Goal: Task Accomplishment & Management: Manage account settings

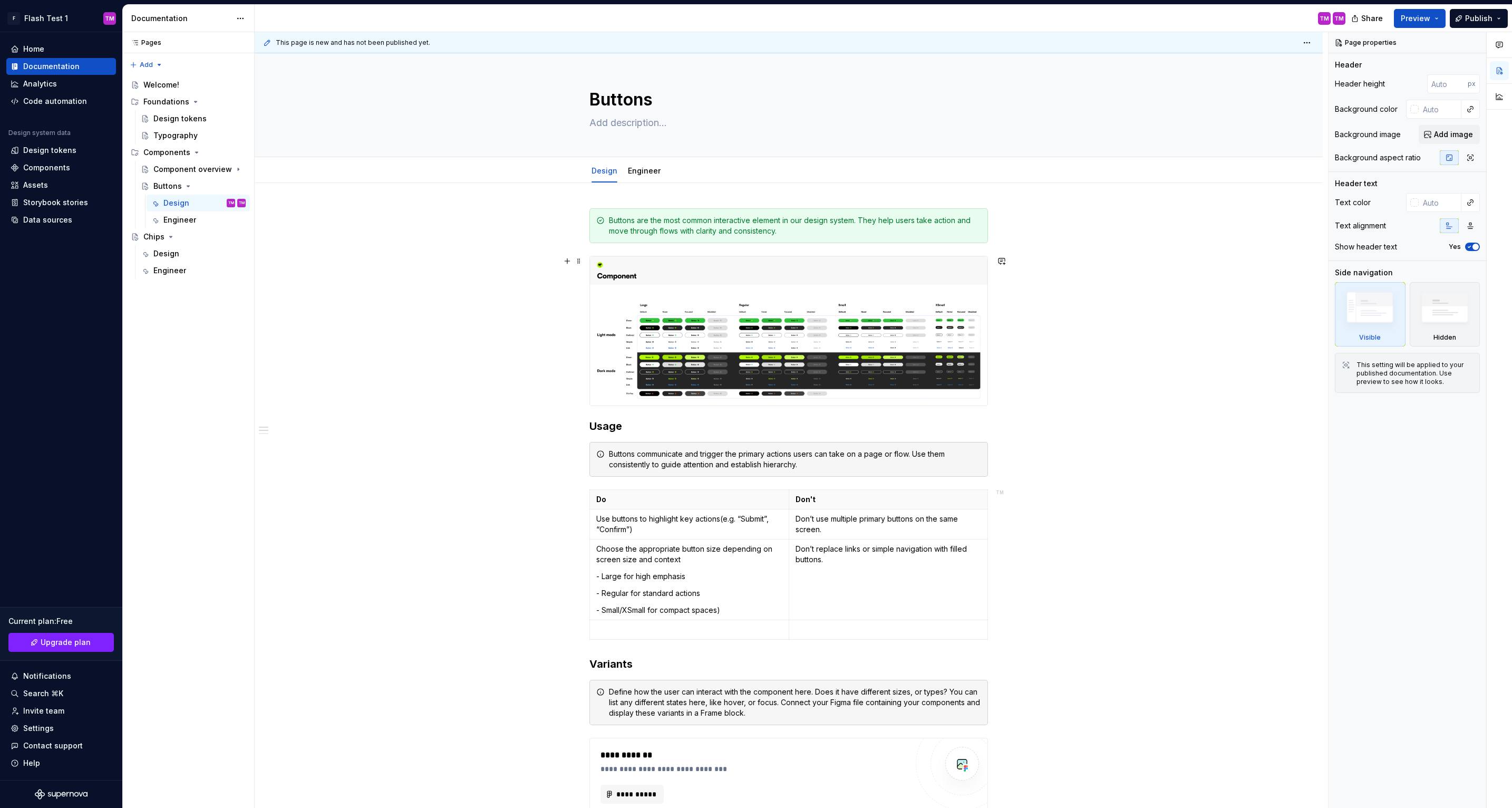
click at [406, 363] on div "**********" at bounding box center [789, 674] width 1068 height 982
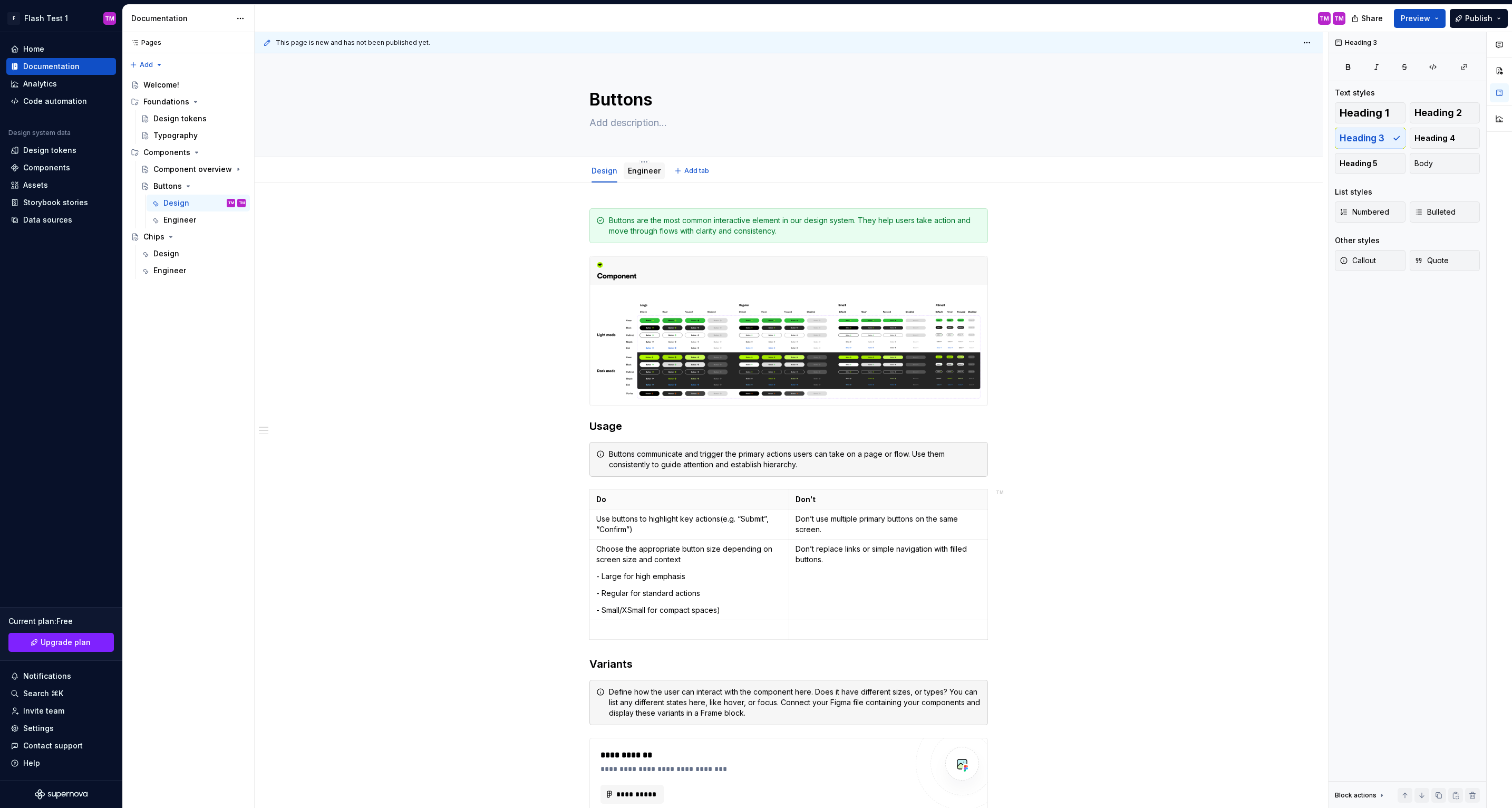
click at [637, 172] on link "Engineer" at bounding box center [644, 171] width 33 height 9
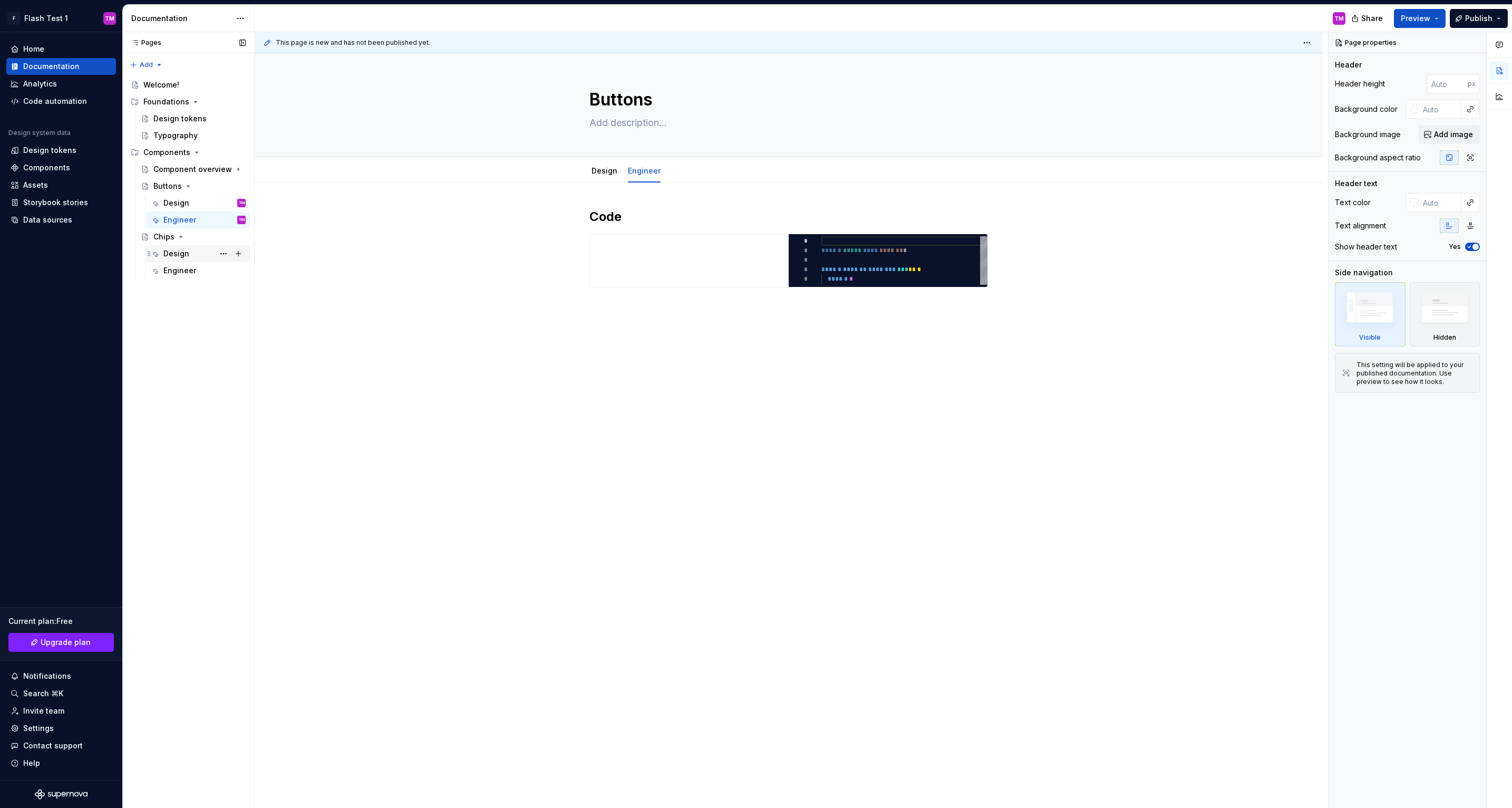
click at [175, 250] on div "Design" at bounding box center [177, 254] width 26 height 10
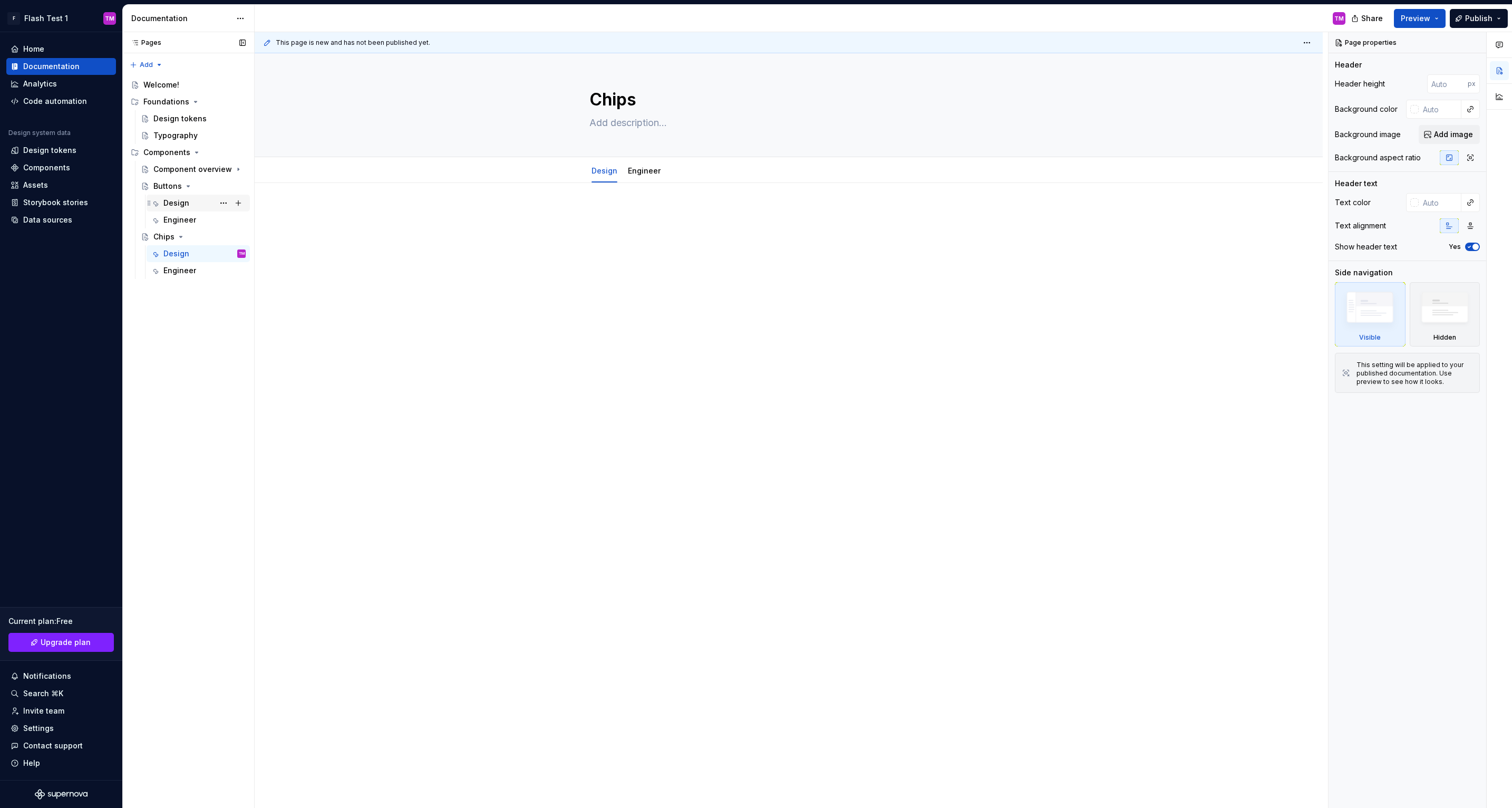
click at [198, 205] on div "Design TM" at bounding box center [205, 203] width 82 height 15
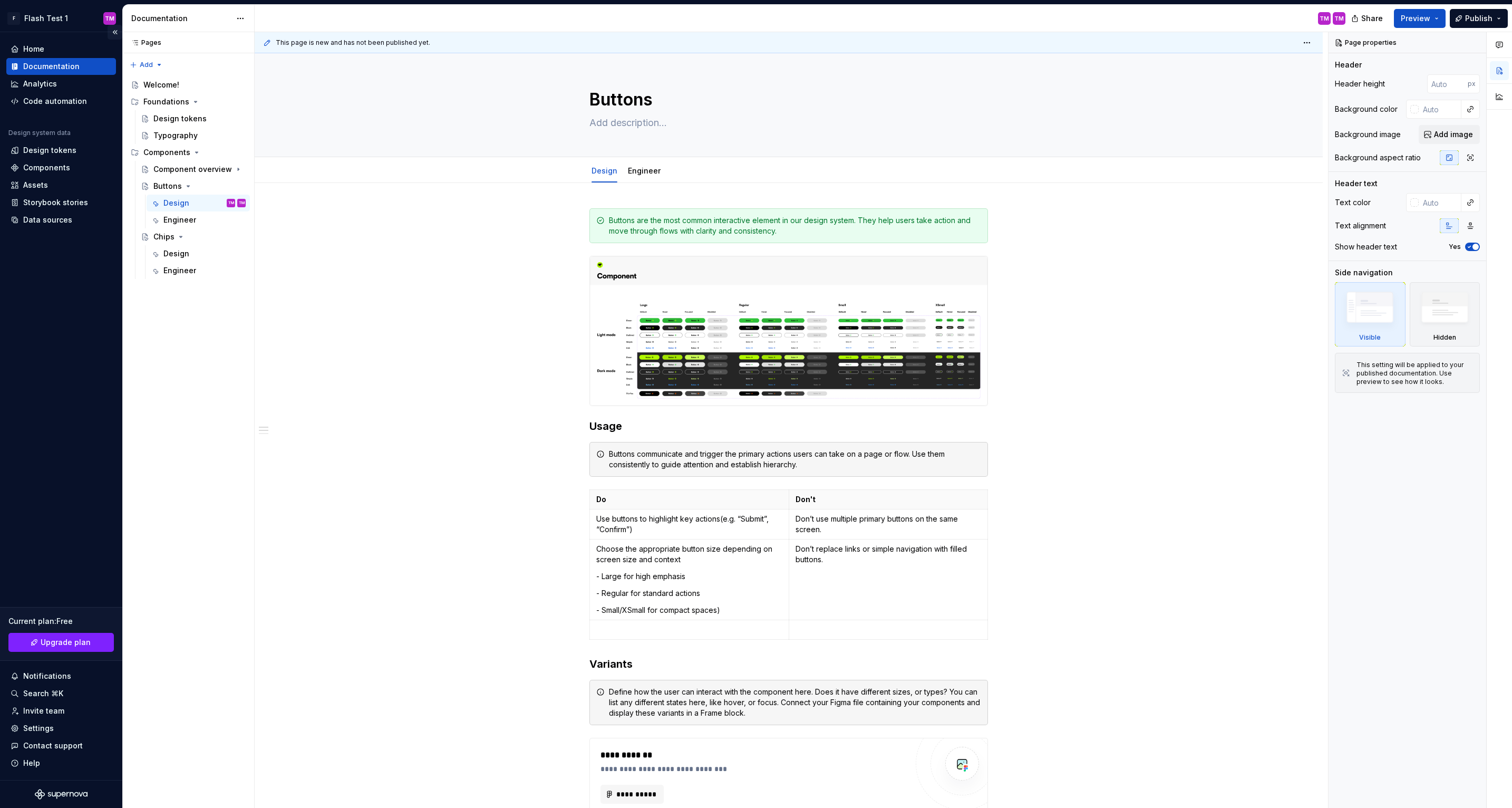
click at [118, 29] on button "Collapse sidebar" at bounding box center [115, 32] width 15 height 15
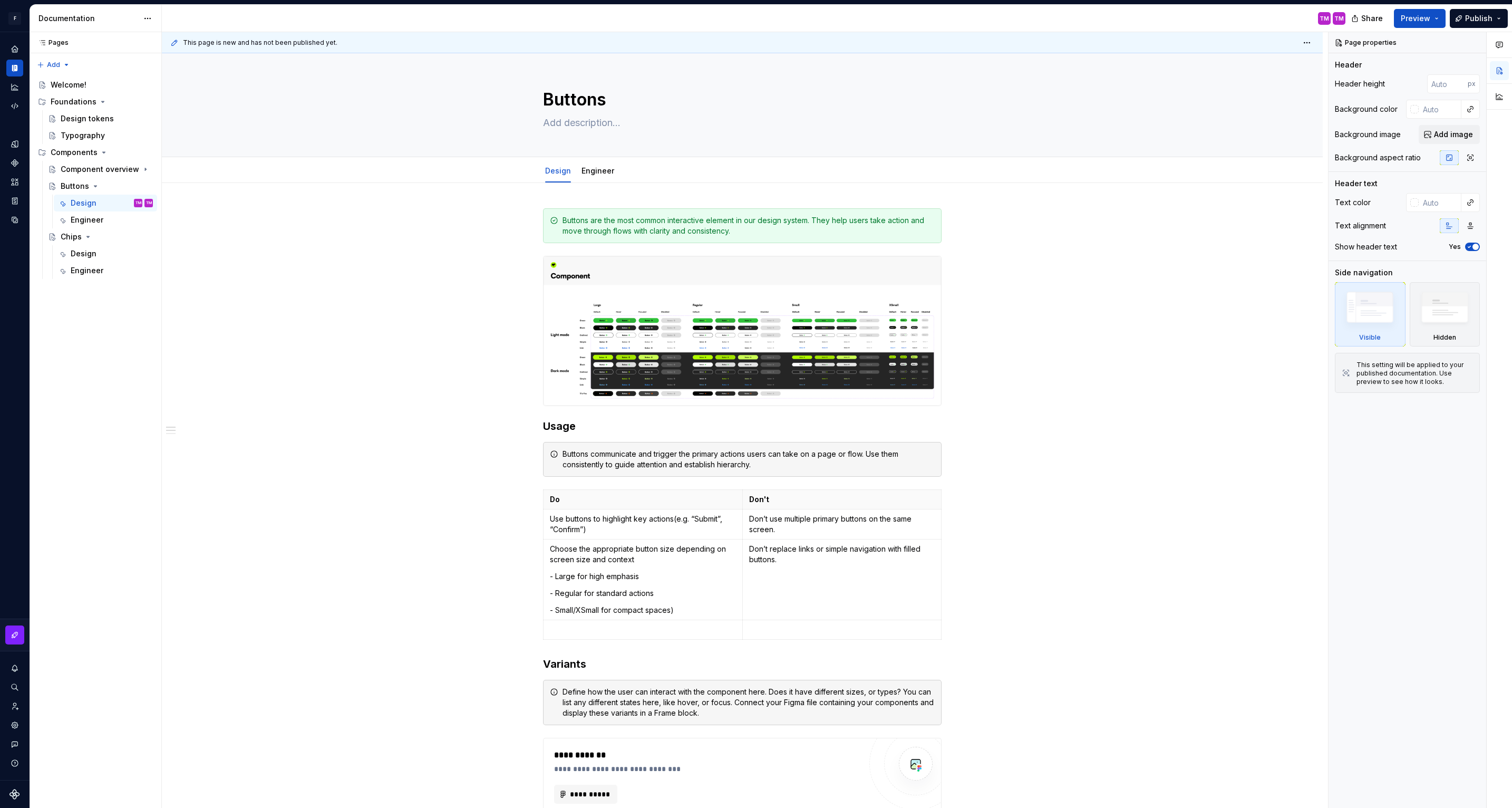
type textarea "*"
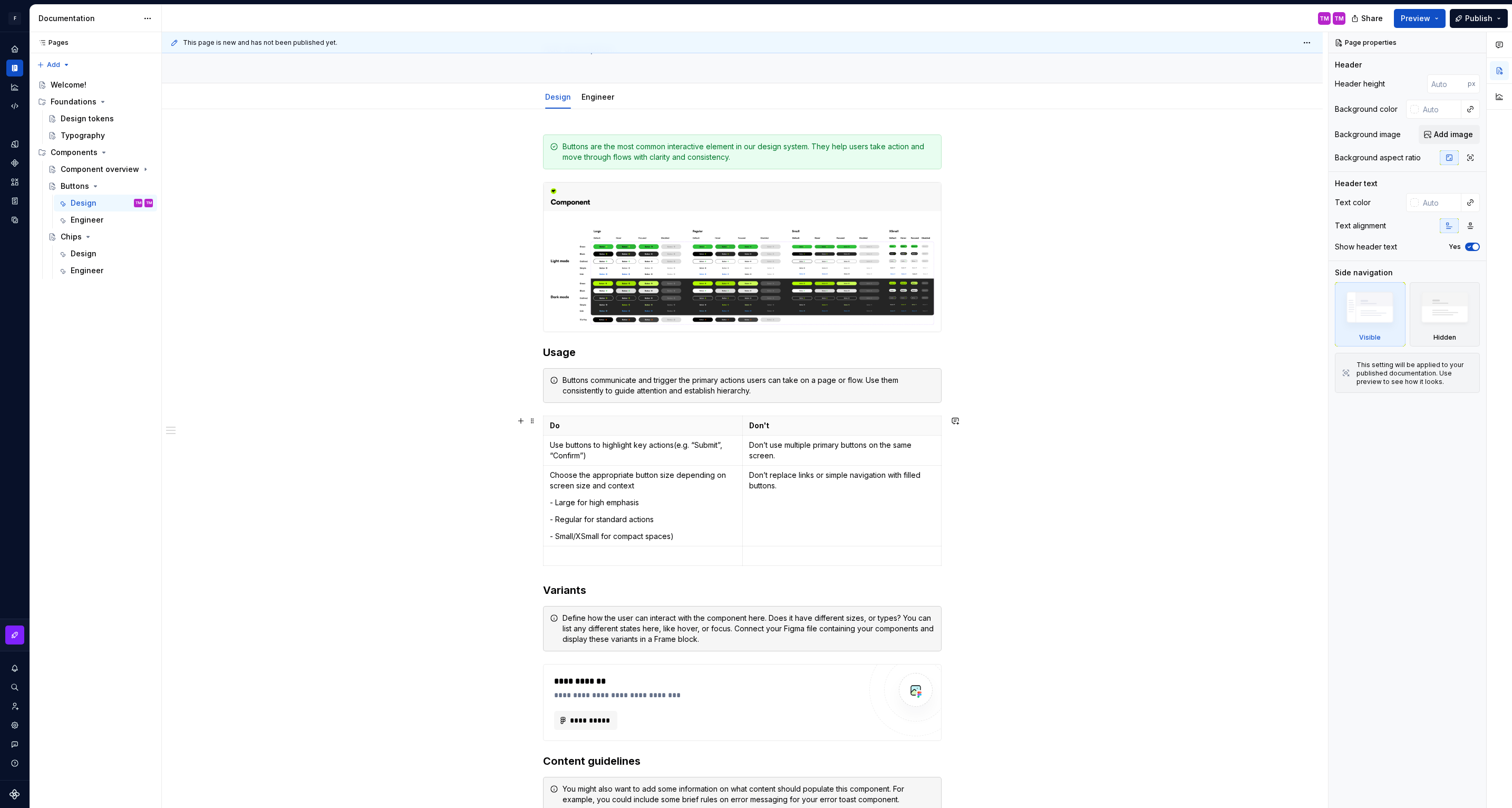
scroll to position [85, 0]
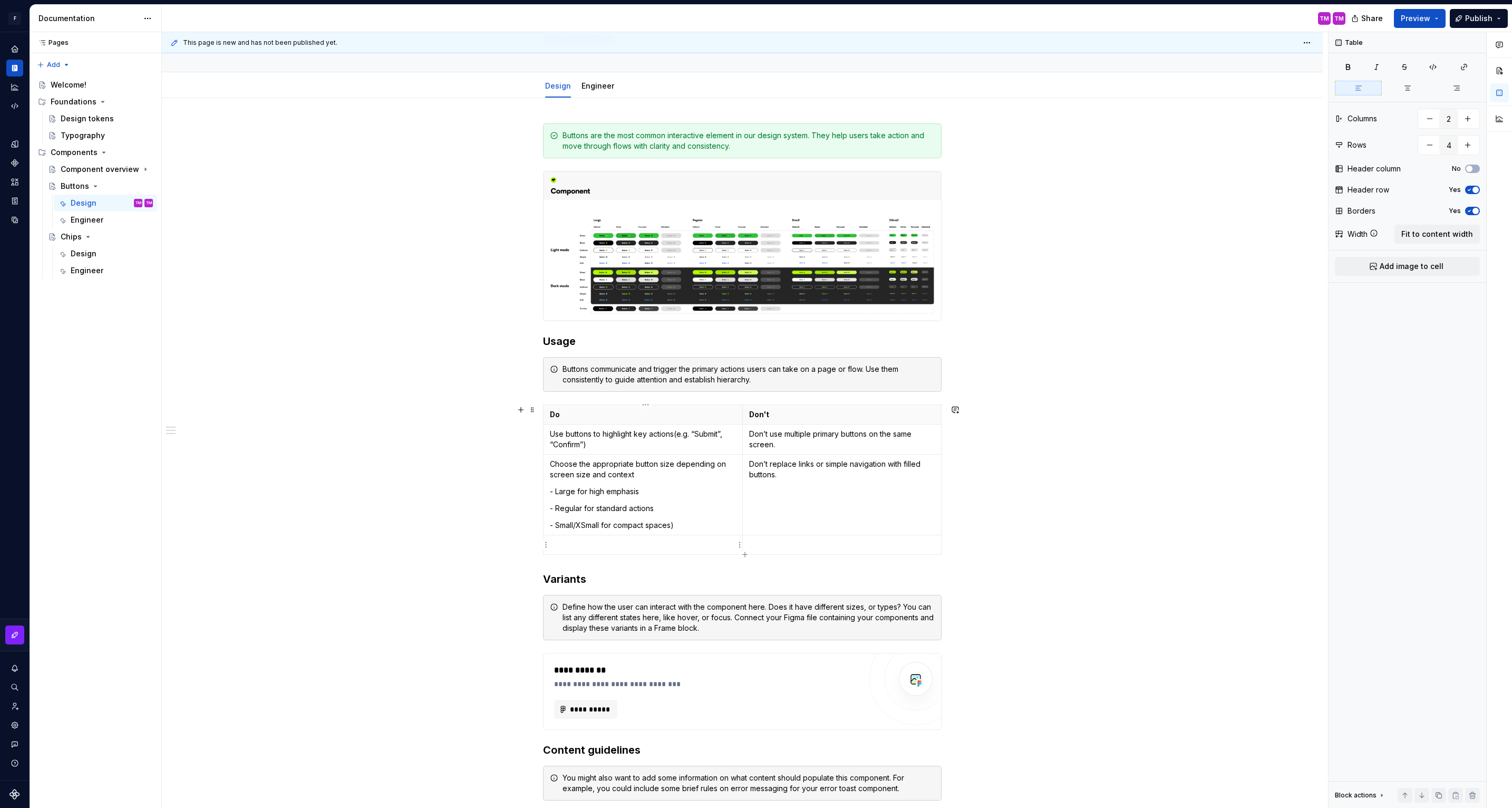
click at [645, 545] on p at bounding box center [642, 545] width 186 height 10
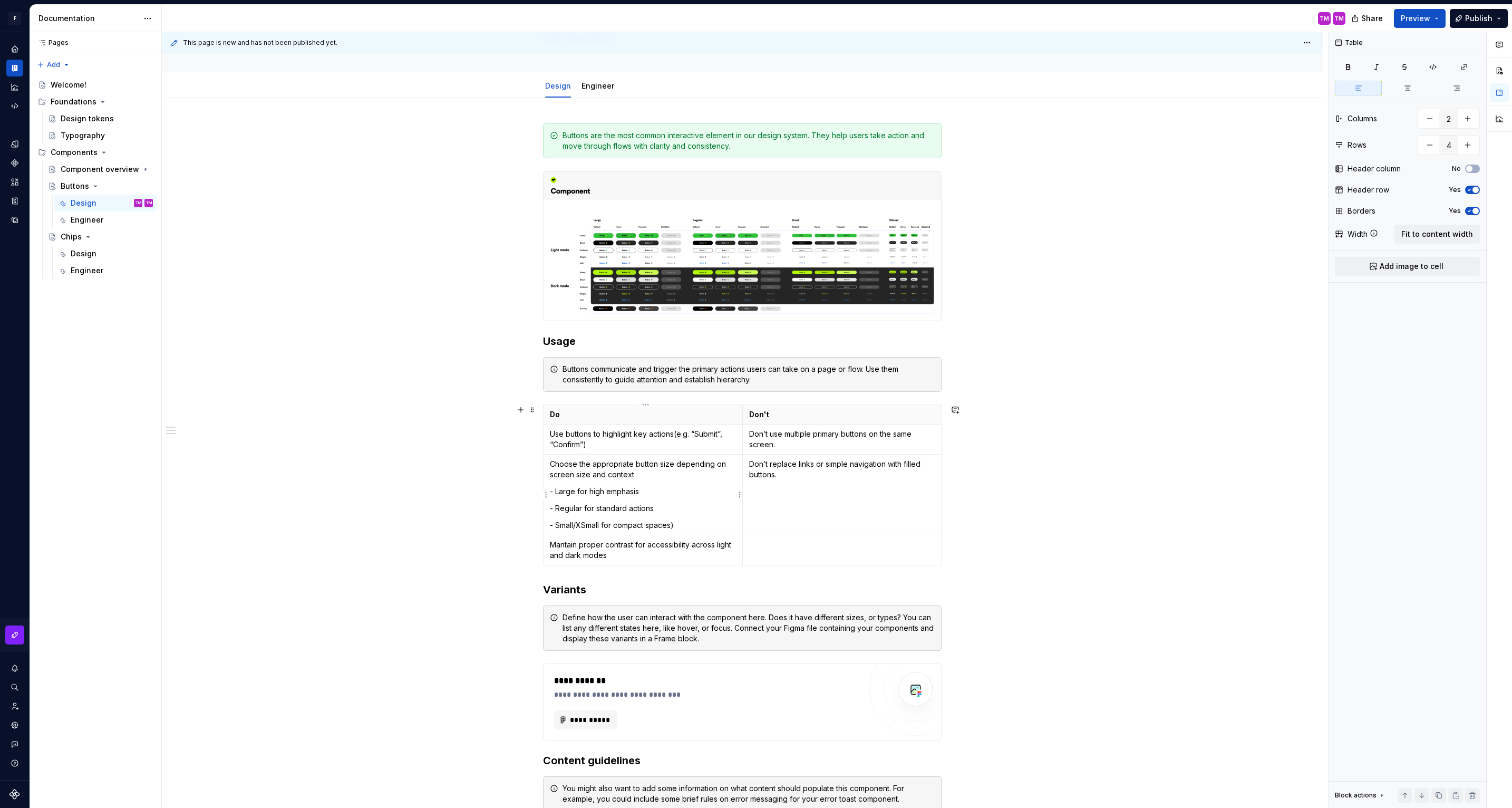
type textarea "*"
click at [564, 546] on p "Mantain proper contrast for accessibility across light and dark modes" at bounding box center [642, 550] width 186 height 21
click at [797, 547] on p at bounding box center [842, 545] width 186 height 10
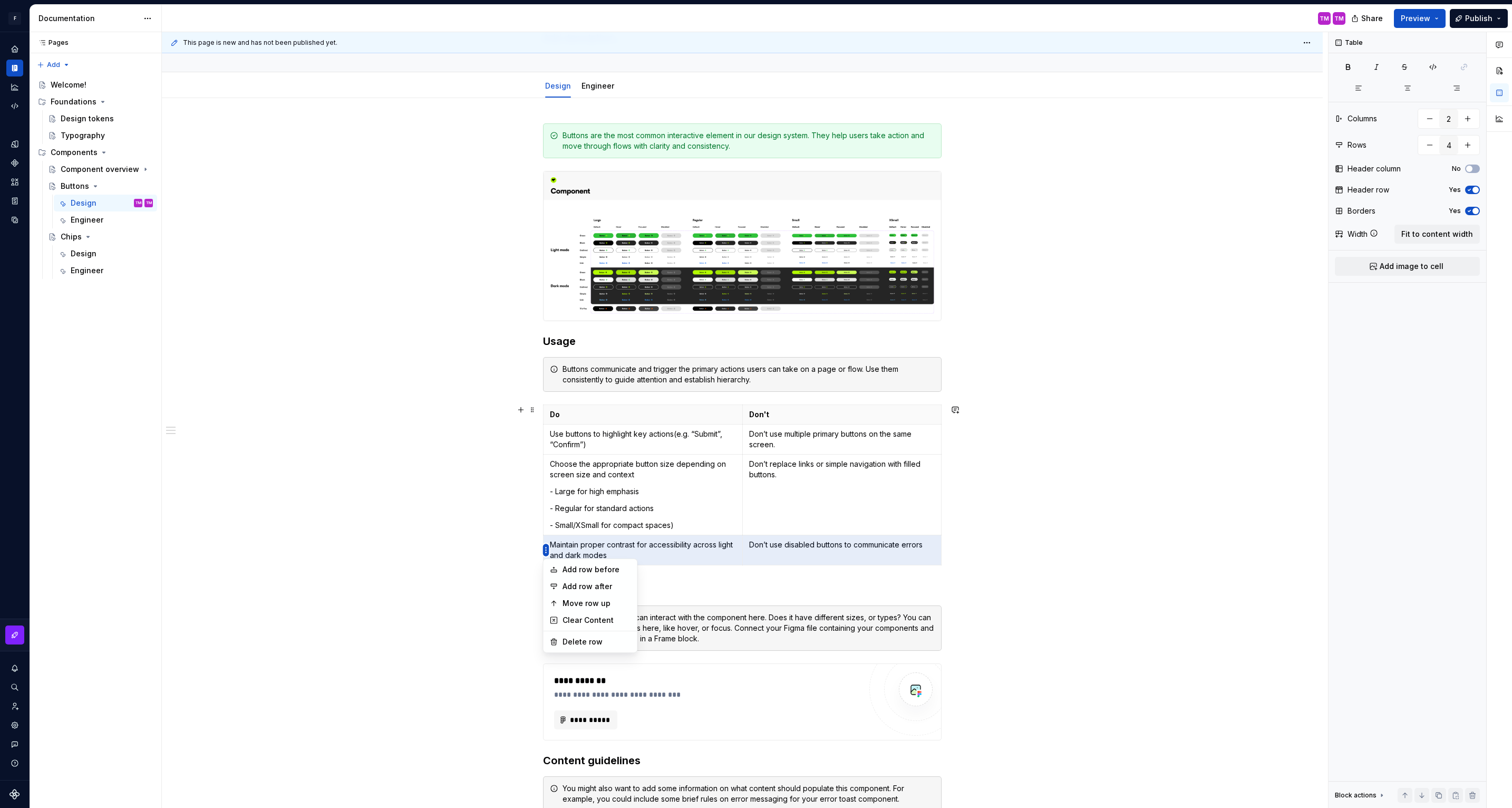
click at [548, 549] on html "F Flash Test 1 TM Design system data Documentation TM TM Share Preview Publish …" at bounding box center [756, 404] width 1512 height 808
click at [609, 591] on div "Add row after" at bounding box center [597, 586] width 68 height 10
type input "5"
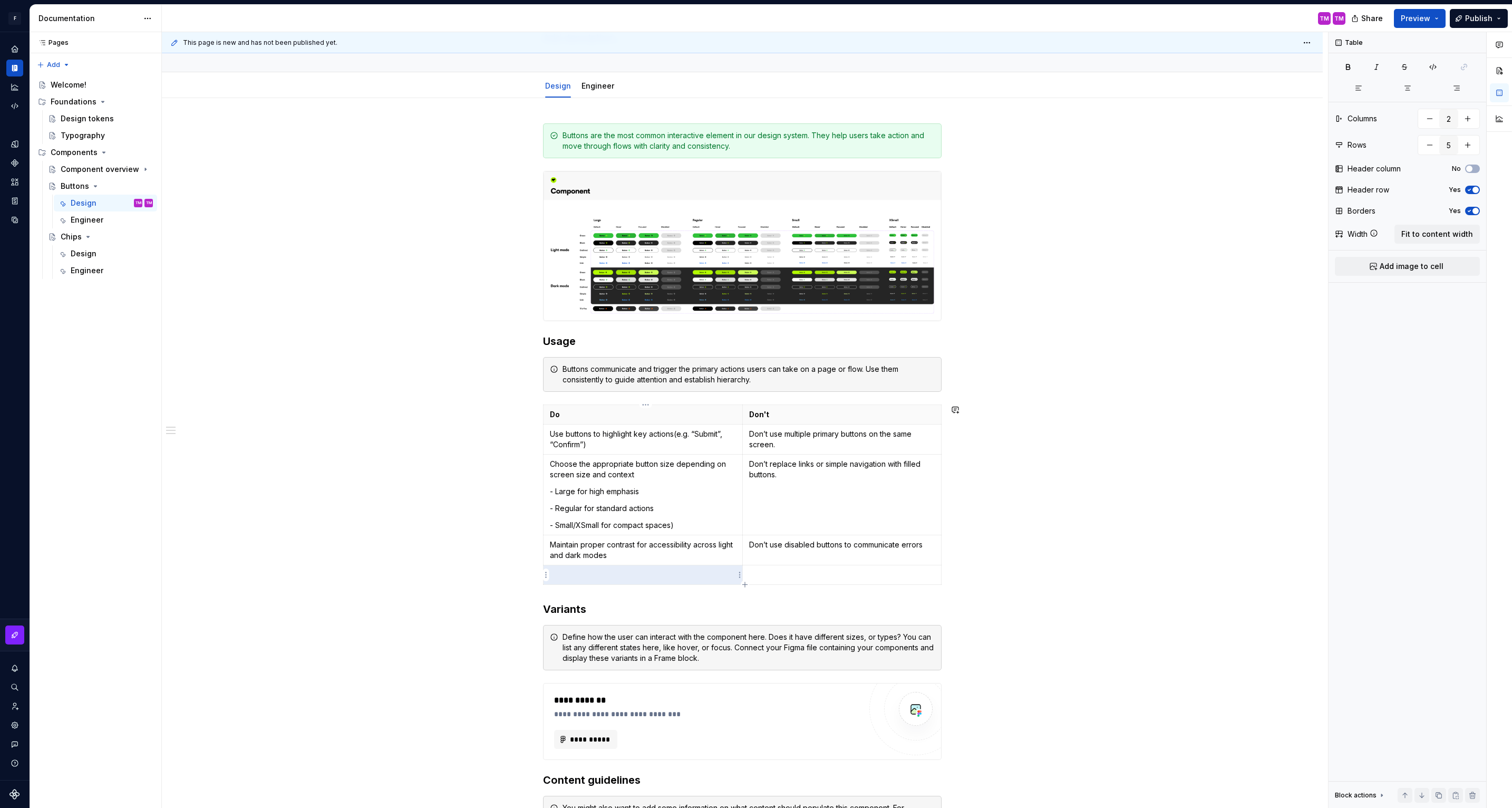
click at [616, 582] on td at bounding box center [644, 575] width 200 height 20
click at [592, 577] on p "Use" at bounding box center [642, 575] width 186 height 10
click at [607, 576] on p "Use semantic color variants" at bounding box center [642, 575] width 186 height 10
click at [787, 570] on p at bounding box center [842, 575] width 186 height 10
click at [919, 475] on p "Don’t replace links or simple navigation with filled buttons." at bounding box center [842, 470] width 186 height 21
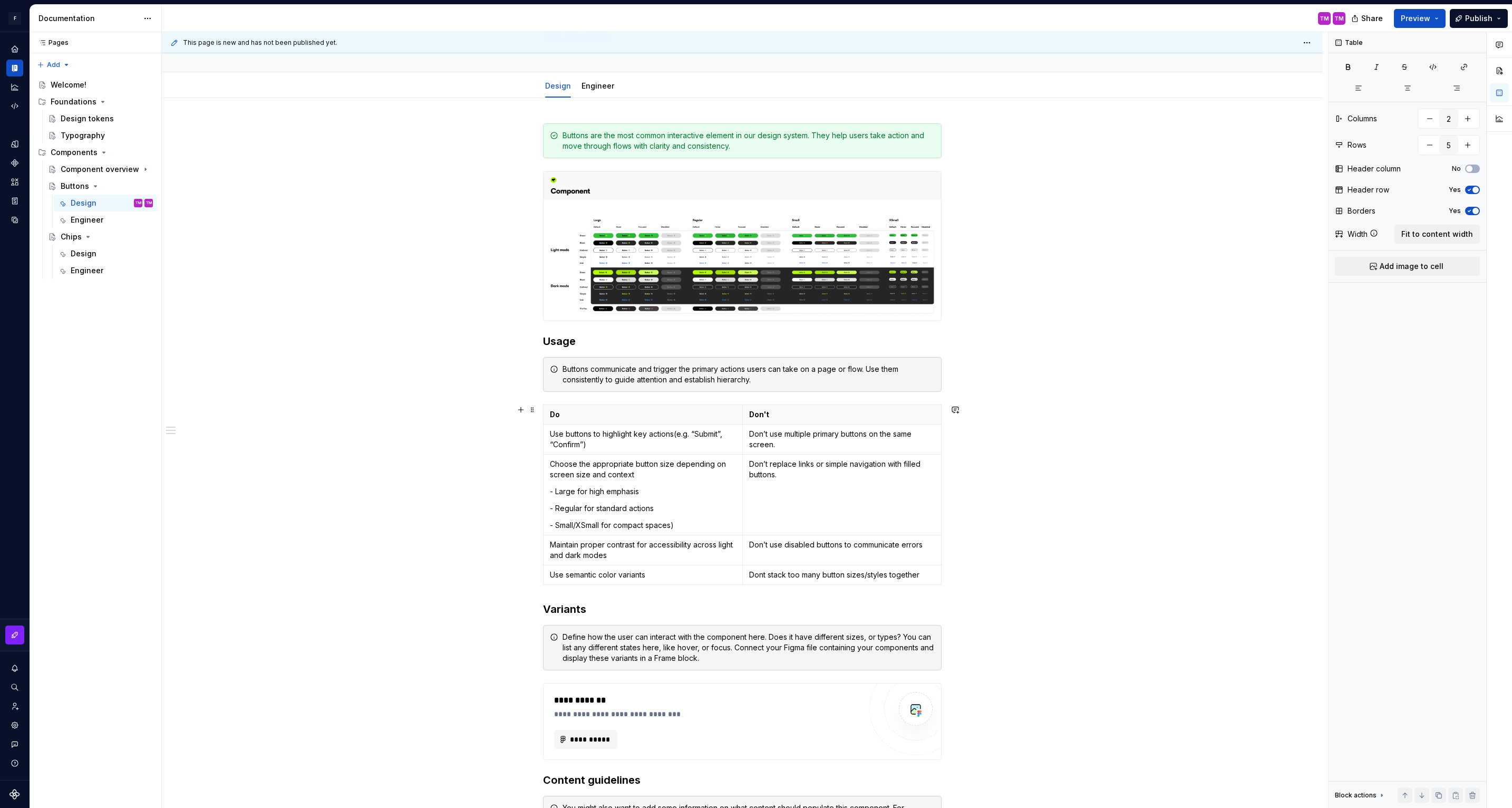
click at [1001, 453] on div "**********" at bounding box center [742, 604] width 1161 height 1013
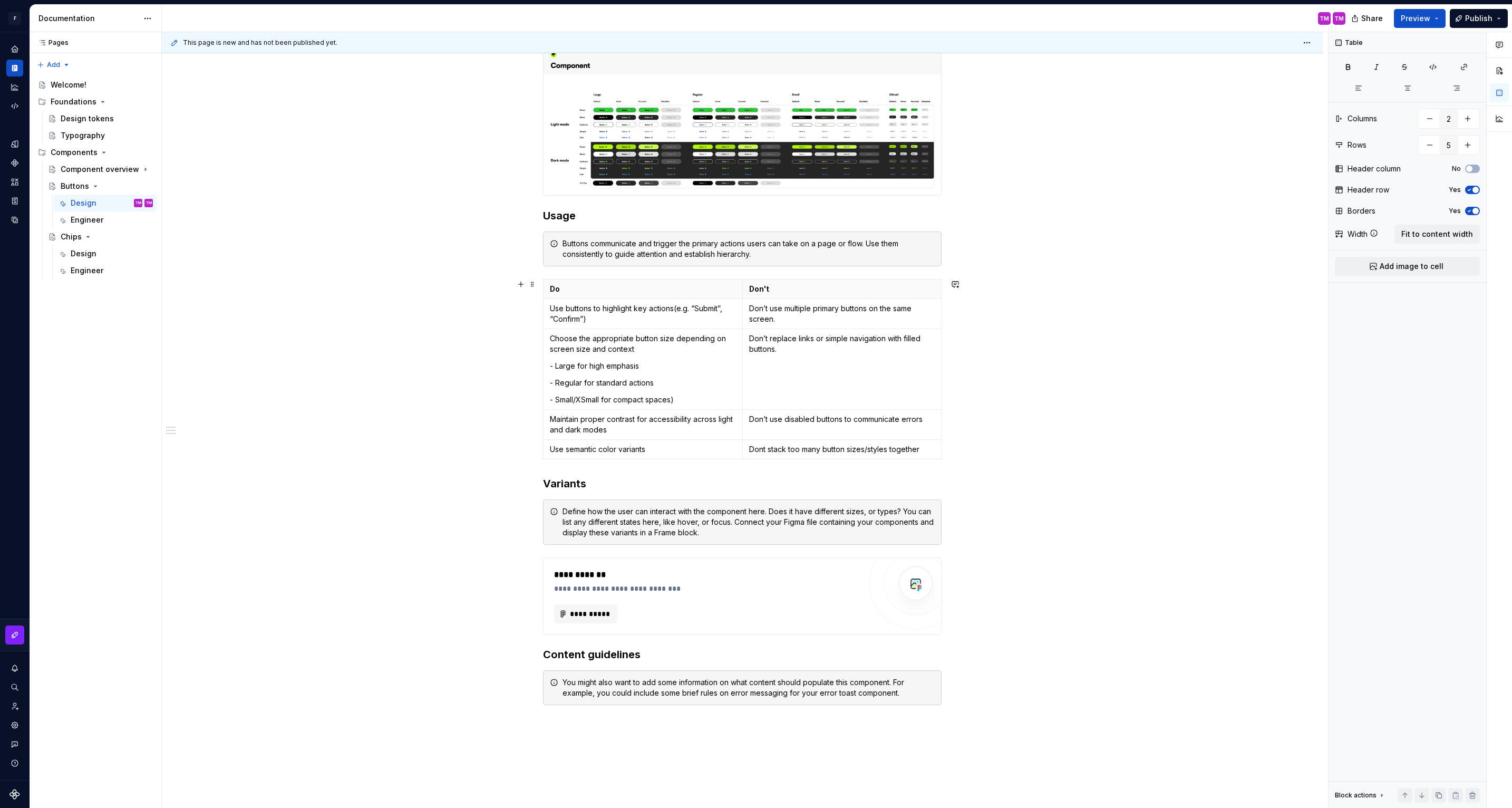
scroll to position [222, 0]
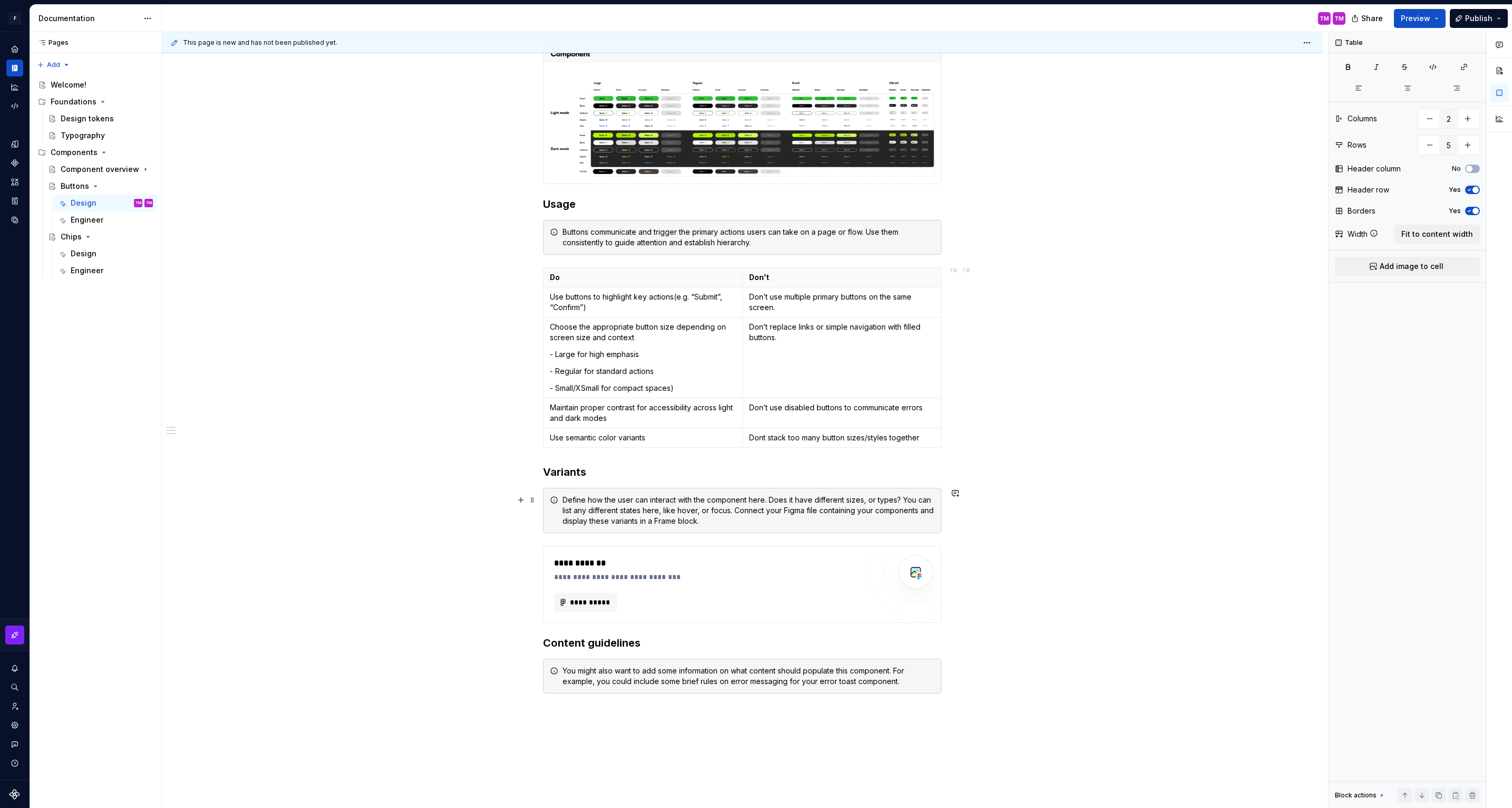
click at [957, 531] on div "**********" at bounding box center [742, 467] width 1161 height 1013
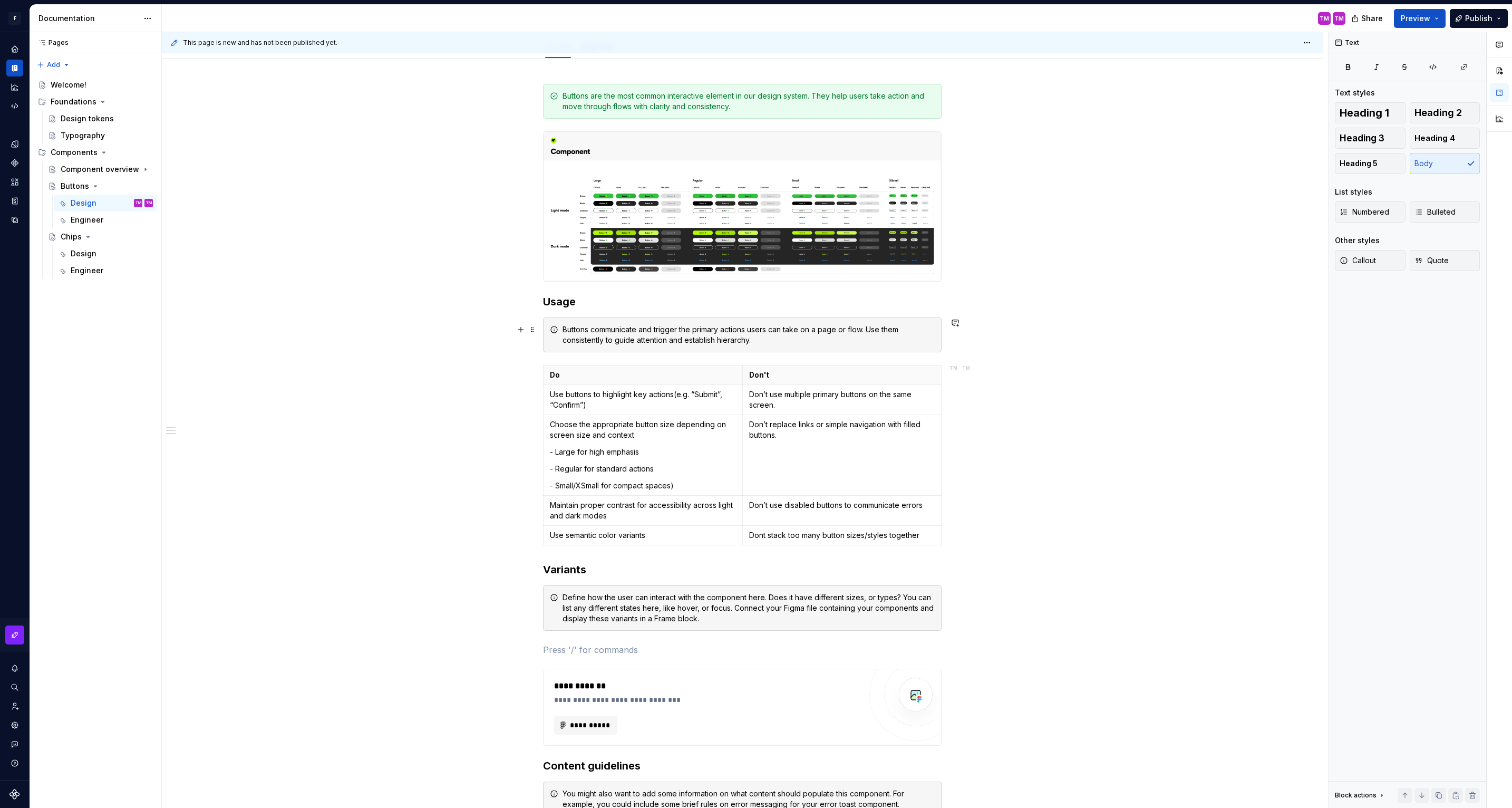
scroll to position [127, 0]
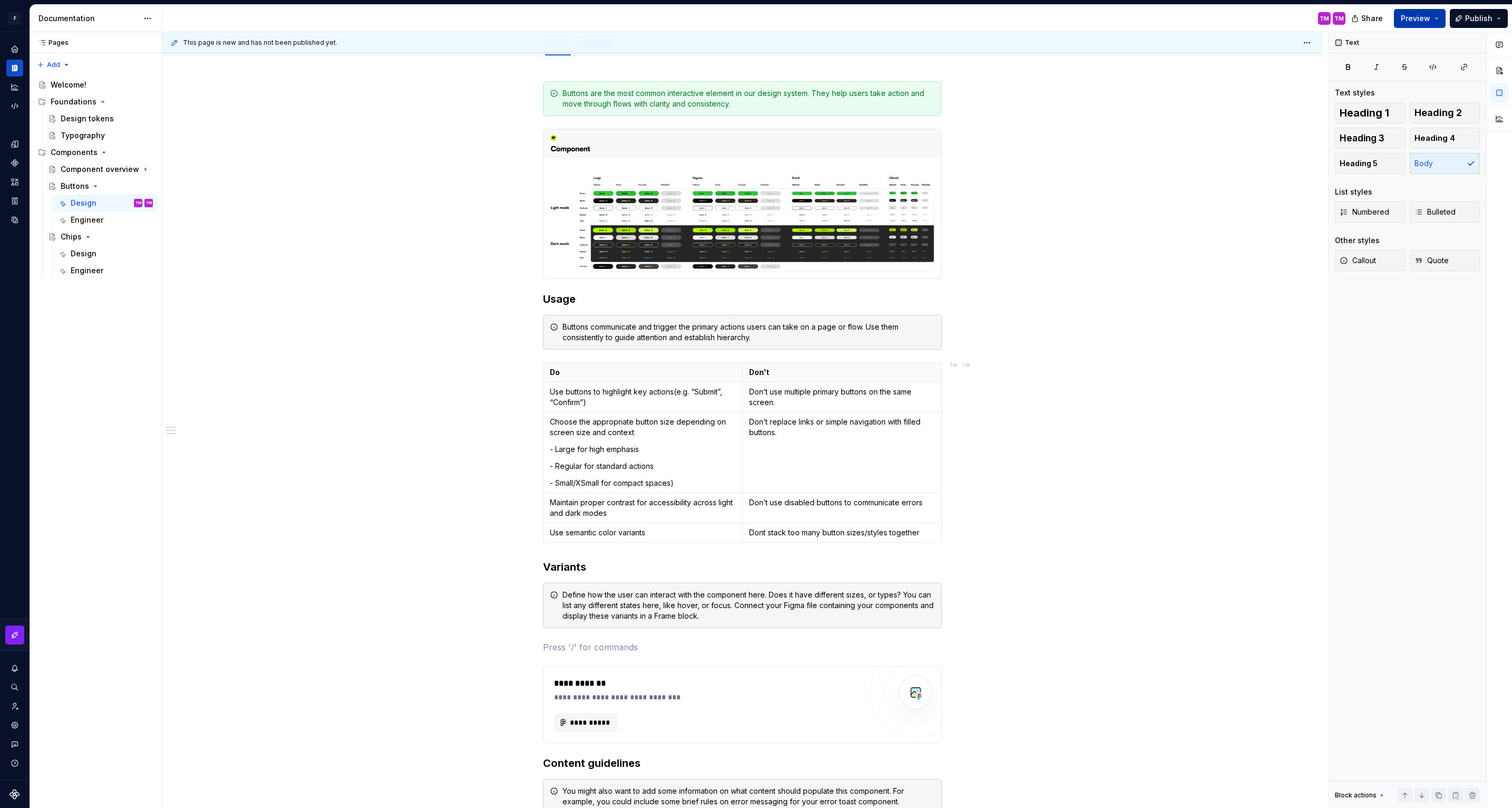
click at [1441, 15] on button "Preview" at bounding box center [1419, 18] width 52 height 19
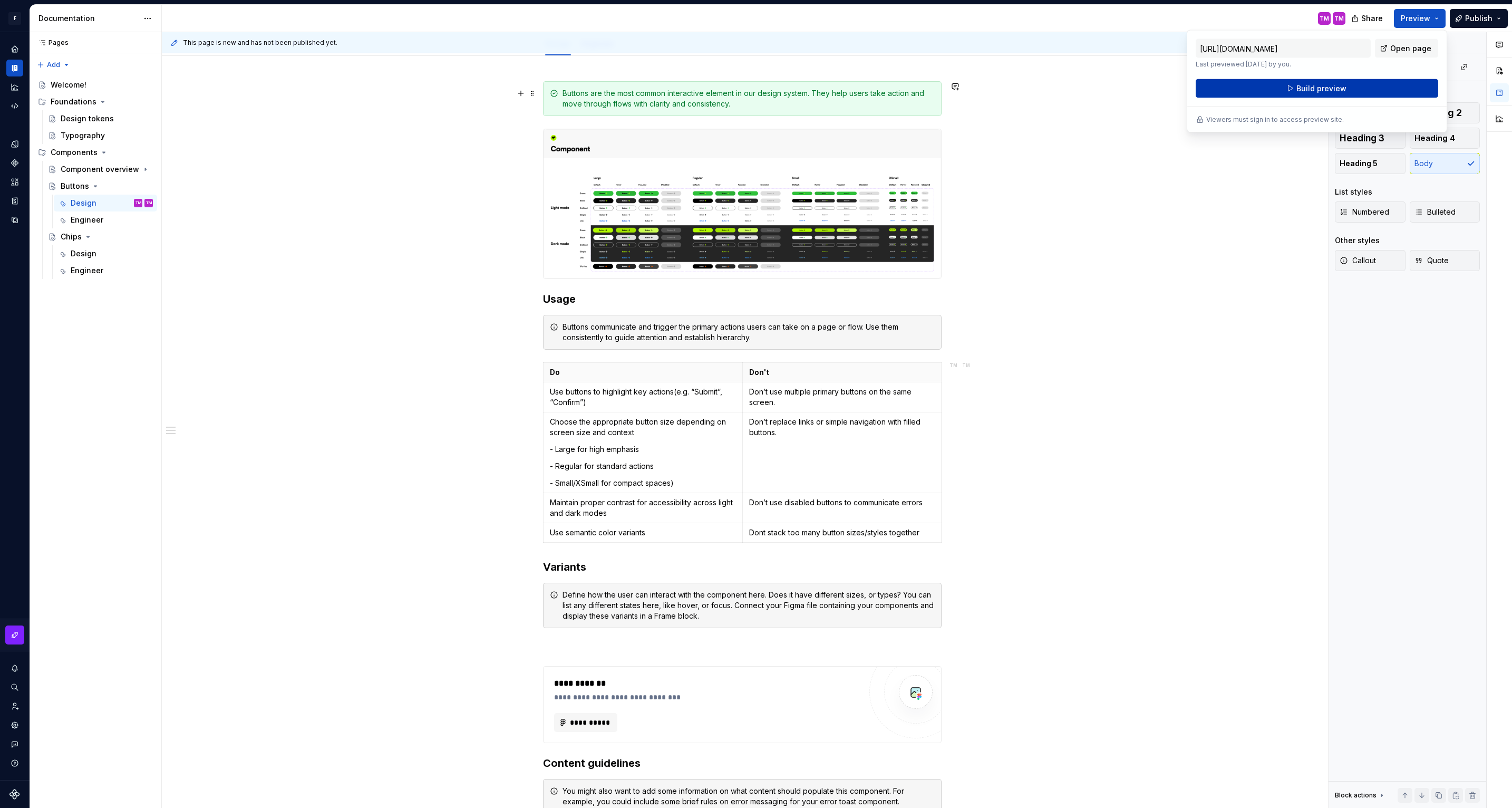
click at [1317, 92] on span "Build preview" at bounding box center [1321, 89] width 50 height 10
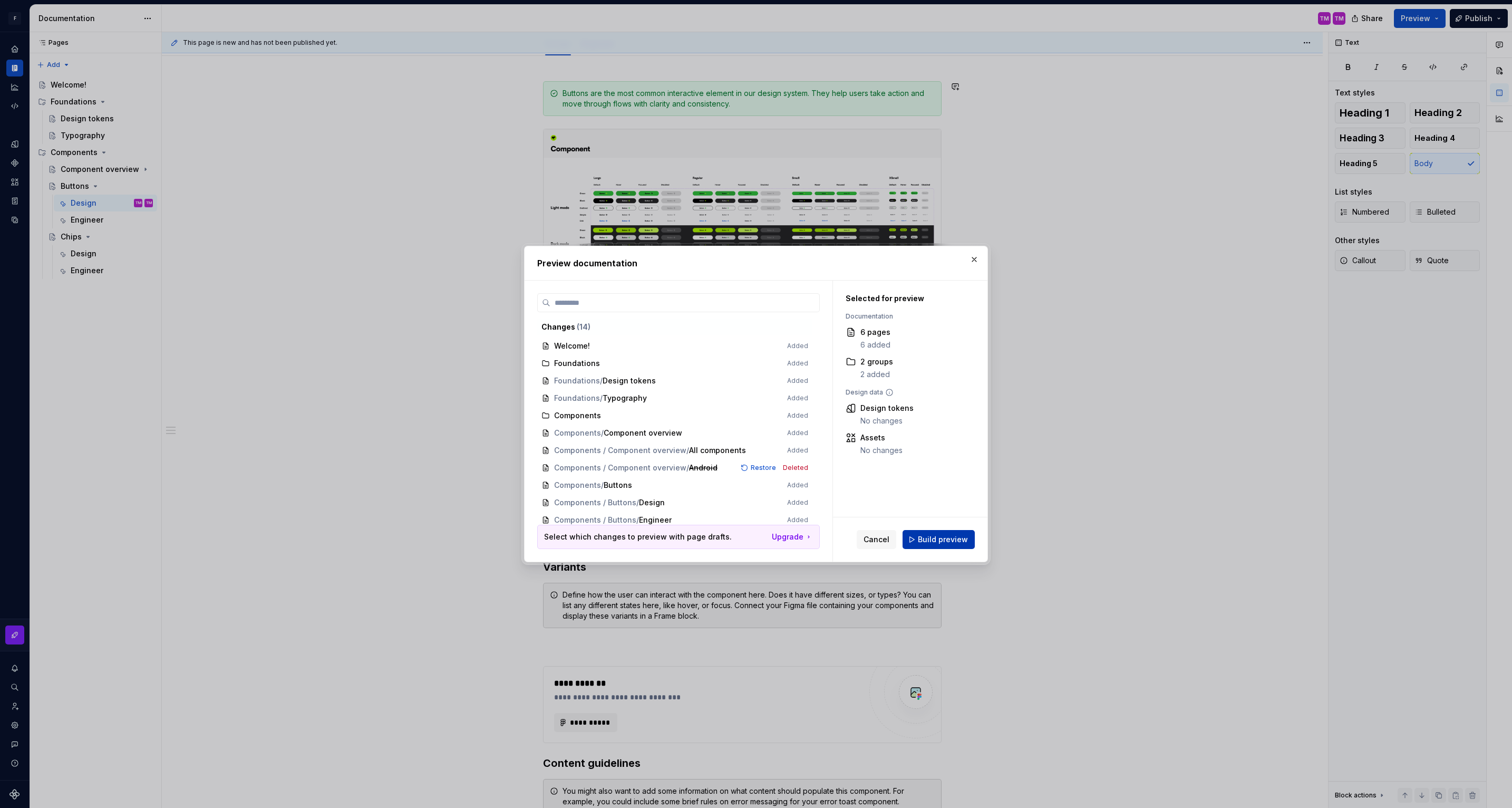
click at [934, 541] on span "Build preview" at bounding box center [943, 539] width 50 height 10
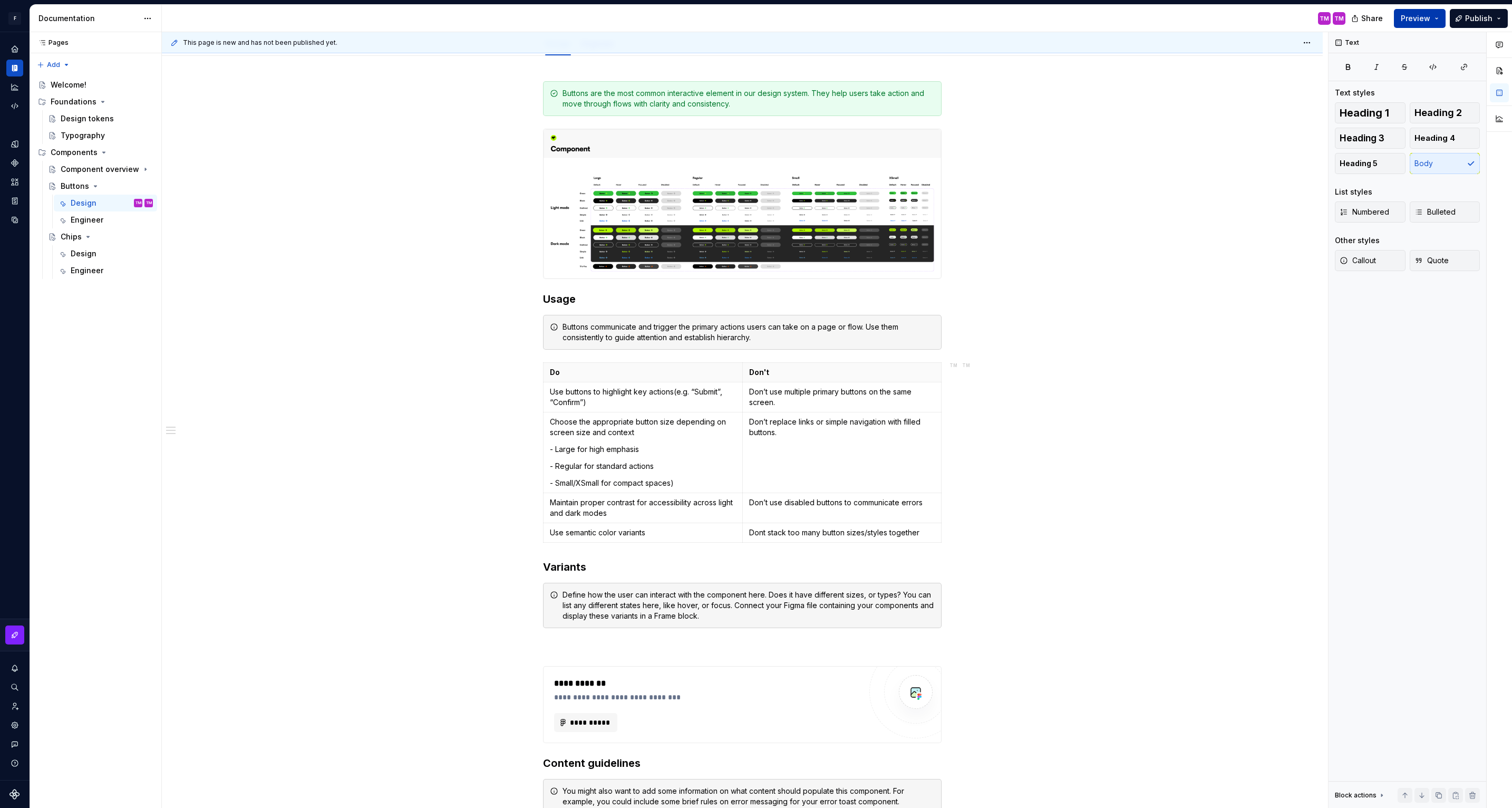
click at [1432, 12] on button "Preview" at bounding box center [1419, 18] width 52 height 19
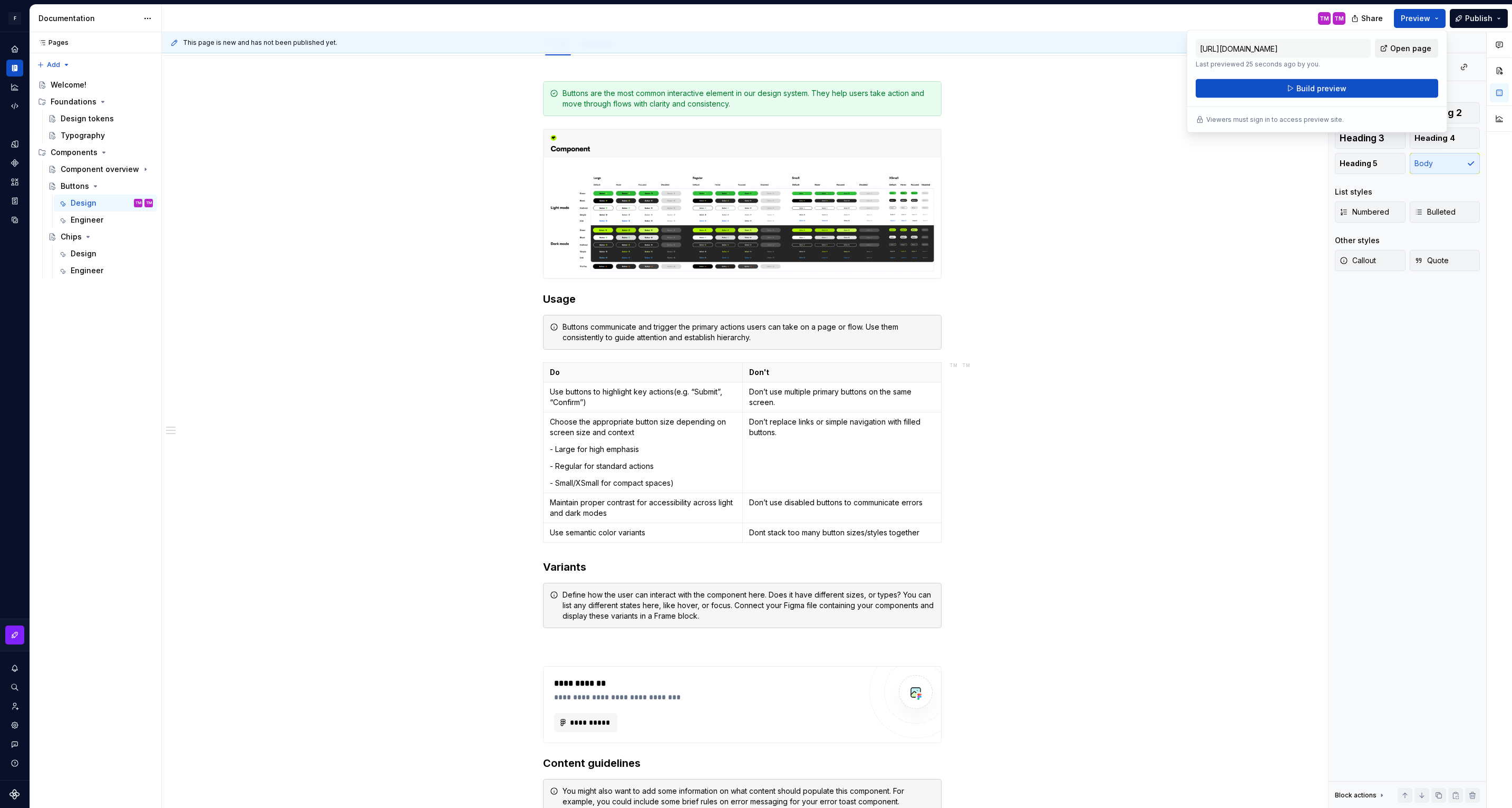
click at [1415, 42] on link "Open page" at bounding box center [1406, 48] width 63 height 19
click at [1432, 13] on button "Preview" at bounding box center [1419, 18] width 52 height 19
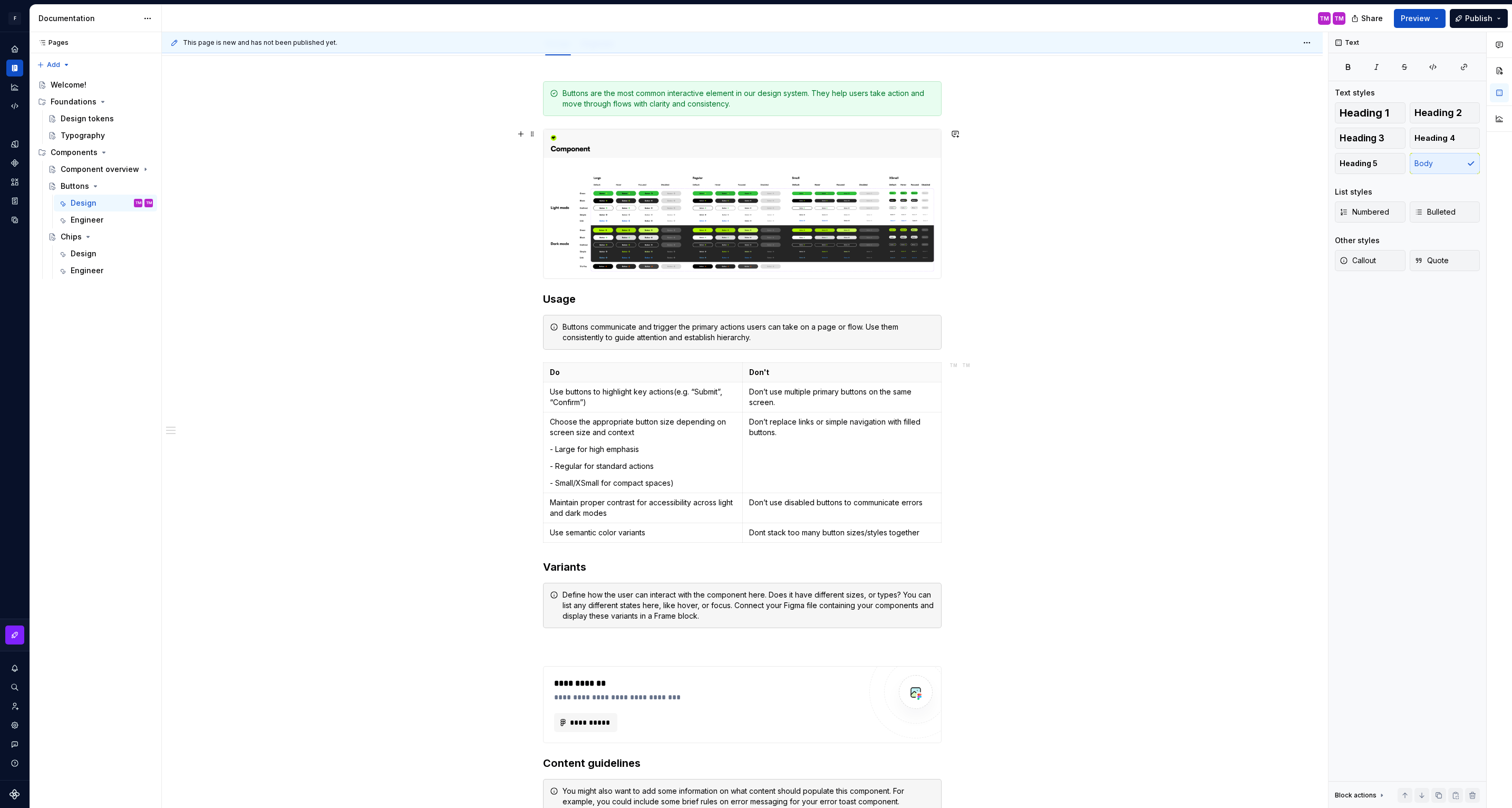
click at [1217, 213] on div "**********" at bounding box center [742, 575] width 1161 height 1038
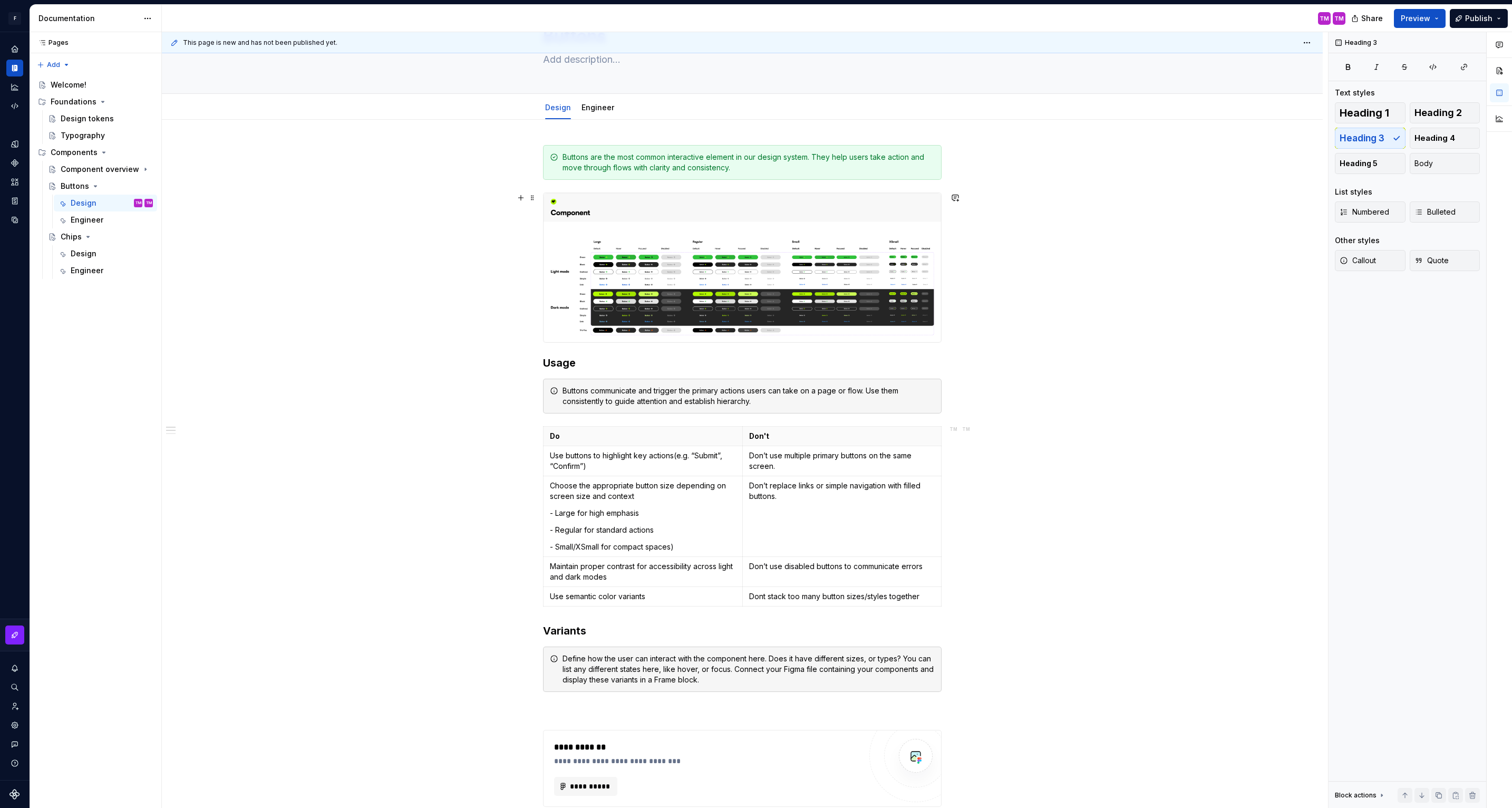
scroll to position [0, 0]
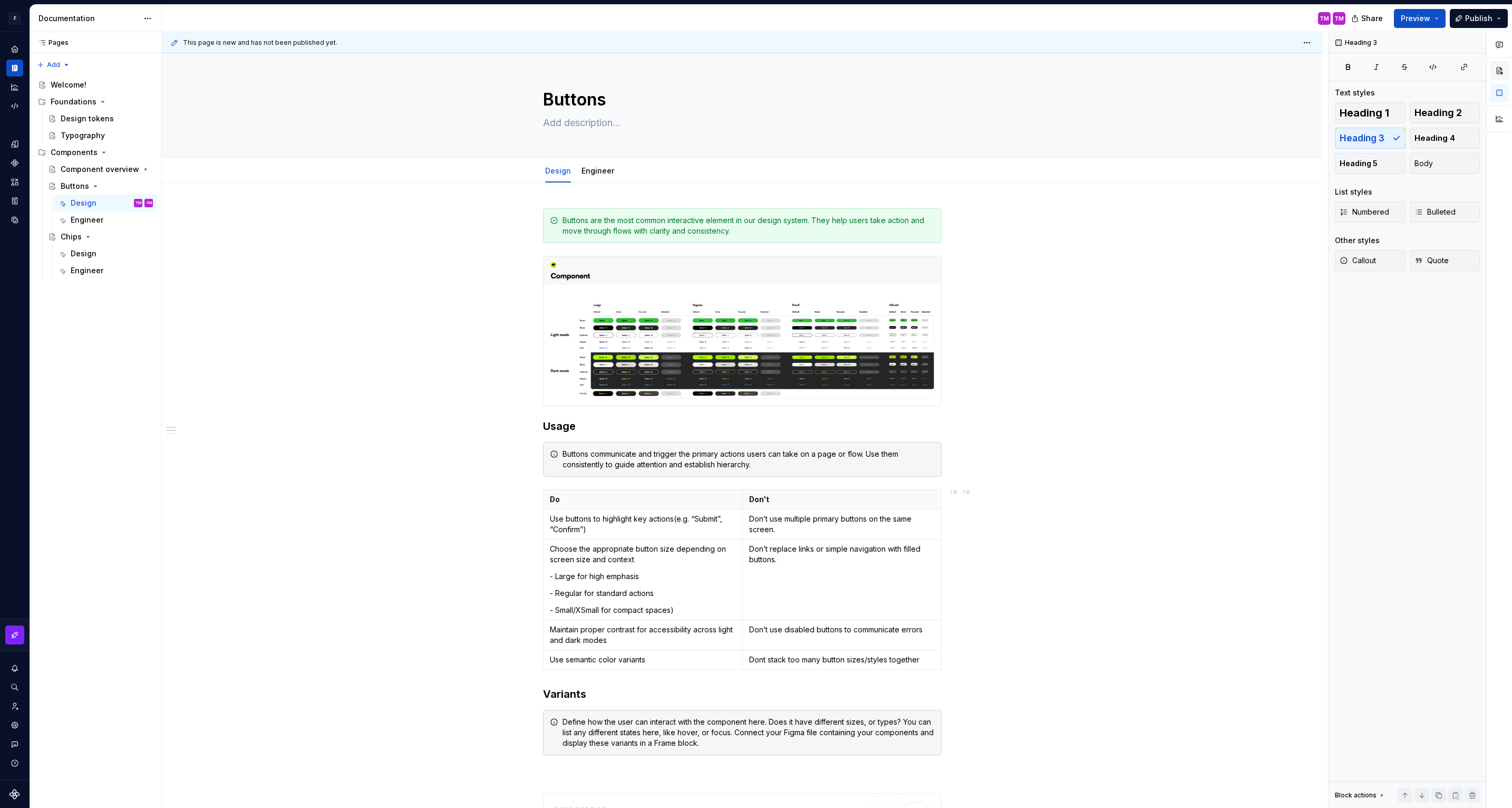
click at [1498, 76] on button "button" at bounding box center [1499, 70] width 19 height 19
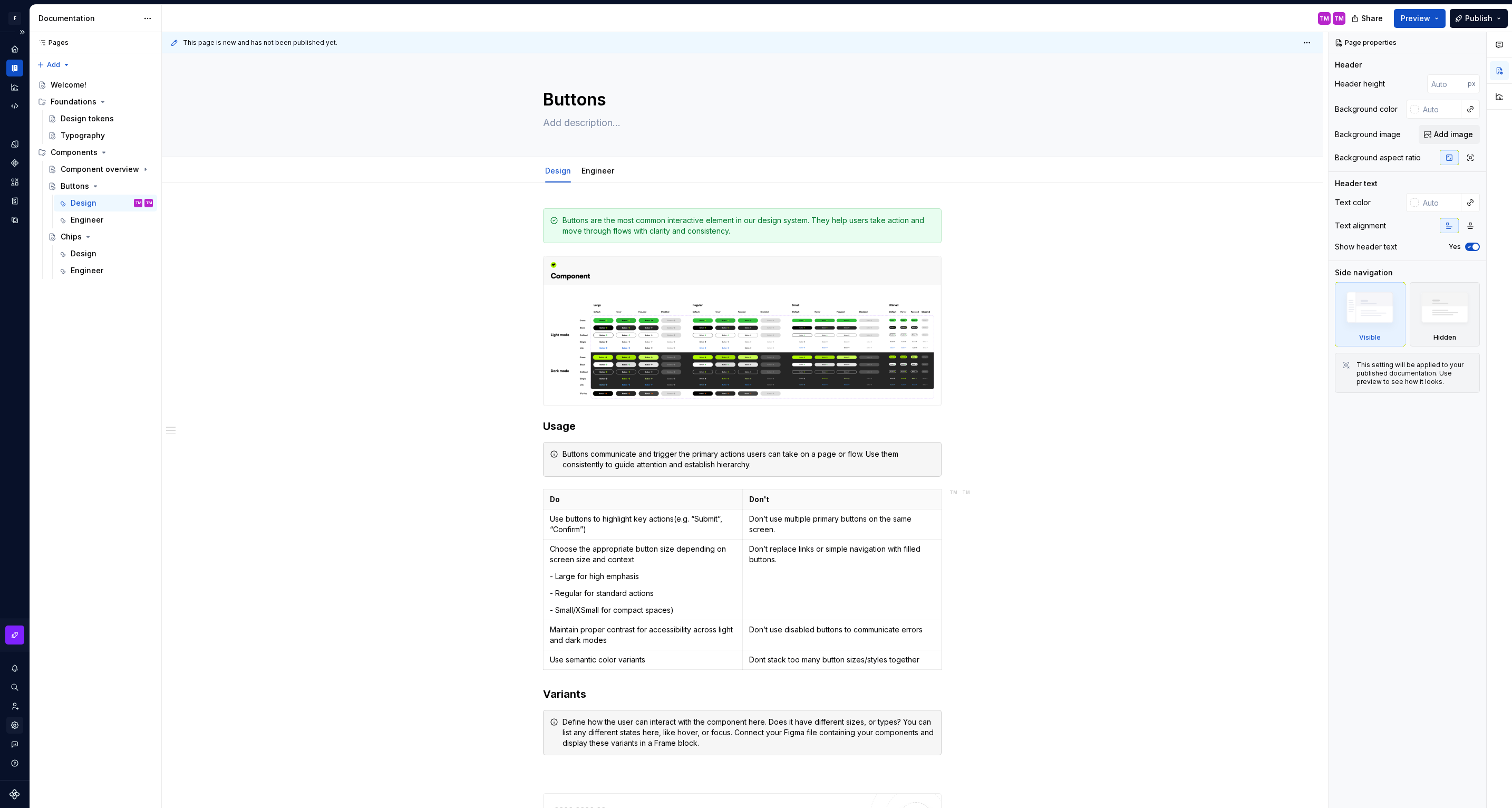
click at [16, 732] on div "Settings" at bounding box center [15, 725] width 17 height 17
click at [1311, 45] on html "F Flash Test 1 TM Design system data Documentation TM TM Share Preview Publish …" at bounding box center [756, 404] width 1512 height 808
click at [1303, 230] on div "**********" at bounding box center [742, 702] width 1161 height 1038
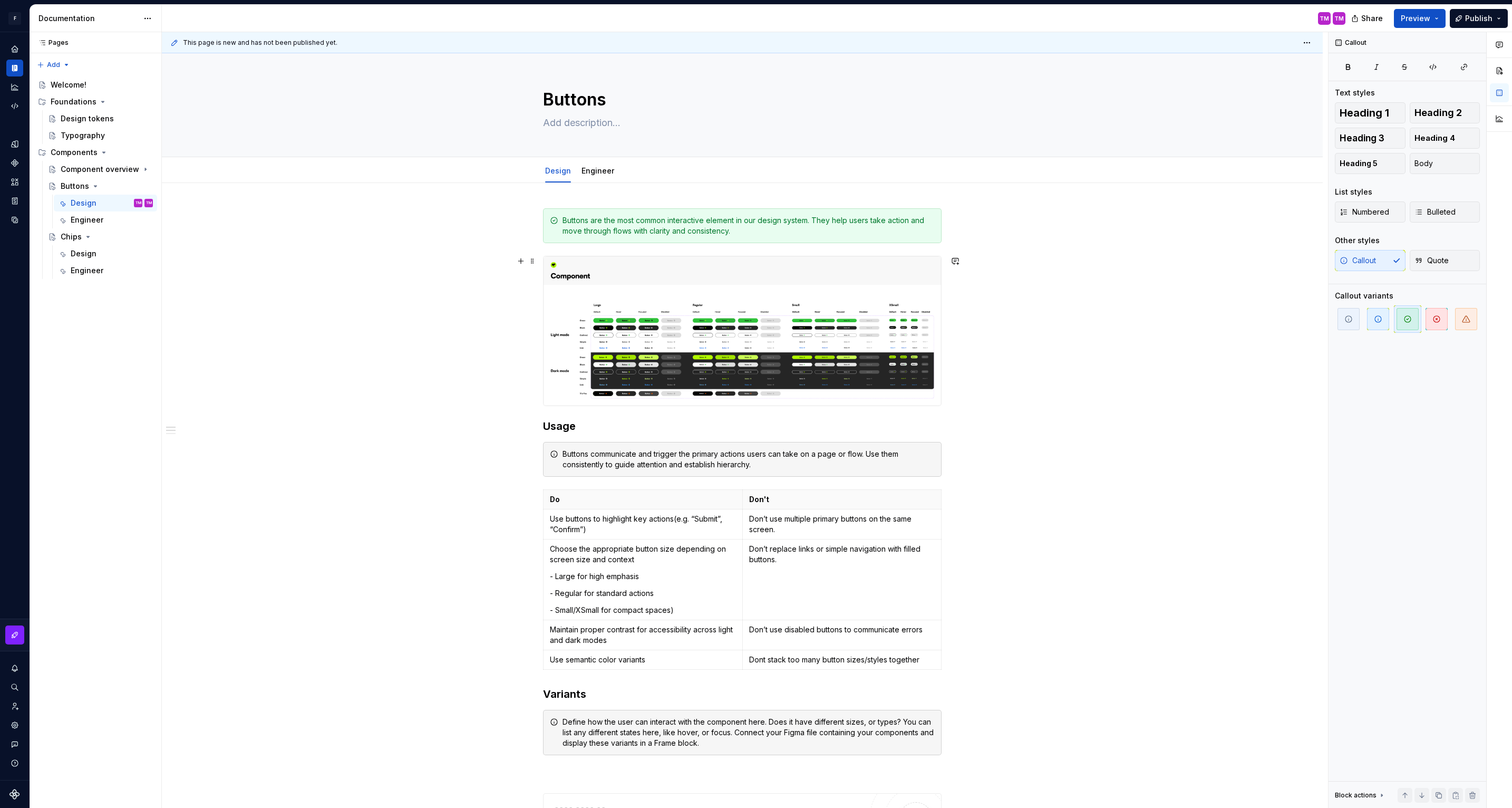
click at [1157, 270] on div "**********" at bounding box center [742, 702] width 1161 height 1038
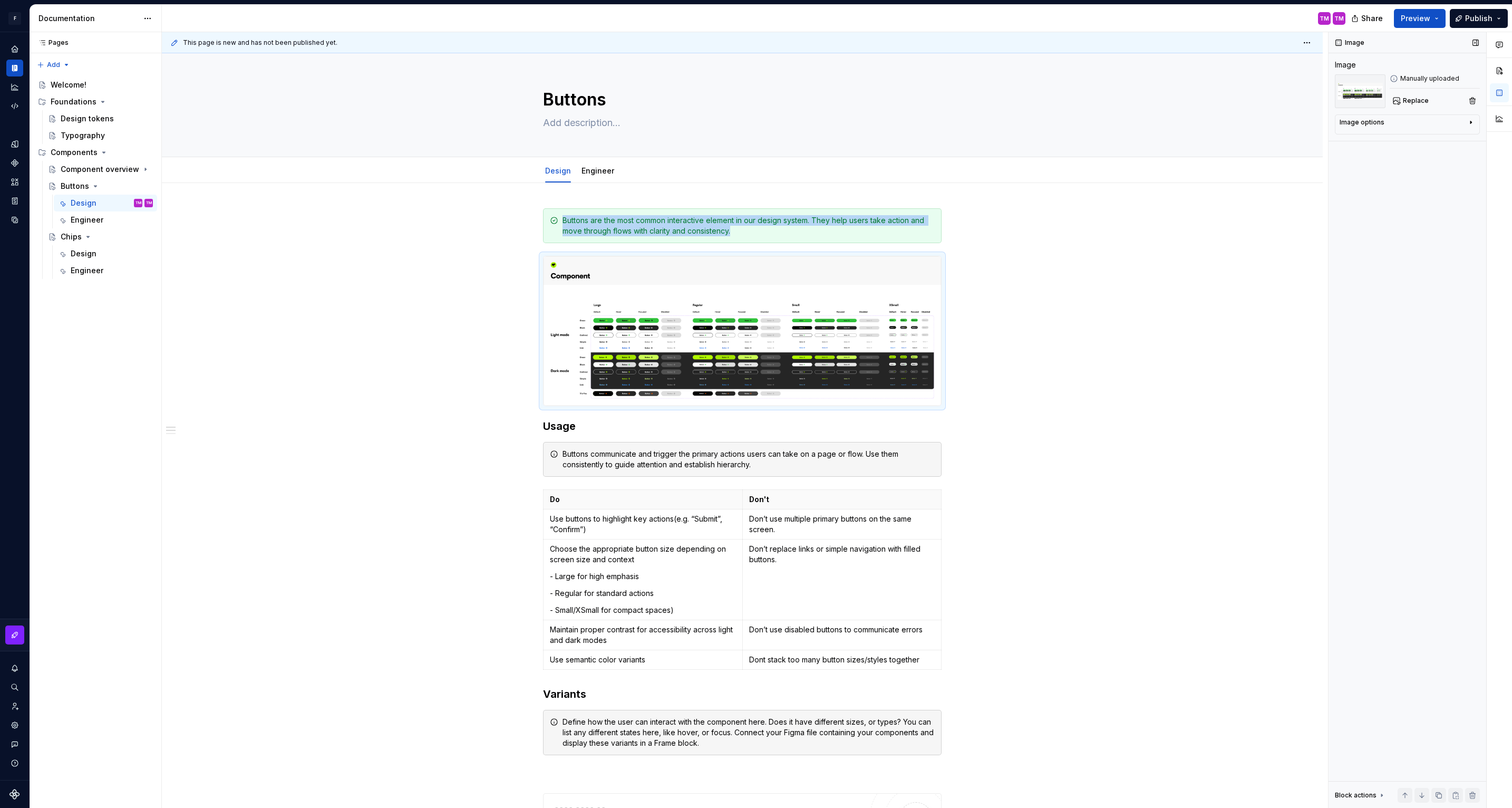
click at [1437, 125] on div "Image options" at bounding box center [1403, 124] width 127 height 12
click at [1468, 143] on button "button" at bounding box center [1465, 138] width 19 height 15
click at [1067, 182] on div "Design Engineer Add tab" at bounding box center [742, 171] width 1076 height 23
click at [1496, 64] on button "button" at bounding box center [1499, 70] width 19 height 19
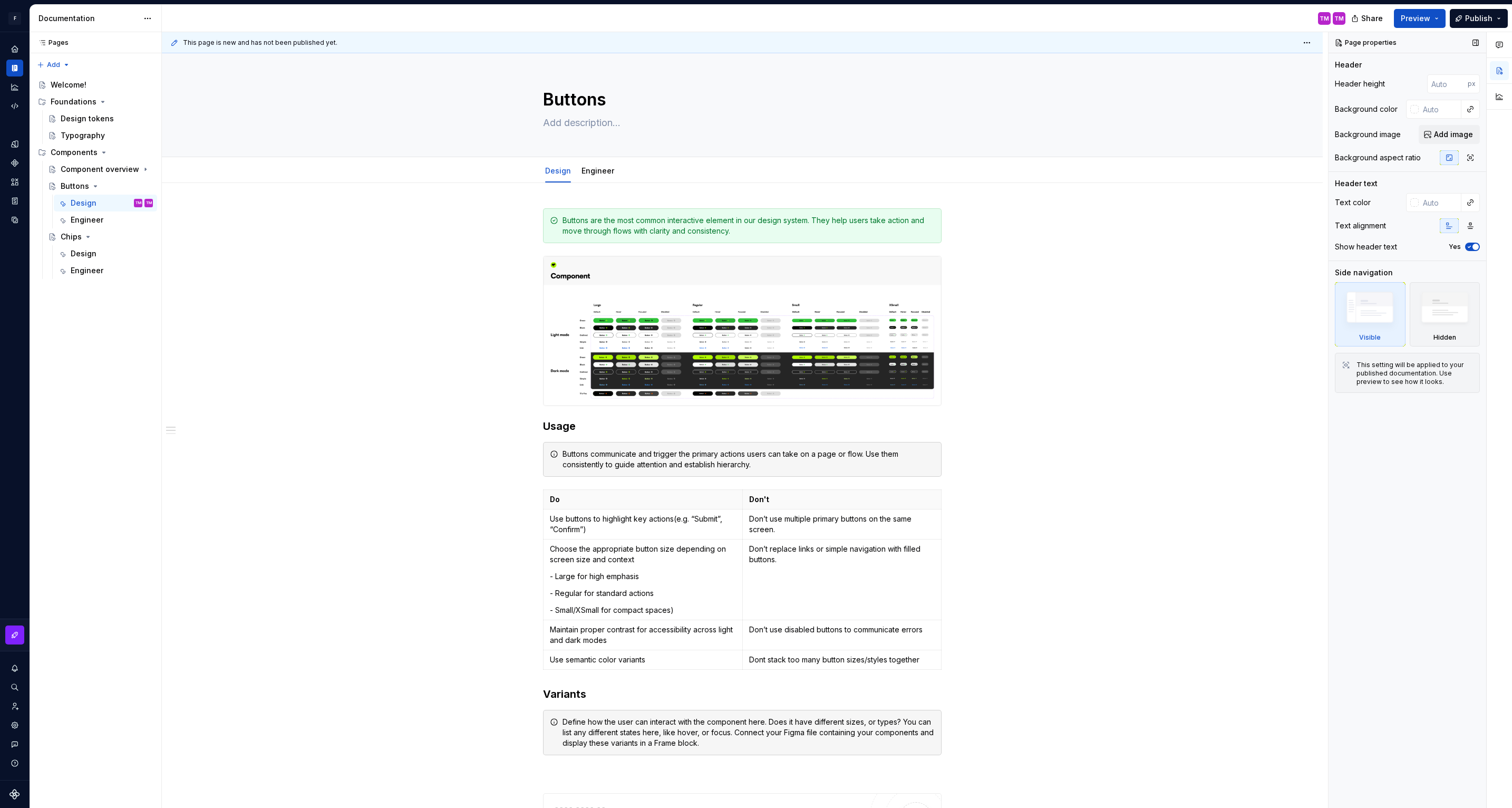
type textarea "*"
click at [91, 85] on div "Welcome!" at bounding box center [102, 85] width 102 height 15
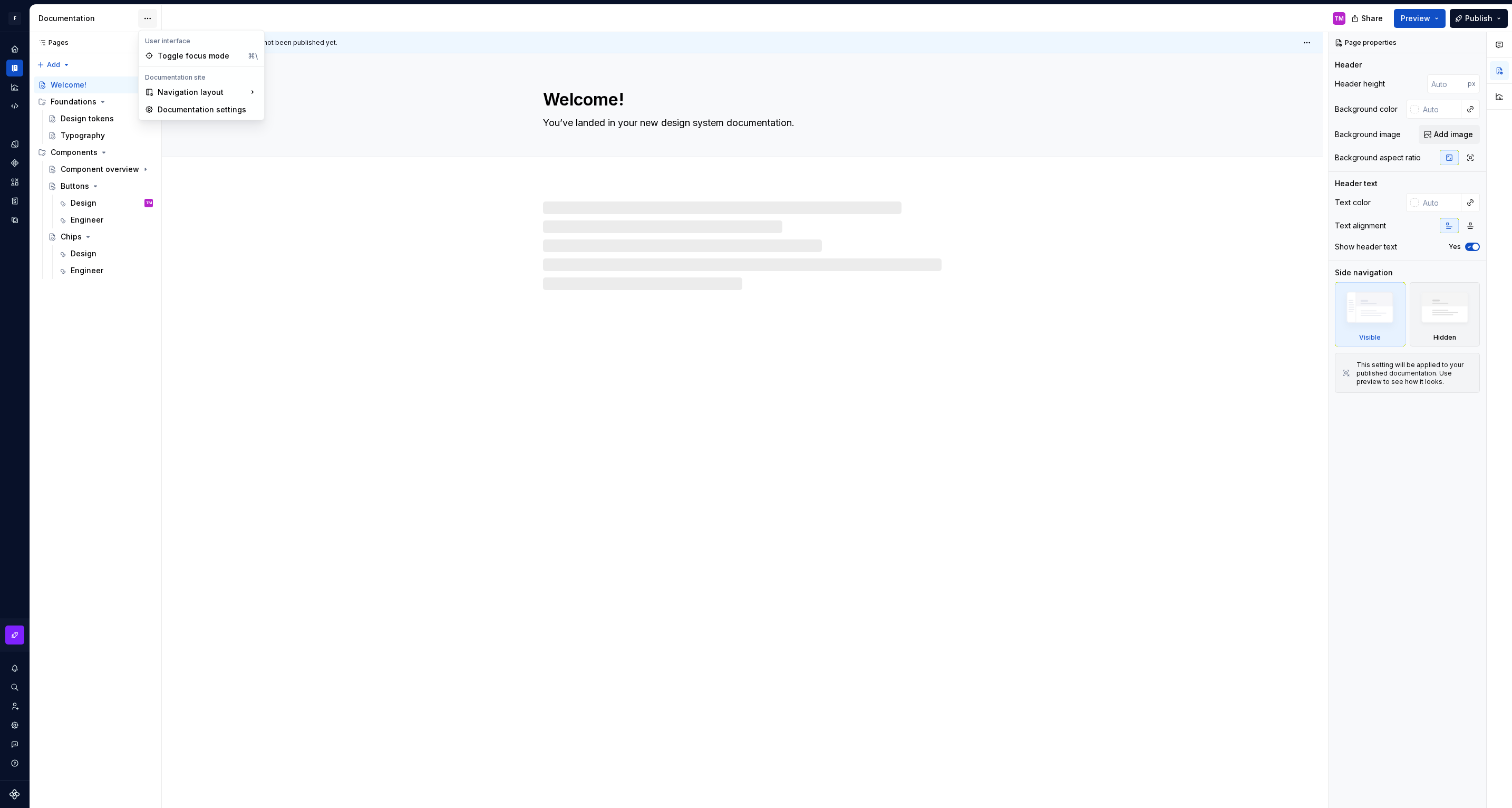
click at [149, 15] on html "F Flash Test 1 TM Design system data Documentation TM Share Preview Publish Pag…" at bounding box center [756, 404] width 1512 height 808
click at [183, 112] on div "Documentation settings" at bounding box center [208, 110] width 100 height 10
type textarea "*"
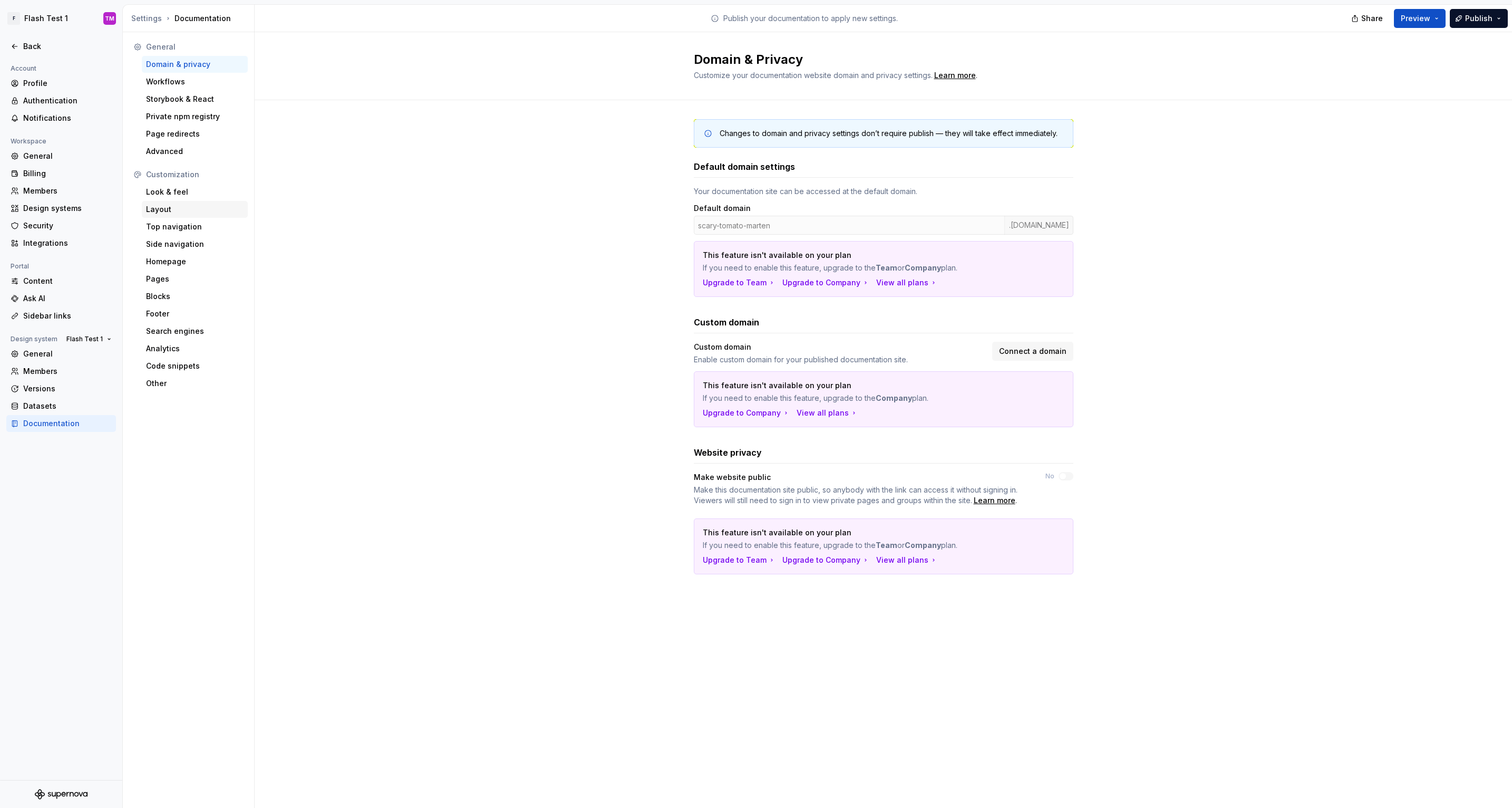
click at [180, 205] on div "Layout" at bounding box center [195, 209] width 98 height 10
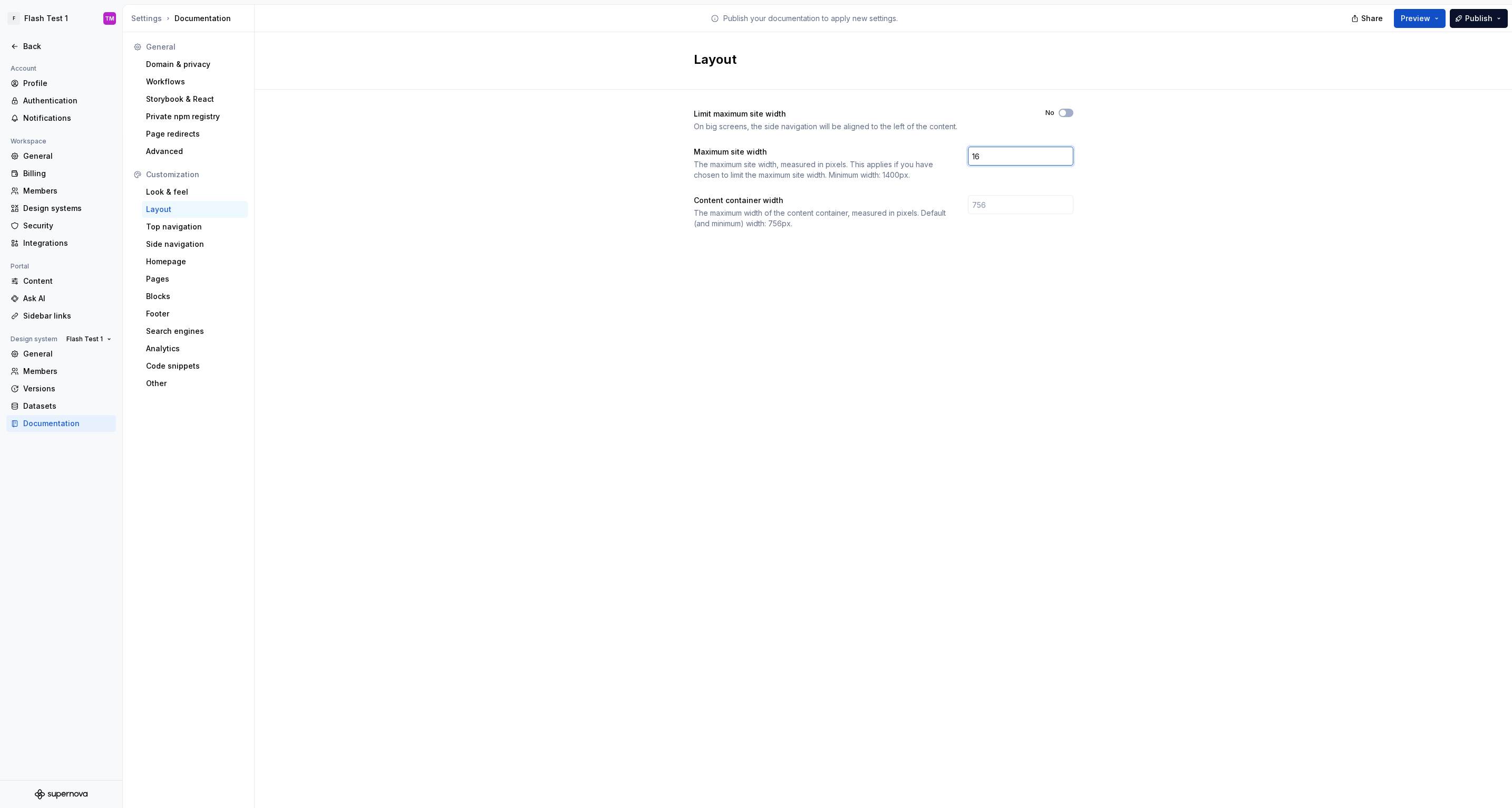
click at [1065, 156] on input "16" at bounding box center [1021, 156] width 106 height 19
click at [1035, 157] on input "16" at bounding box center [1021, 156] width 106 height 19
click at [1014, 389] on div "Layout Limit maximum site width On big screens, the side navigation will be ali…" at bounding box center [883, 420] width 1258 height 776
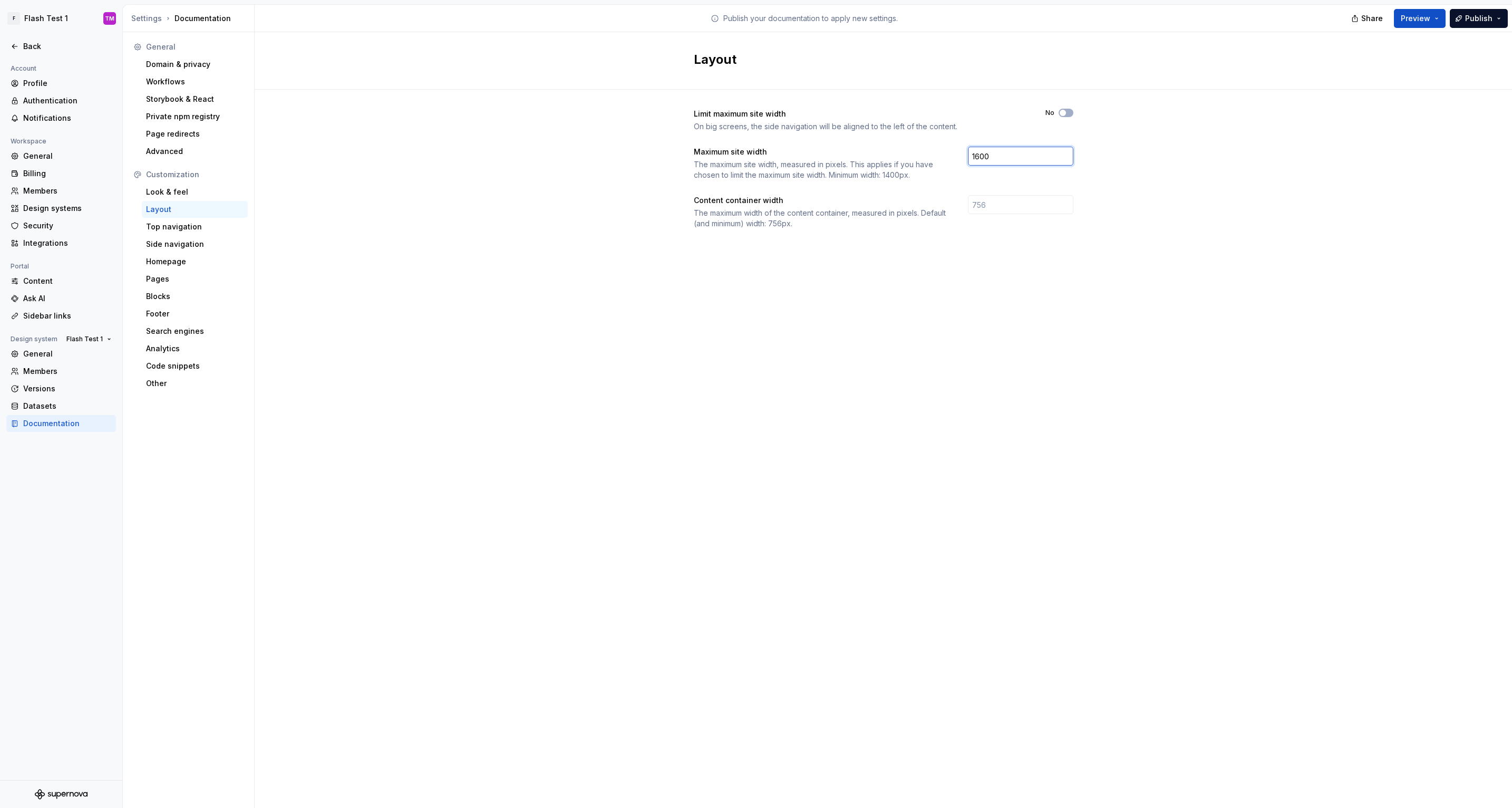
drag, startPoint x: 999, startPoint y: 153, endPoint x: 932, endPoint y: 154, distance: 67.0
click at [932, 154] on div "Maximum site width The maximum site width, measured in pixels. This applies if …" at bounding box center [883, 164] width 379 height 34
click at [1065, 109] on button "No" at bounding box center [1066, 113] width 15 height 8
click at [1012, 160] on input "1400" at bounding box center [1021, 156] width 106 height 19
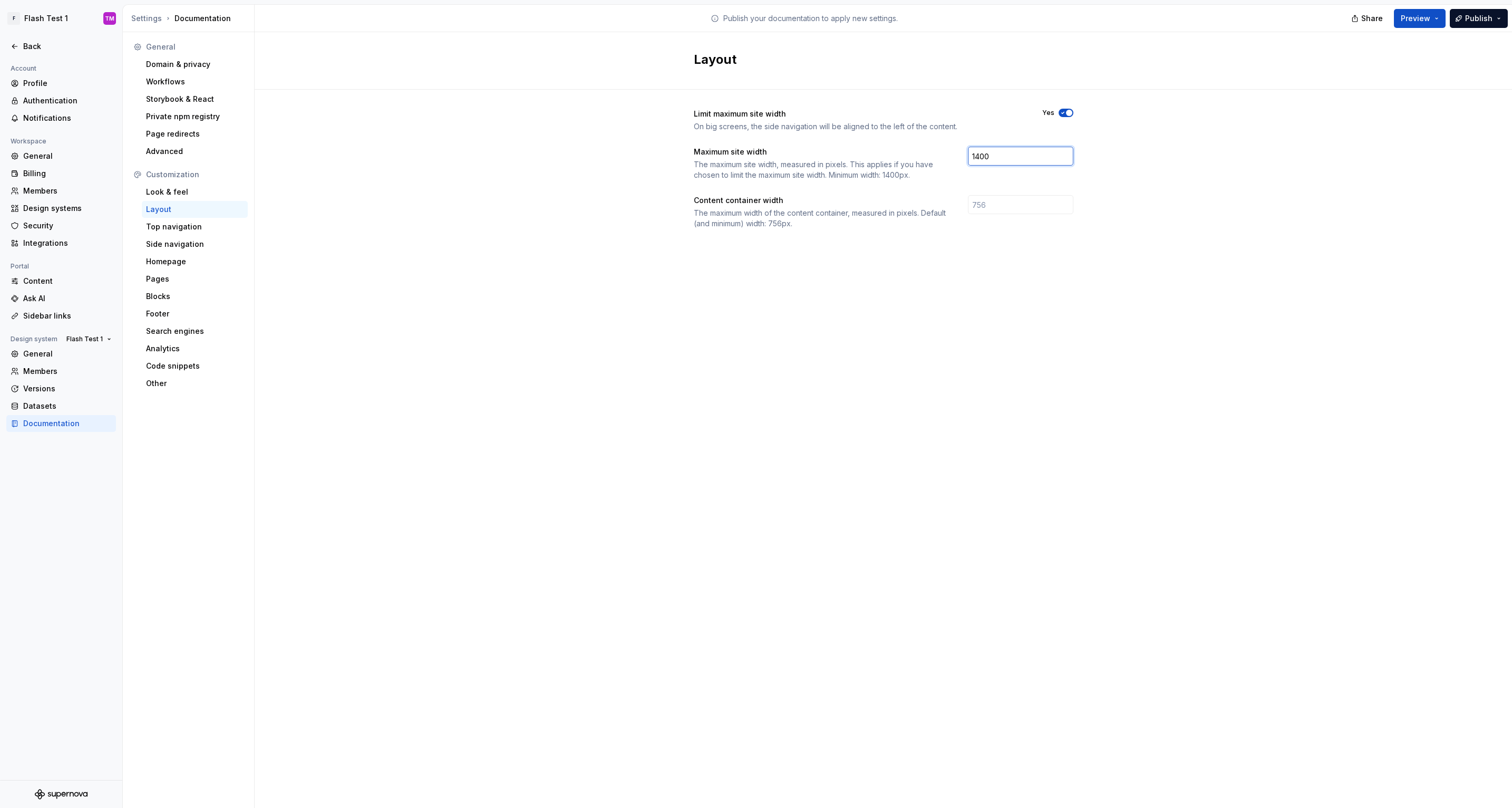
drag, startPoint x: 1011, startPoint y: 157, endPoint x: 953, endPoint y: 160, distance: 58.1
click at [953, 160] on div "Maximum site width The maximum site width, measured in pixels. This applies if …" at bounding box center [883, 164] width 379 height 34
type input "1800"
click at [1016, 281] on div "Layout Limit maximum site width On big screens, the side navigation will be ali…" at bounding box center [883, 420] width 1258 height 776
click at [1015, 201] on input "number" at bounding box center [1021, 204] width 106 height 19
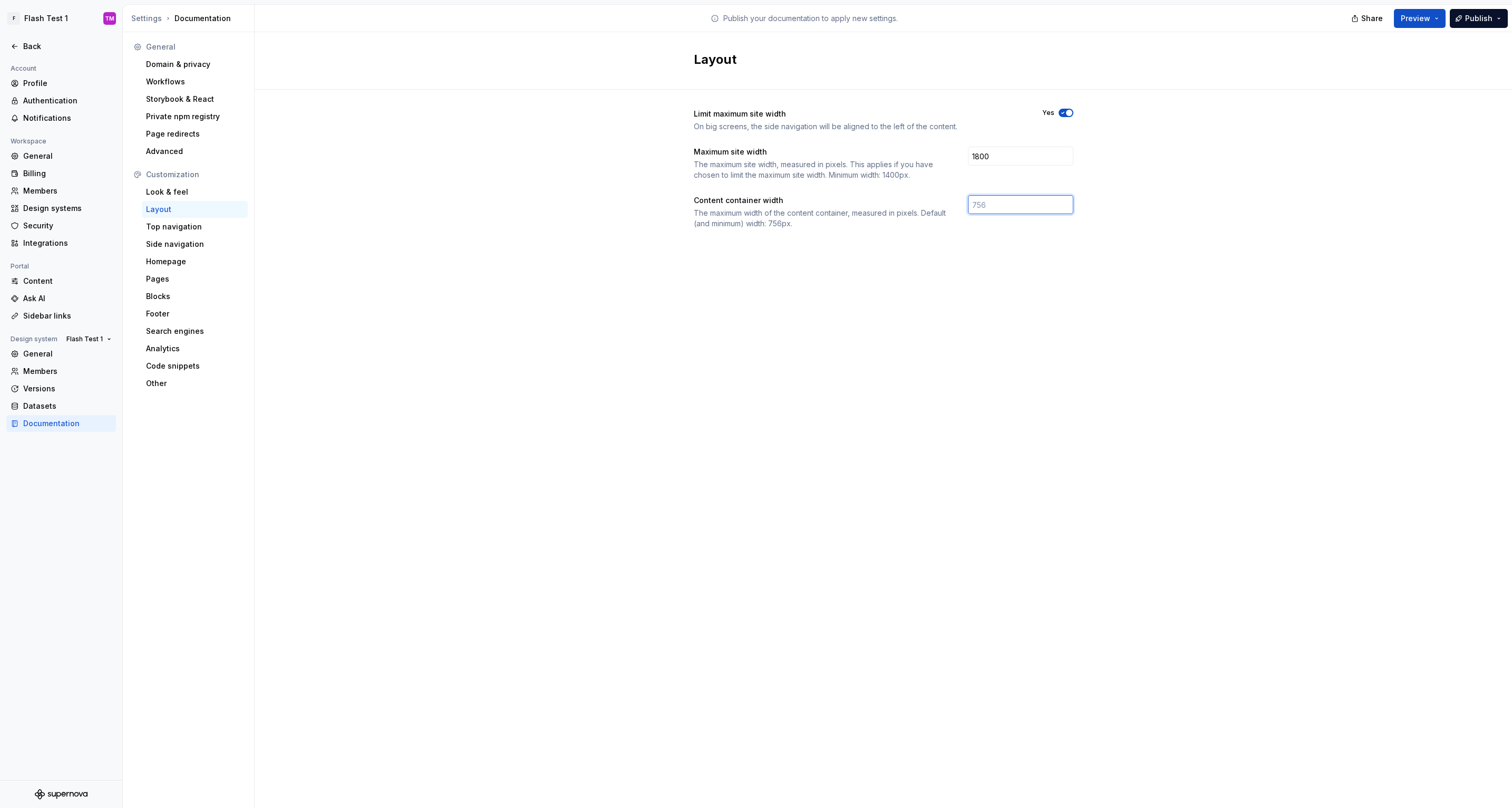
click at [1015, 201] on input "number" at bounding box center [1021, 204] width 106 height 19
type input "1800"
click at [970, 359] on div "Layout Limit maximum site width On big screens, the side navigation will be ali…" at bounding box center [883, 420] width 1258 height 776
click at [149, 197] on div "Look & feel" at bounding box center [195, 192] width 106 height 17
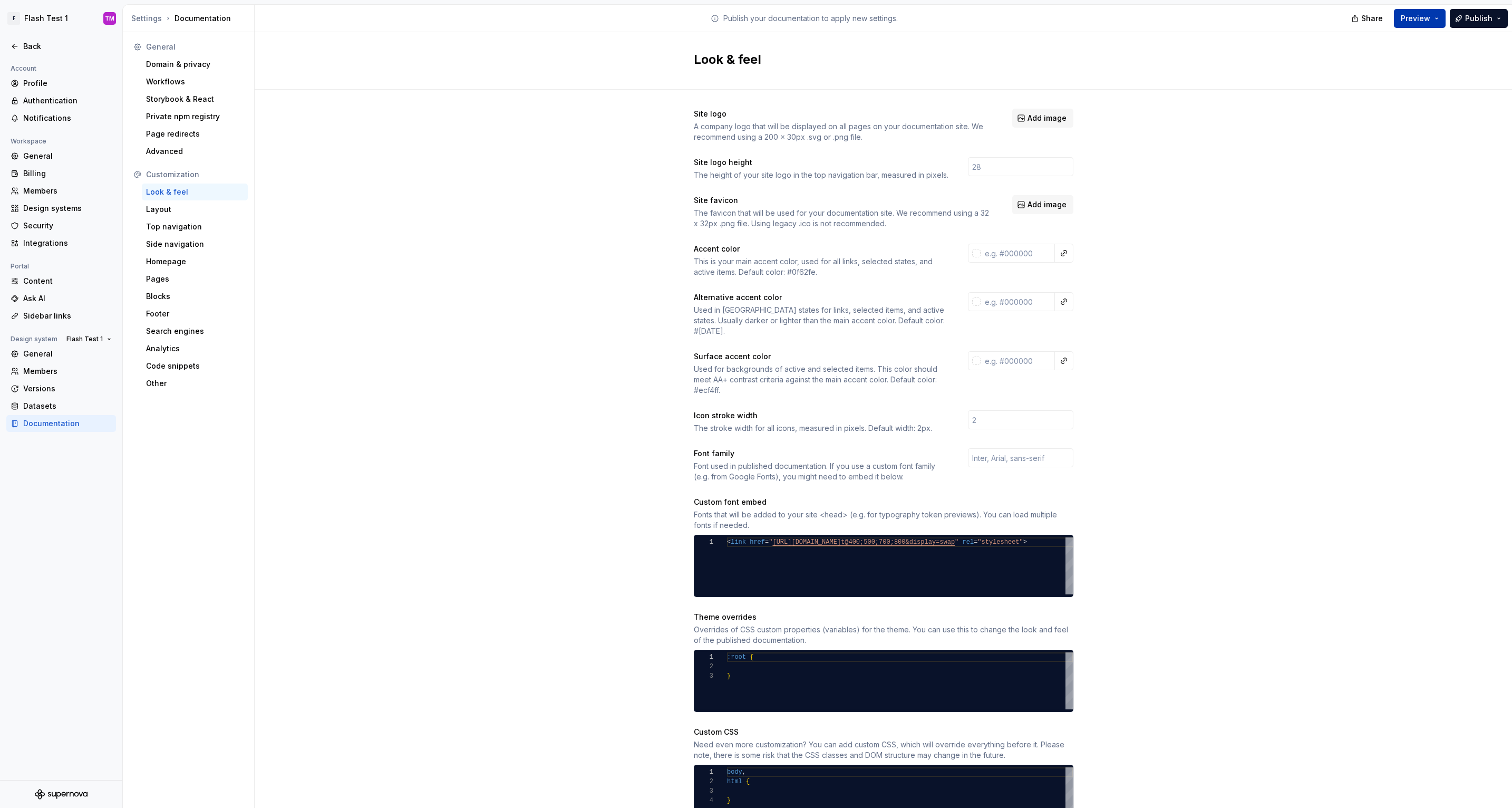
click at [1434, 21] on button "Preview" at bounding box center [1419, 18] width 52 height 19
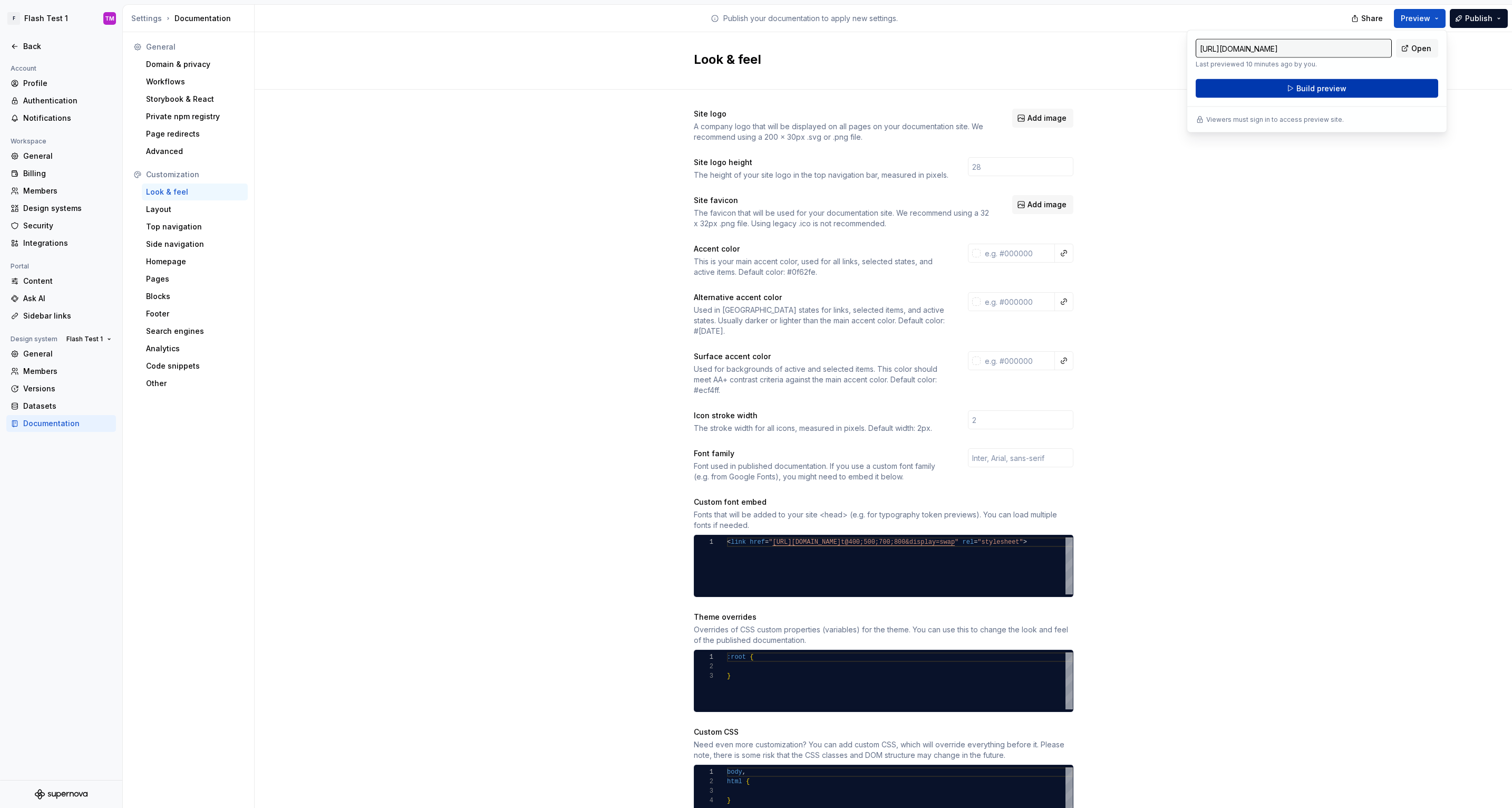
click at [1372, 84] on button "Build preview" at bounding box center [1317, 88] width 243 height 19
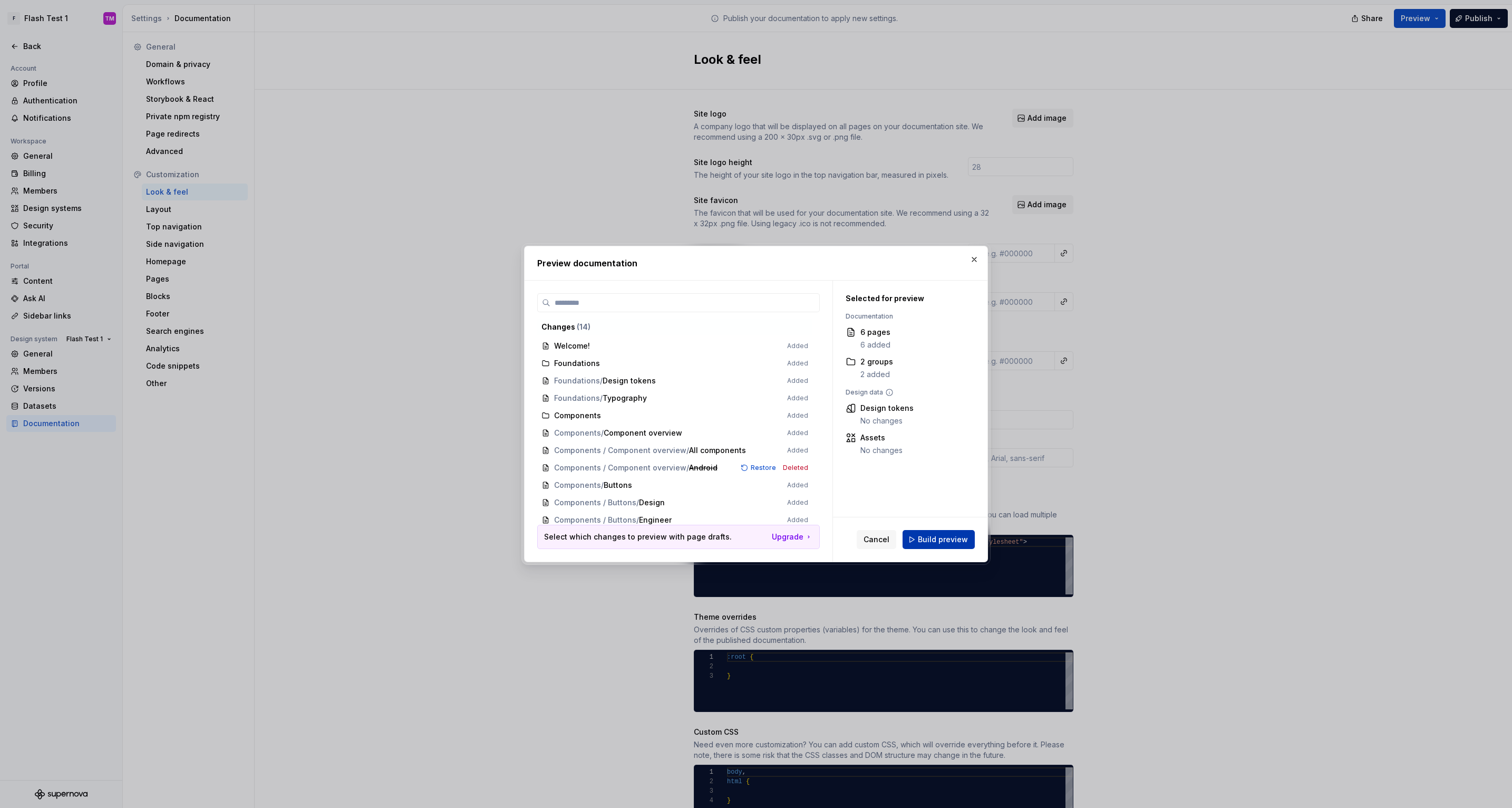
click at [952, 536] on span "Build preview" at bounding box center [943, 539] width 50 height 10
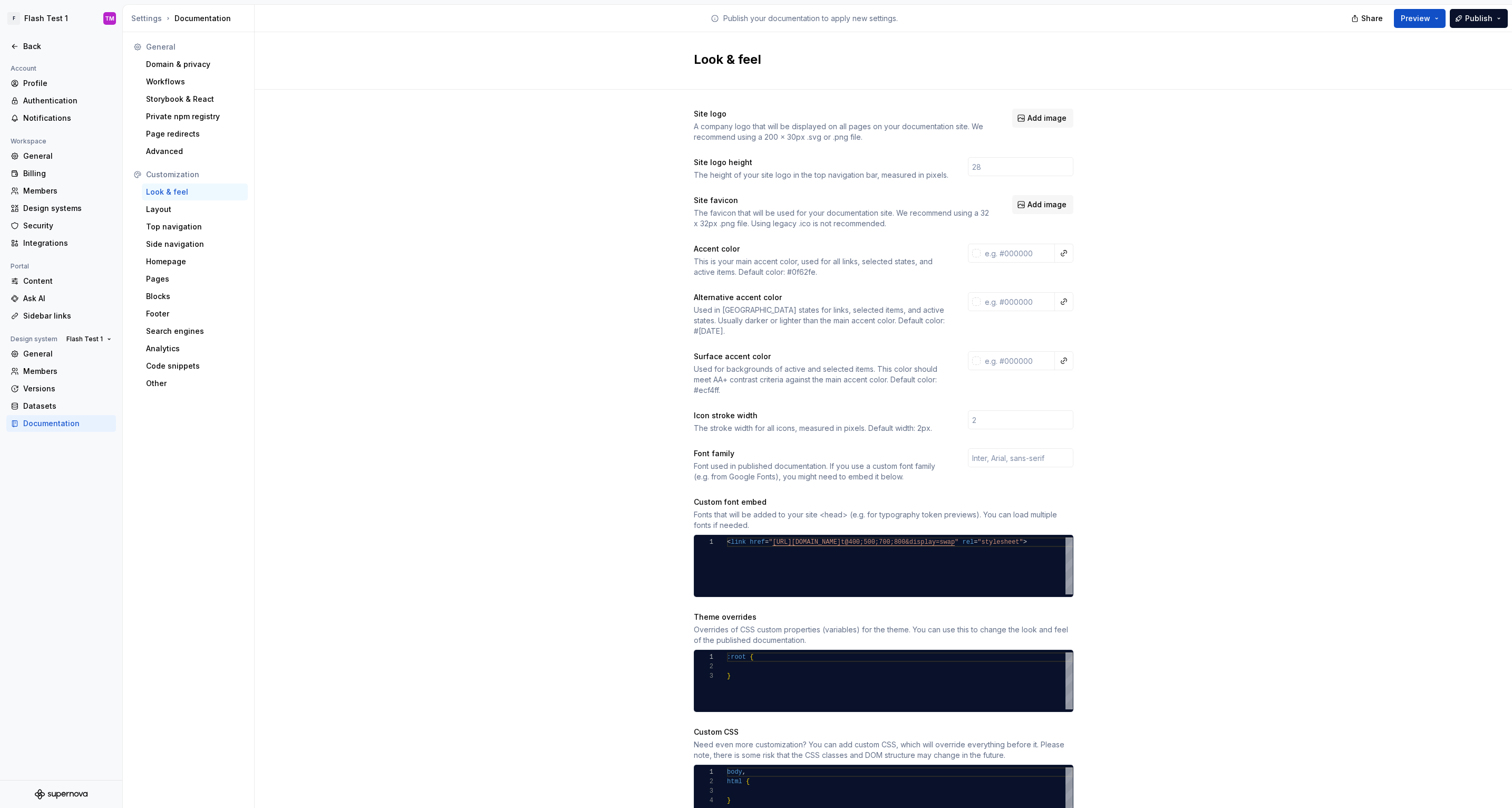
click at [592, 358] on div "Site logo A company logo that will be displayed on all pages on your documentat…" at bounding box center [883, 478] width 1258 height 777
click at [190, 203] on div "Layout" at bounding box center [195, 209] width 106 height 17
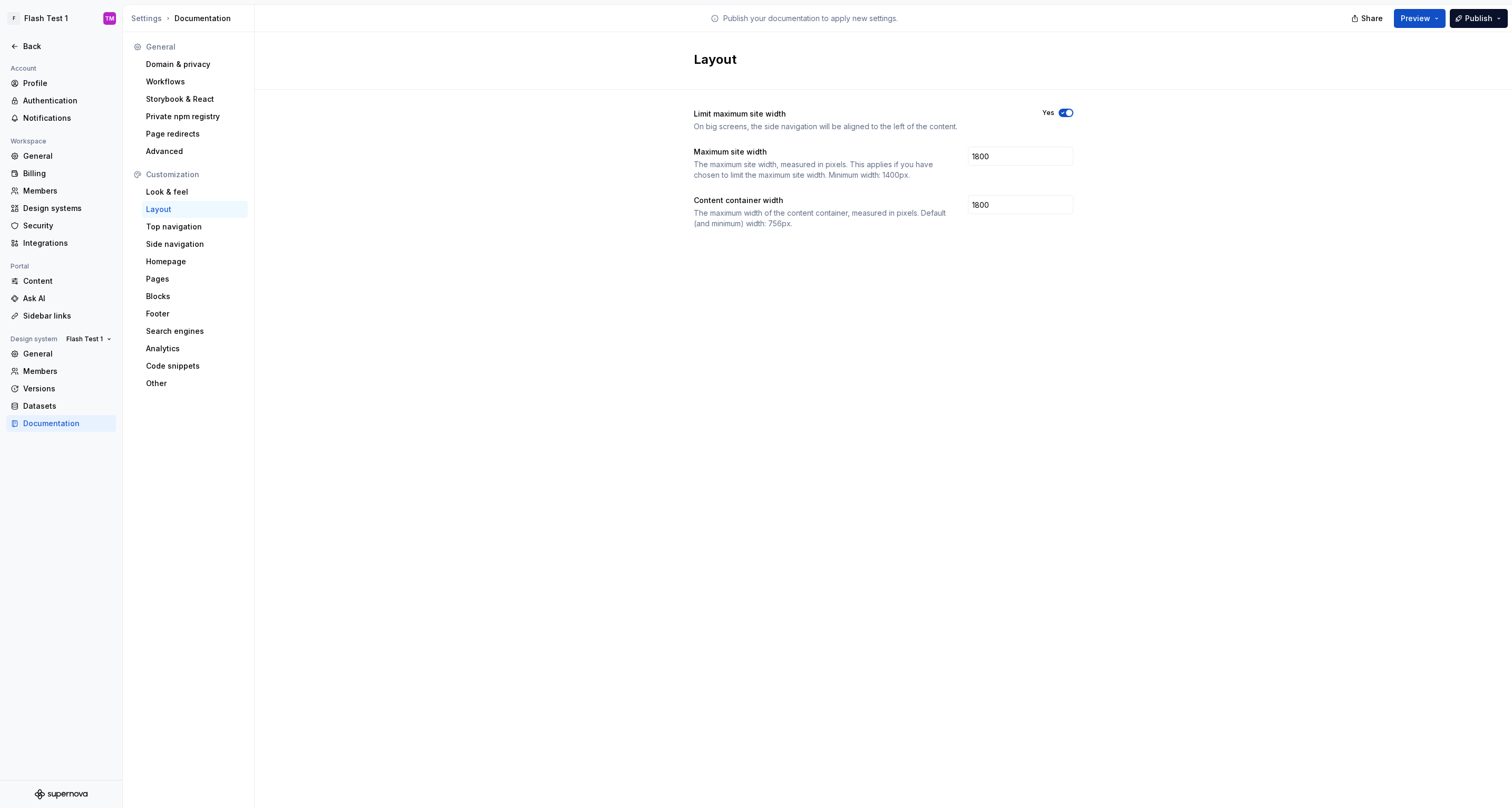
click at [585, 255] on div "Limit maximum site width On big screens, the side navigation will be aligned to…" at bounding box center [883, 179] width 1258 height 179
click at [1004, 256] on div "Limit maximum site width On big screens, the side navigation will be aligned to…" at bounding box center [883, 179] width 379 height 179
click at [1026, 155] on input "1800" at bounding box center [1021, 156] width 106 height 19
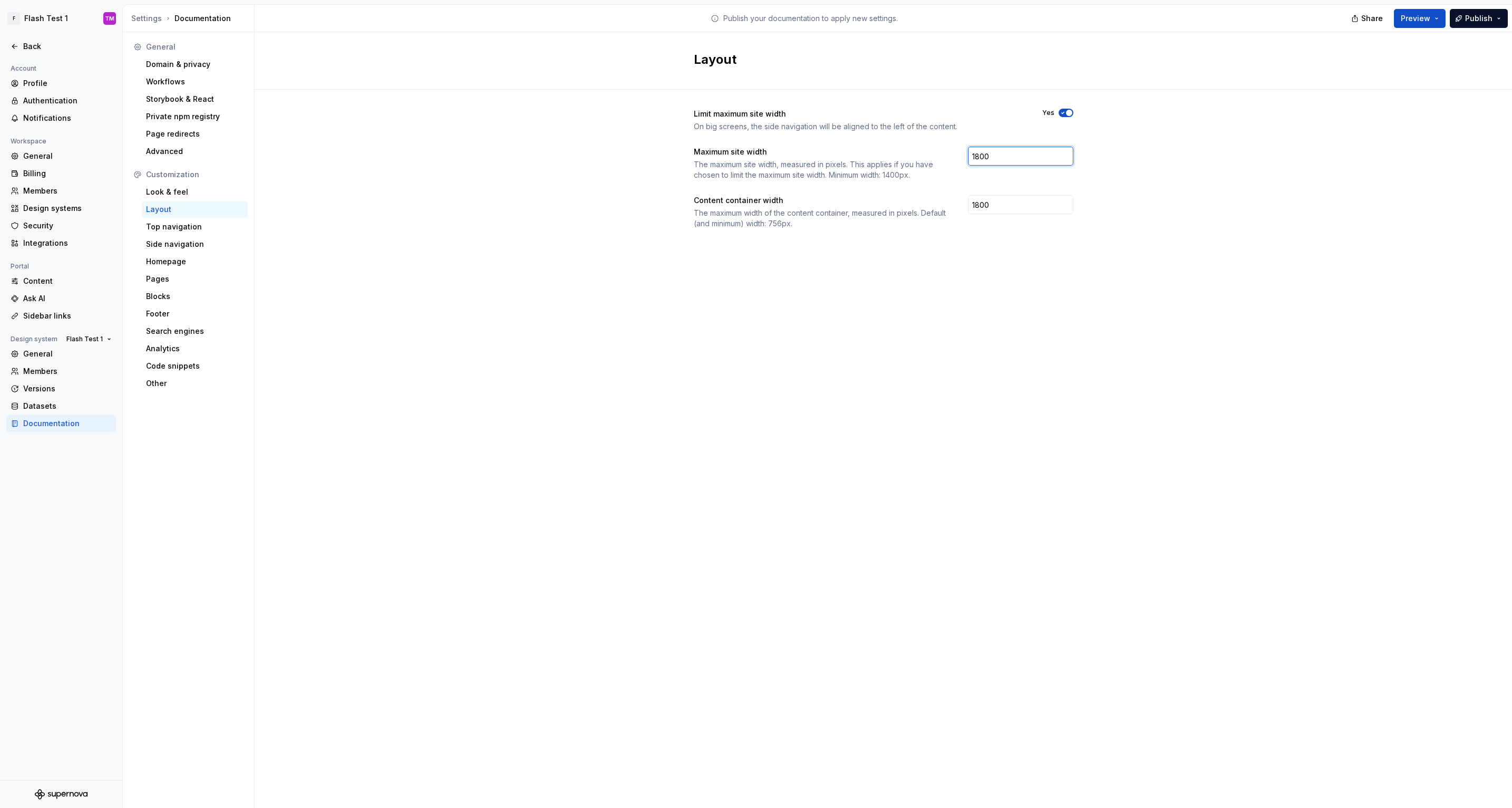
drag, startPoint x: 999, startPoint y: 158, endPoint x: 963, endPoint y: 158, distance: 36.0
click at [963, 158] on div "Maximum site width The maximum site width, measured in pixels. This applies if …" at bounding box center [883, 164] width 379 height 34
type input "2000"
click at [988, 213] on input "1800" at bounding box center [1021, 204] width 106 height 19
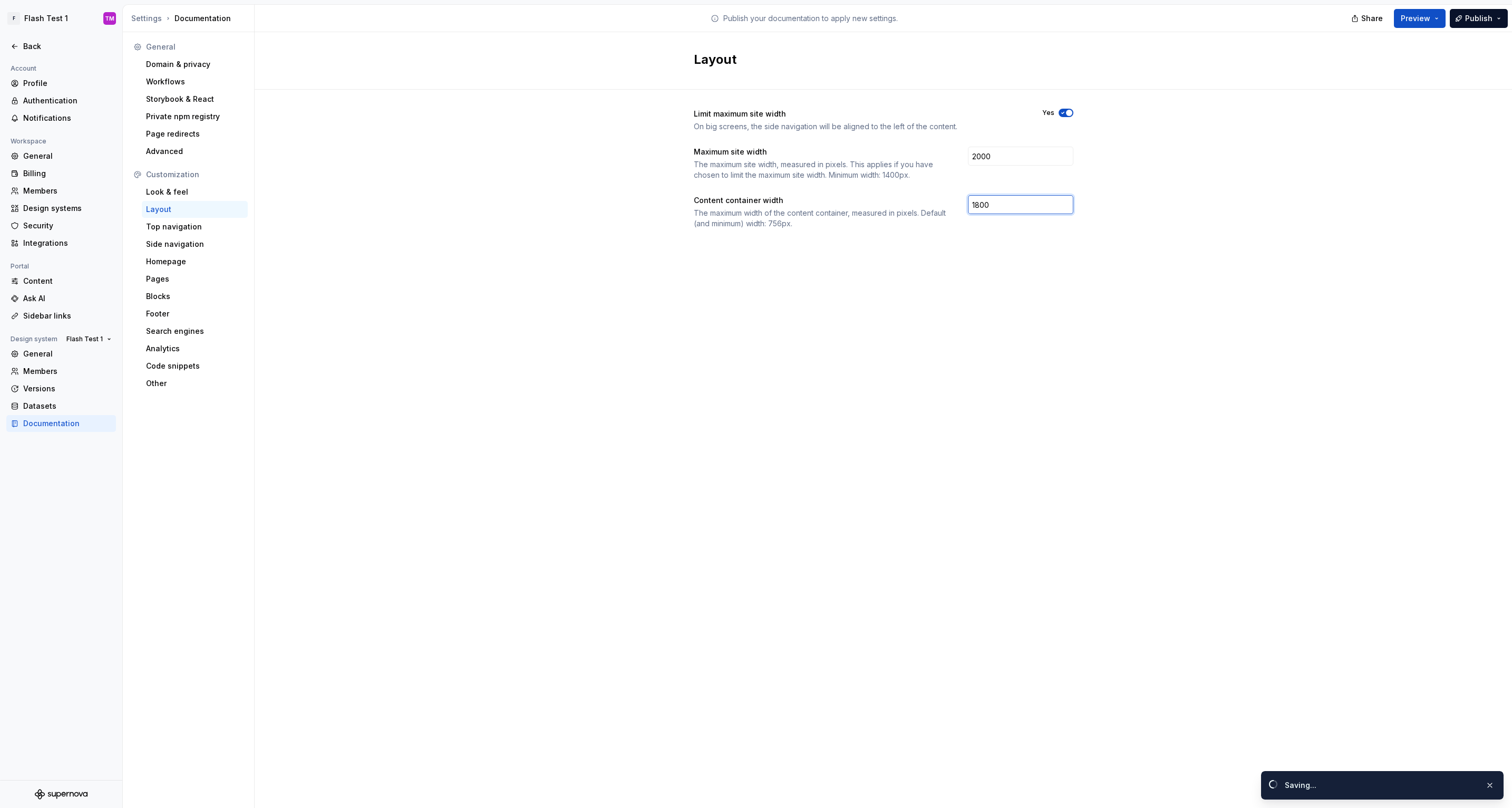
drag, startPoint x: 990, startPoint y: 207, endPoint x: 956, endPoint y: 207, distance: 34.0
click at [956, 207] on div "Content container width The maximum width of the content container, measured in…" at bounding box center [883, 212] width 379 height 34
type input "2000"
click at [1170, 241] on div "Limit maximum site width On big screens, the side navigation will be aligned to…" at bounding box center [883, 179] width 1258 height 179
click at [1437, 20] on button "Preview" at bounding box center [1419, 18] width 52 height 19
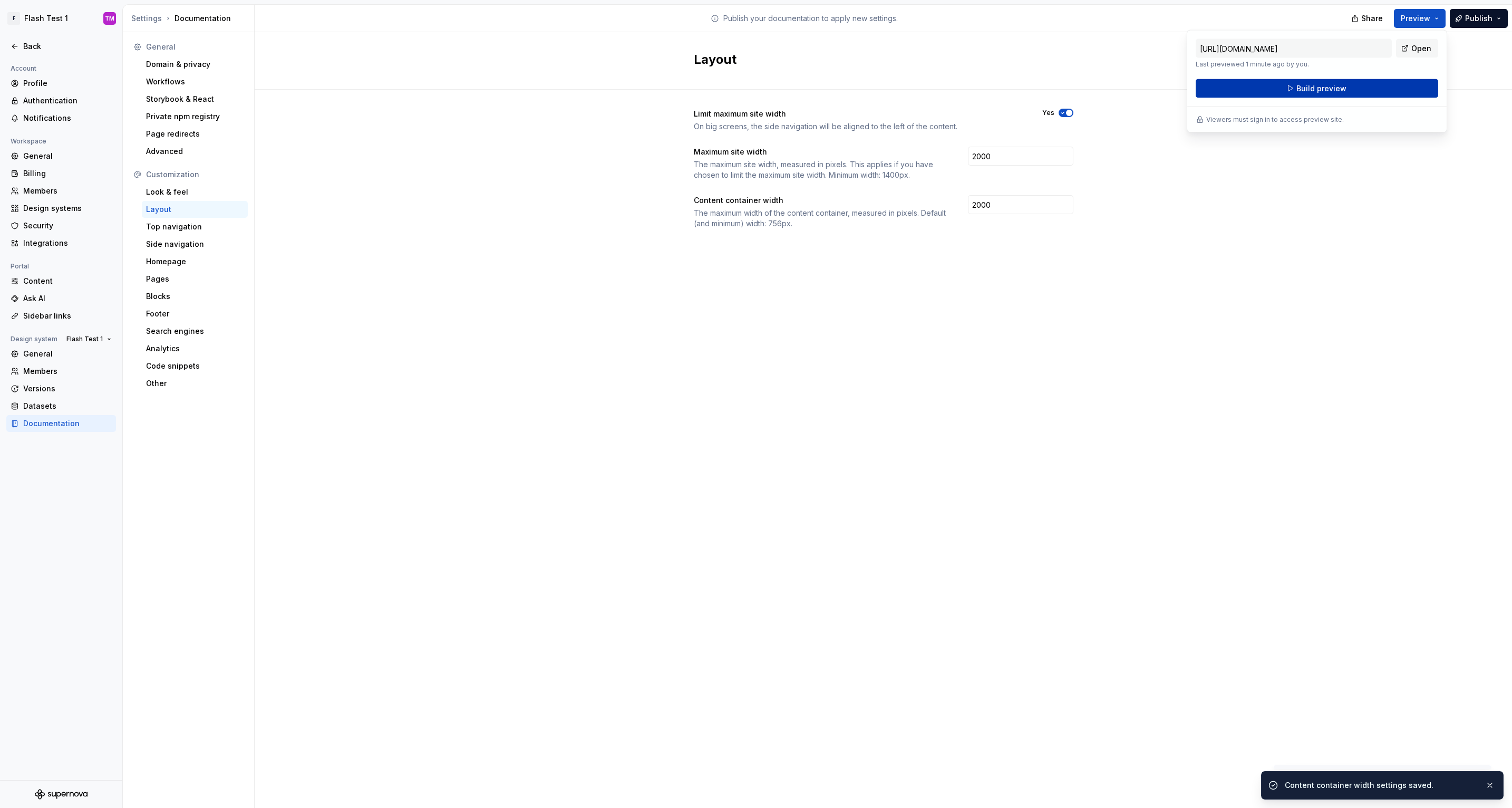
click at [1322, 92] on span "Build preview" at bounding box center [1321, 89] width 50 height 10
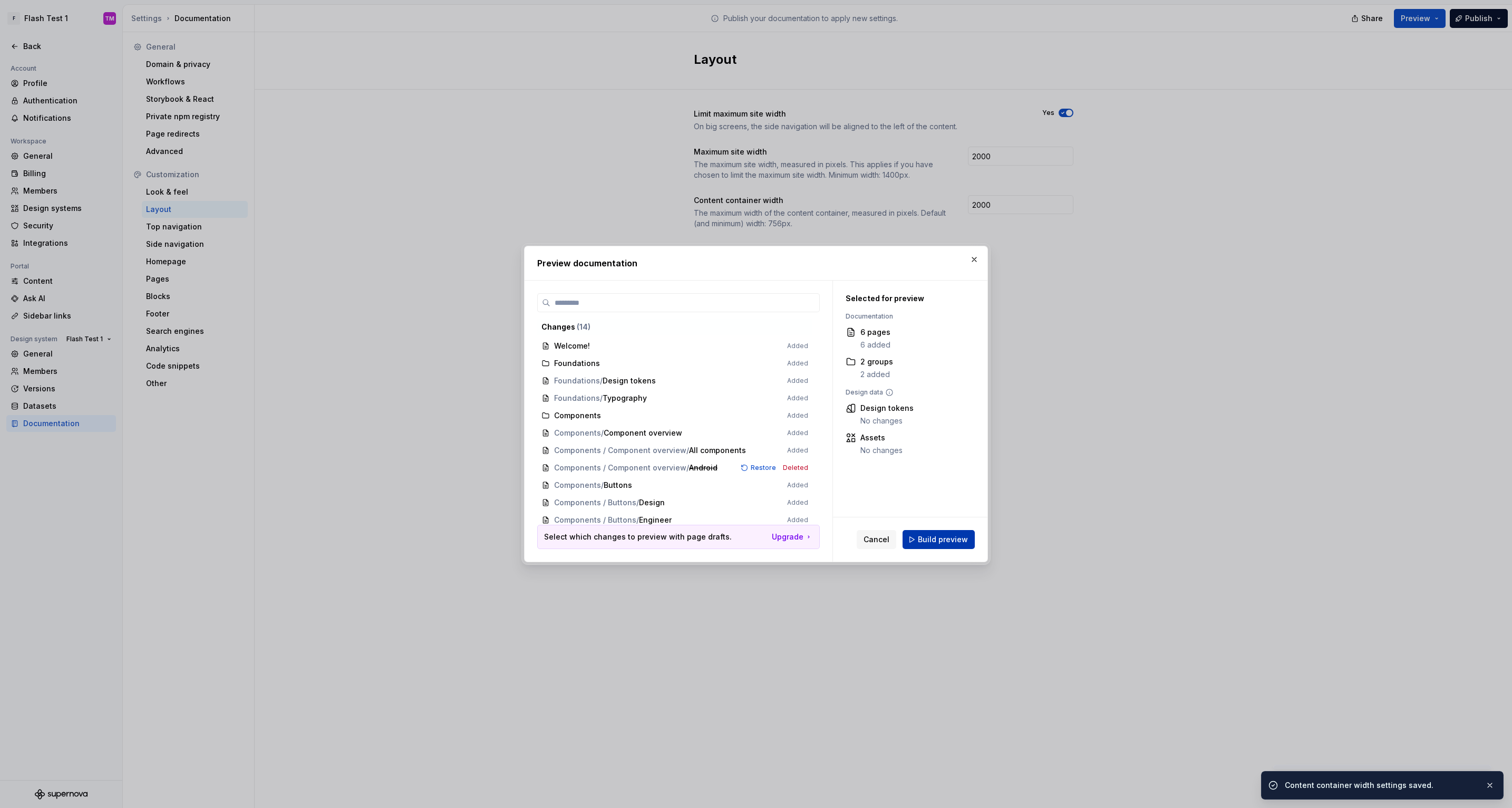
click at [928, 537] on span "Build preview" at bounding box center [943, 539] width 50 height 10
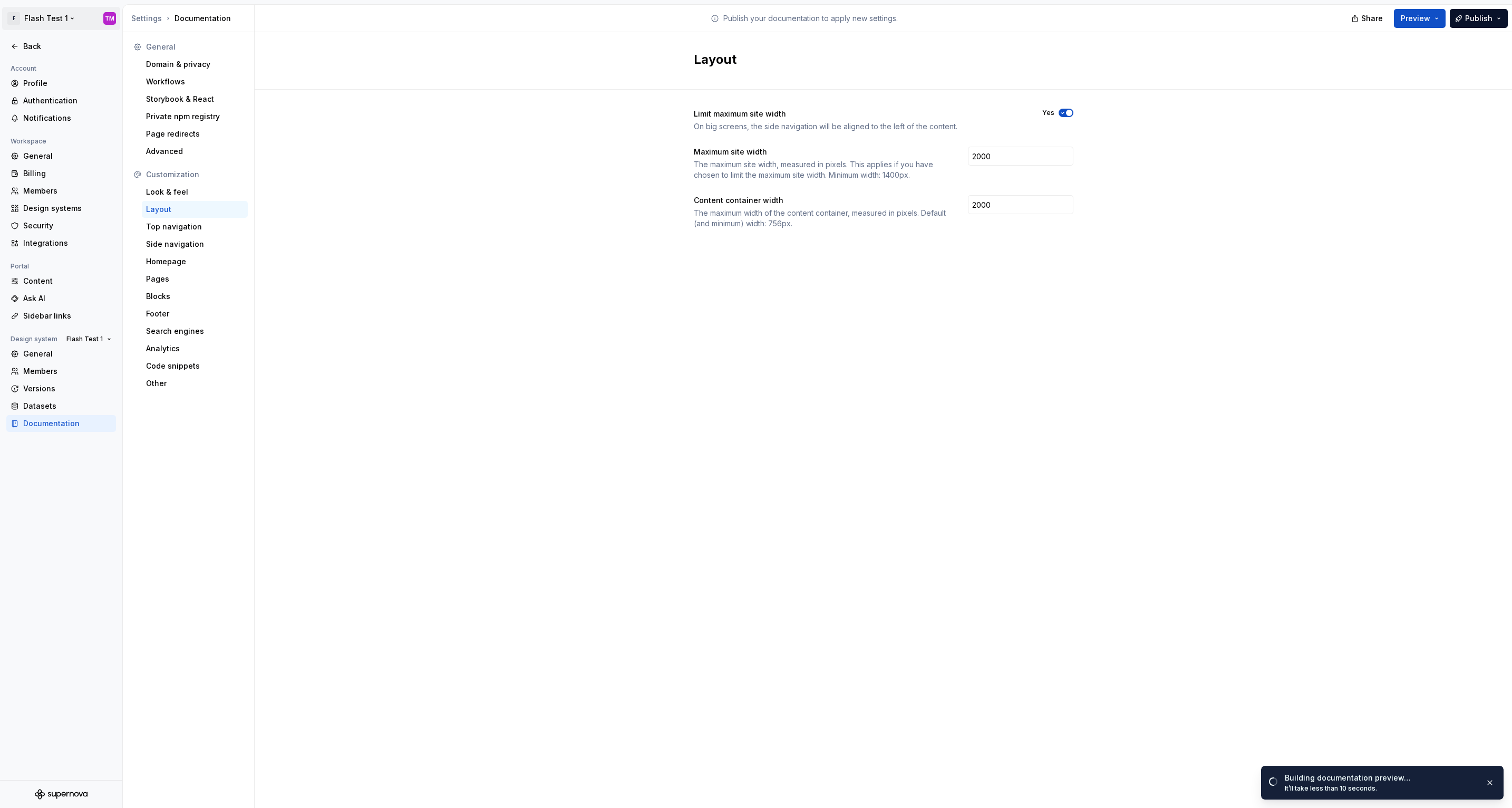
click at [66, 21] on html "F Flash Test 1 TM Back Account Profile Authentication Notifications Workspace G…" at bounding box center [756, 404] width 1512 height 808
click at [566, 178] on html "F Flash Test 1 TM Back Account Profile Authentication Notifications Workspace G…" at bounding box center [756, 404] width 1512 height 808
click at [44, 48] on div "Back" at bounding box center [68, 46] width 89 height 10
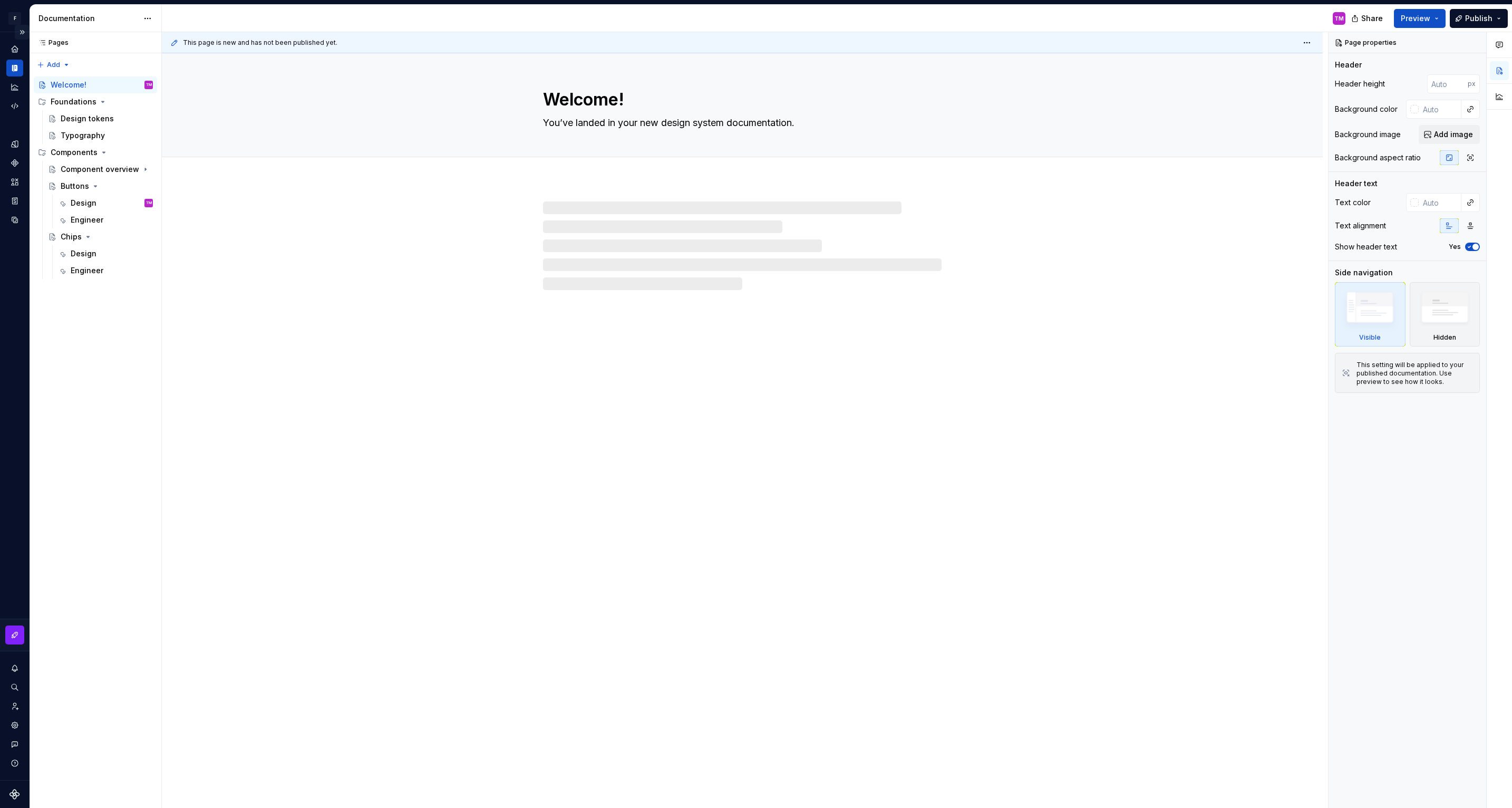
click at [25, 33] on button "Expand sidebar" at bounding box center [22, 32] width 15 height 15
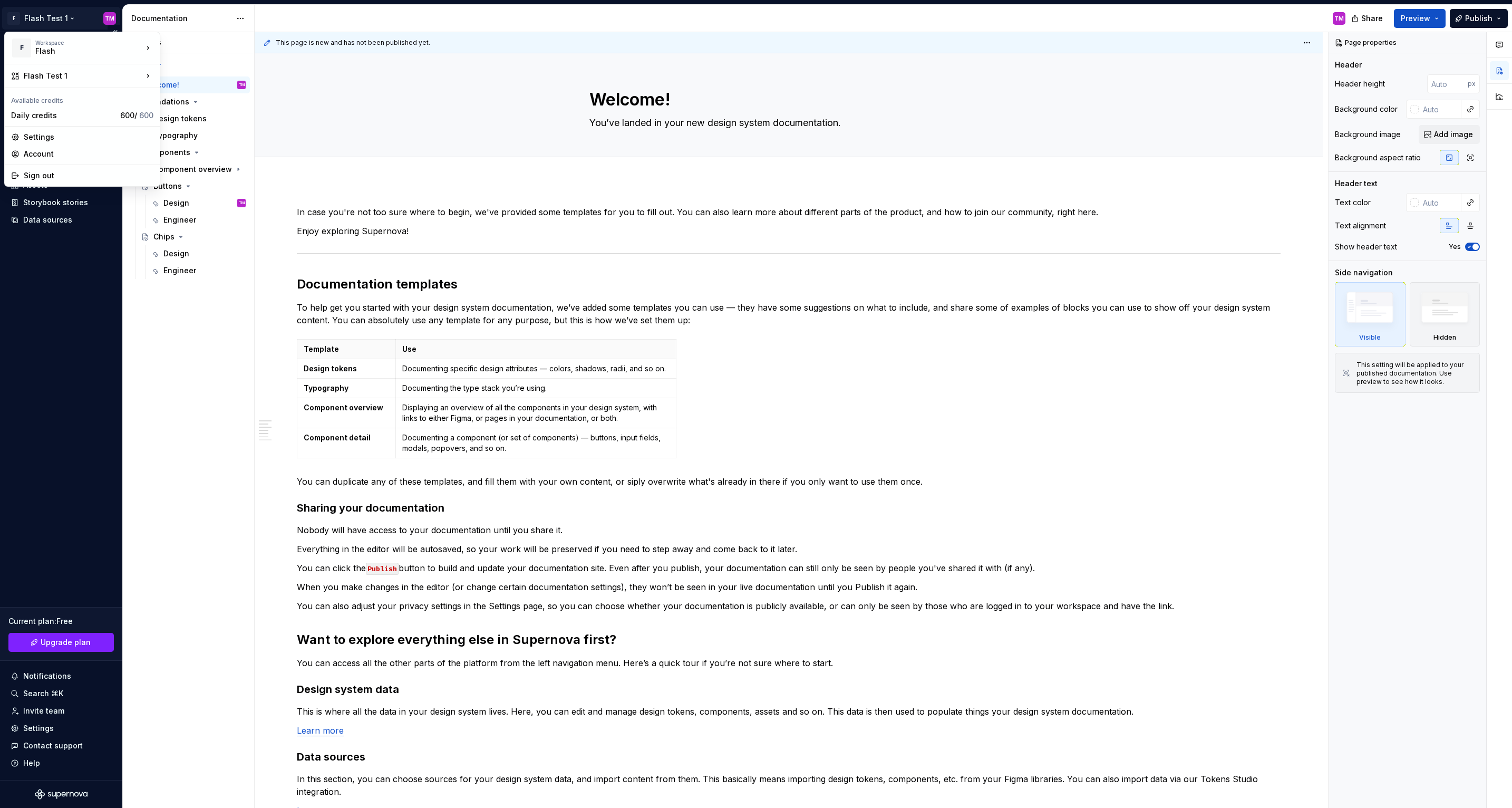
click at [66, 15] on html "F Flash Test 1 TM Home Documentation Analytics Code automation Design system da…" at bounding box center [756, 404] width 1512 height 808
click at [212, 76] on div "Flash Design System" at bounding box center [231, 78] width 109 height 10
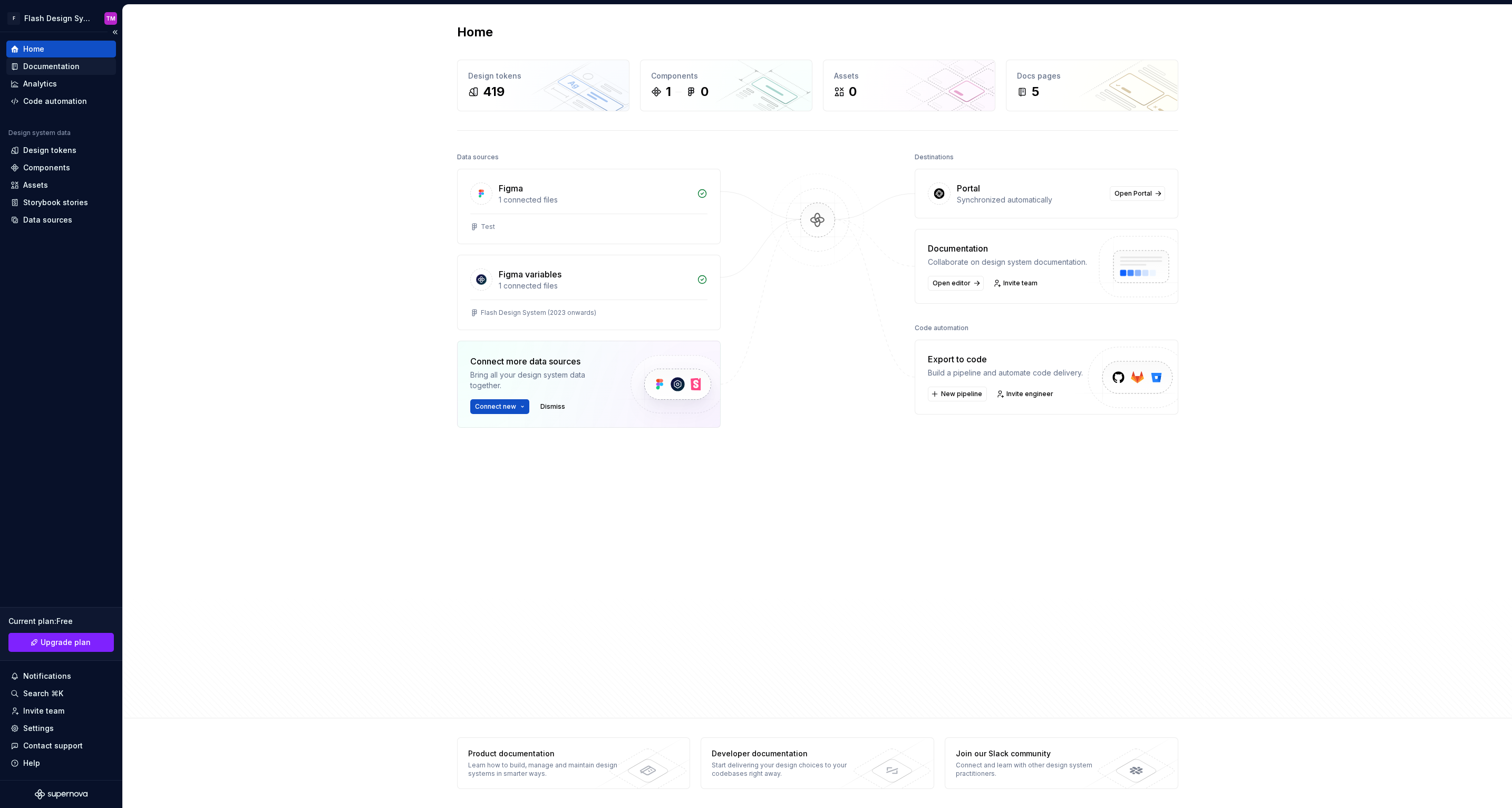
click at [55, 70] on div "Documentation" at bounding box center [52, 67] width 57 height 10
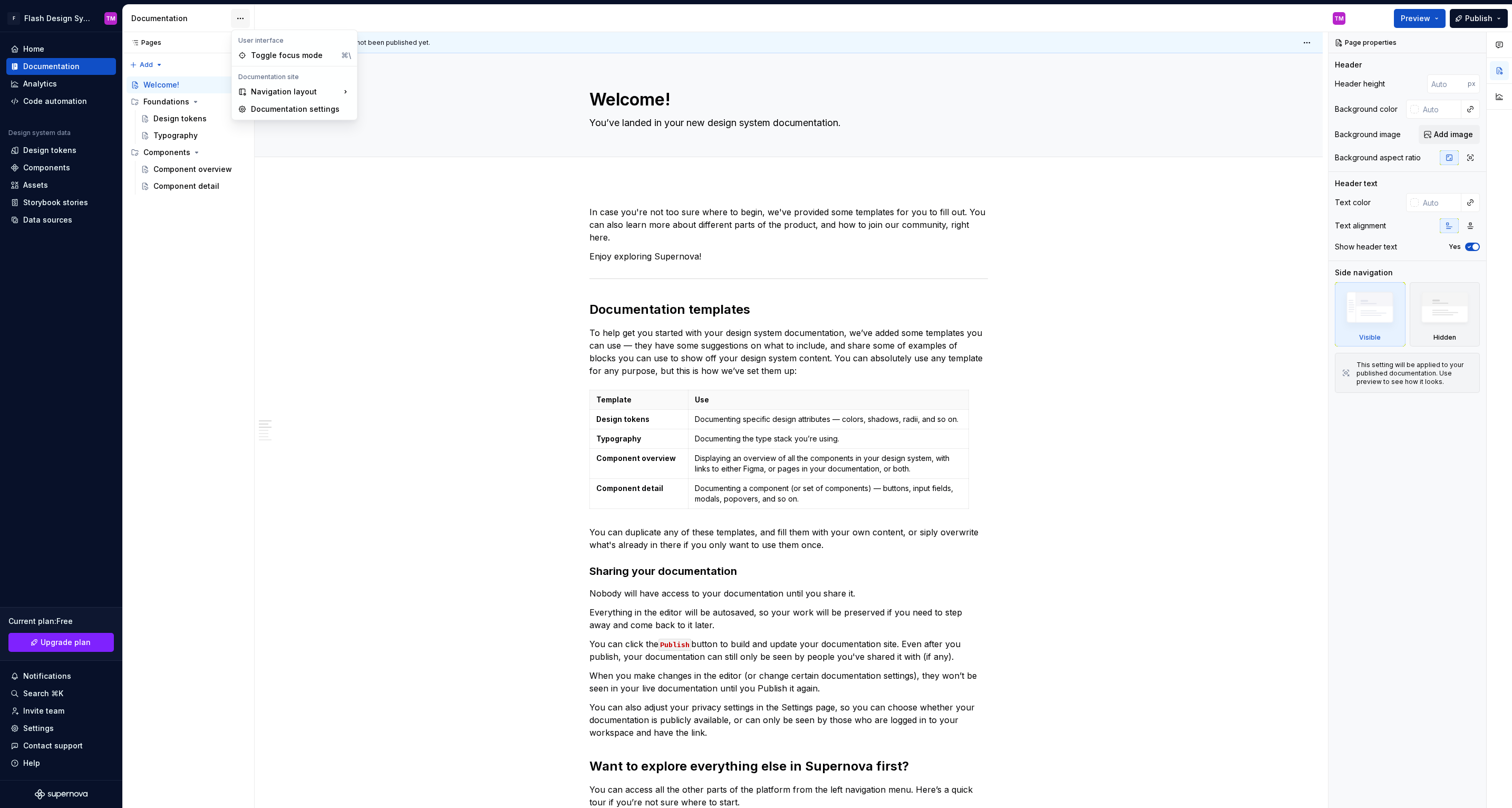
click at [245, 20] on html "F Flash Design System TM Home Documentation Analytics Code automation Design sy…" at bounding box center [756, 404] width 1512 height 808
click at [282, 112] on div "Documentation settings" at bounding box center [301, 110] width 100 height 10
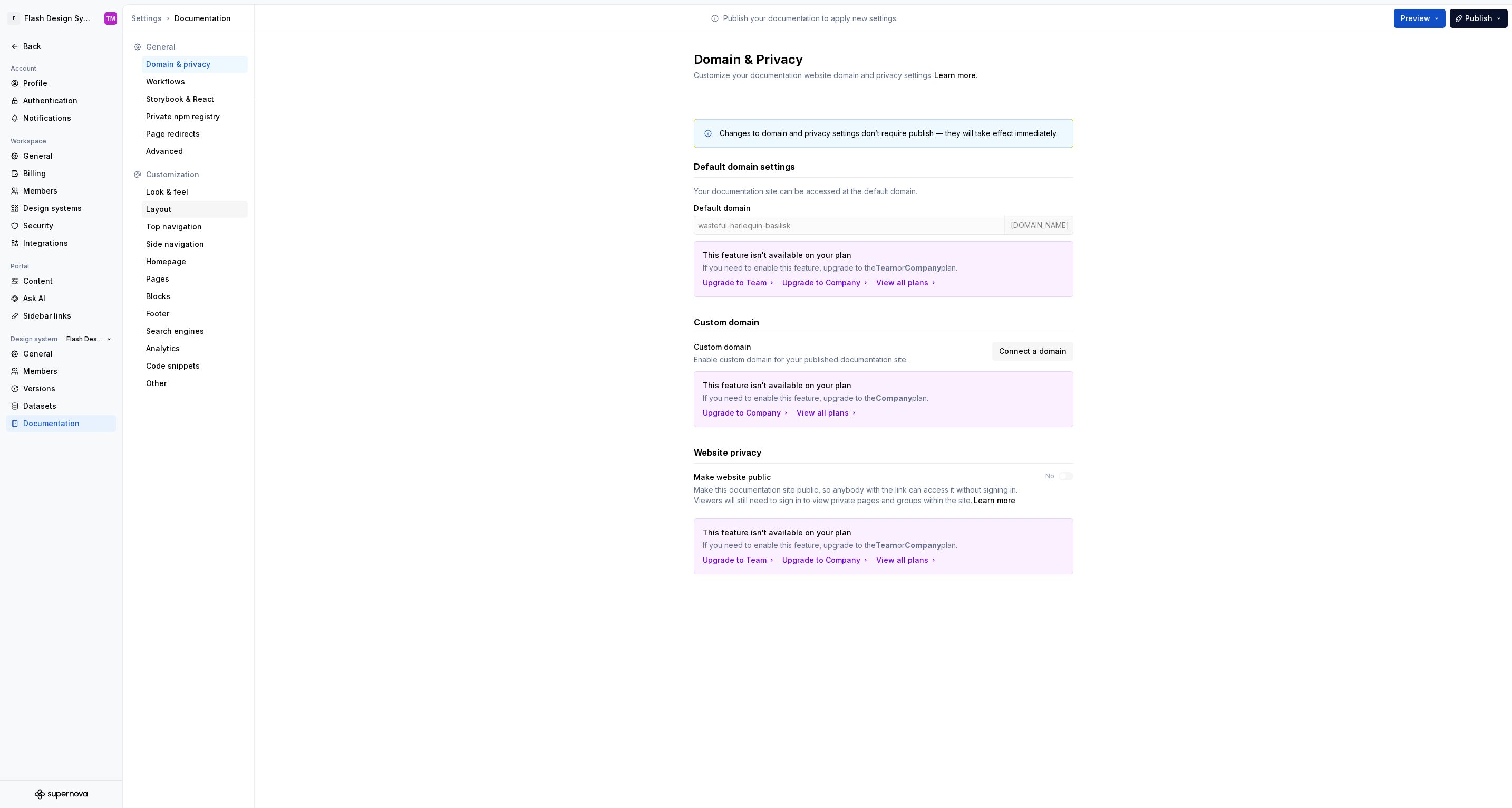
click at [178, 209] on div "Layout" at bounding box center [195, 209] width 98 height 10
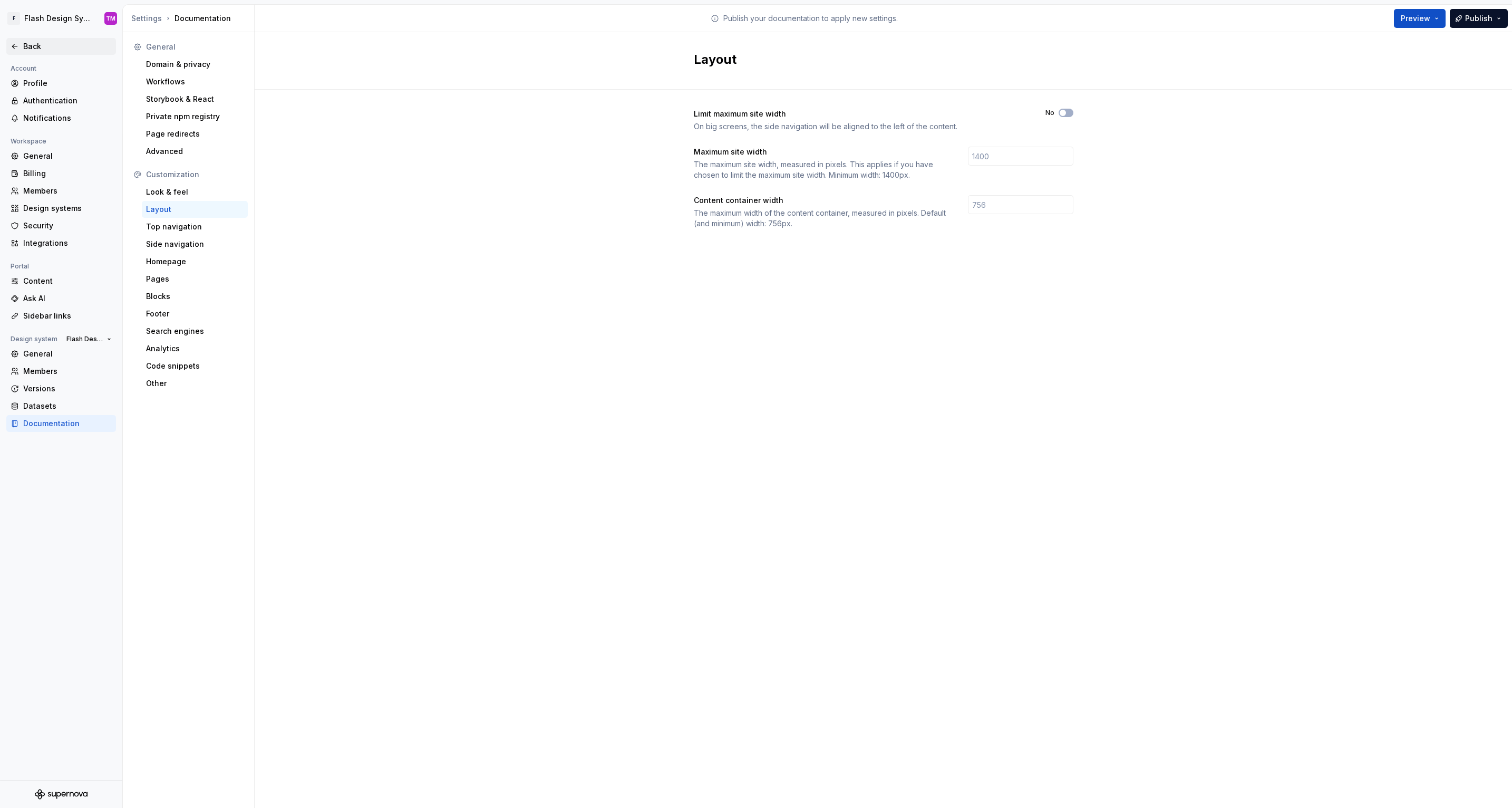
click at [29, 42] on div "Back" at bounding box center [68, 46] width 89 height 10
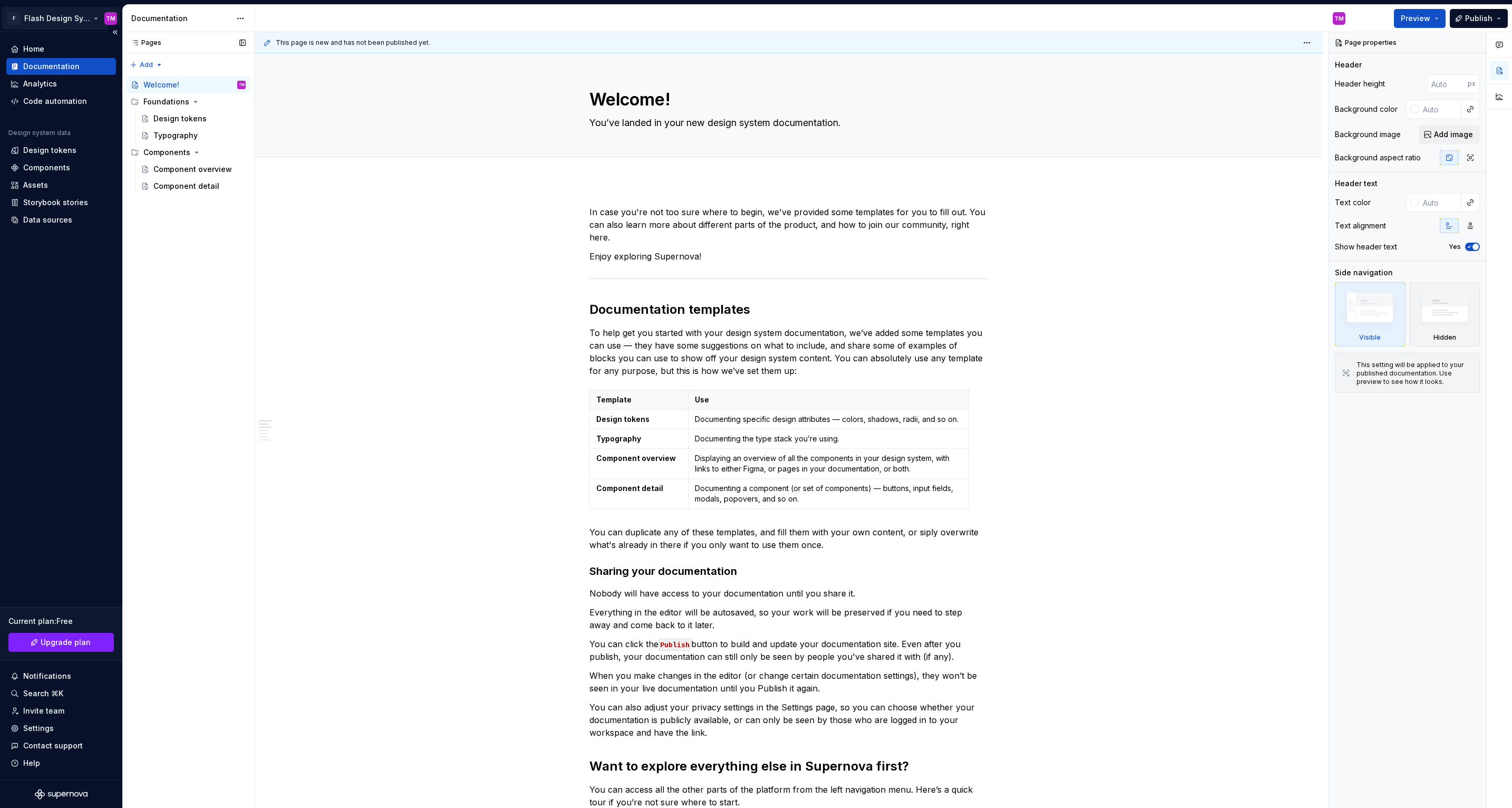
click at [92, 18] on html "F Flash Design System TM Home Documentation Analytics Code automation Design sy…" at bounding box center [756, 404] width 1512 height 808
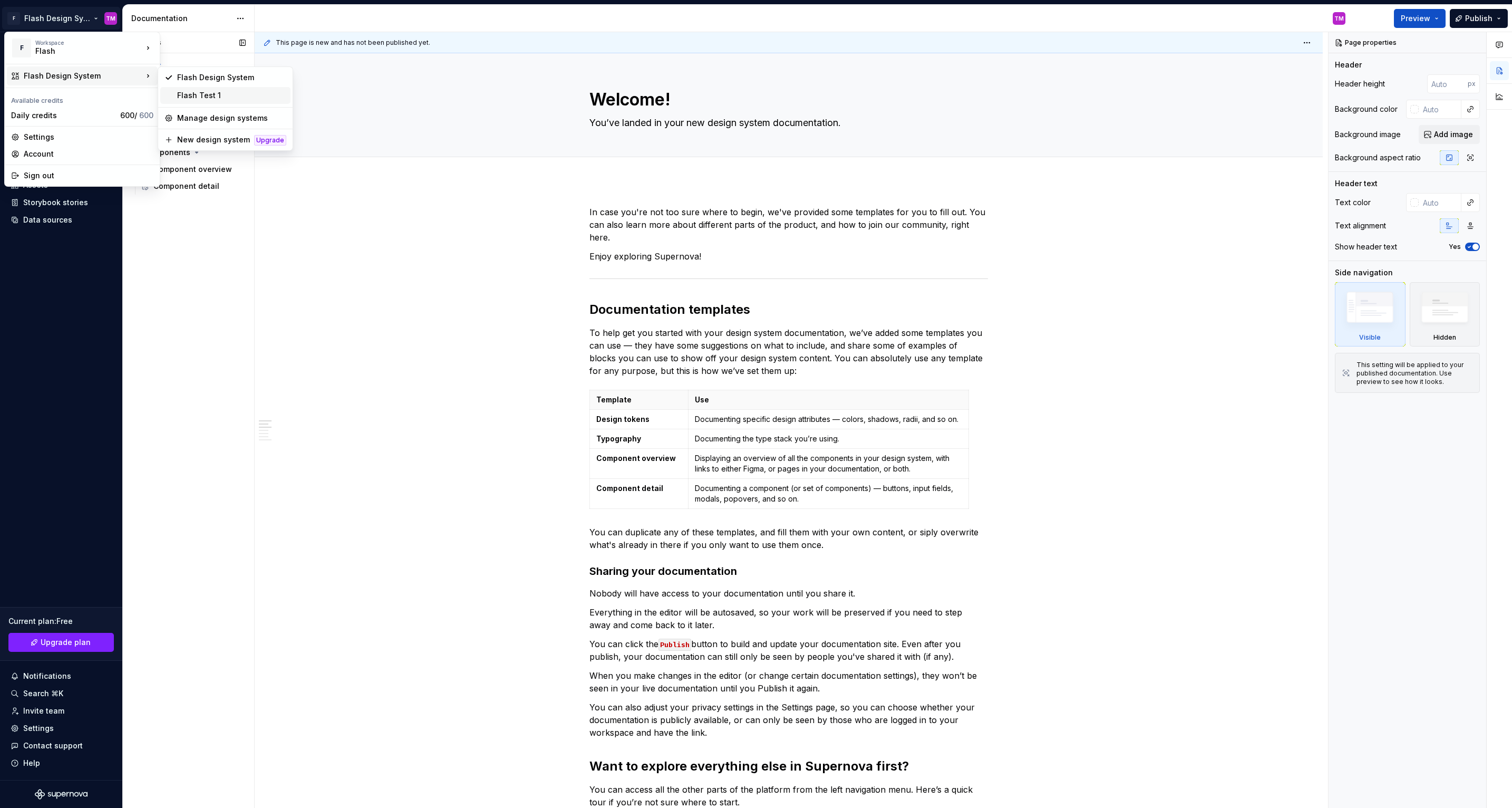
click at [192, 98] on div "Flash Test 1" at bounding box center [231, 95] width 109 height 10
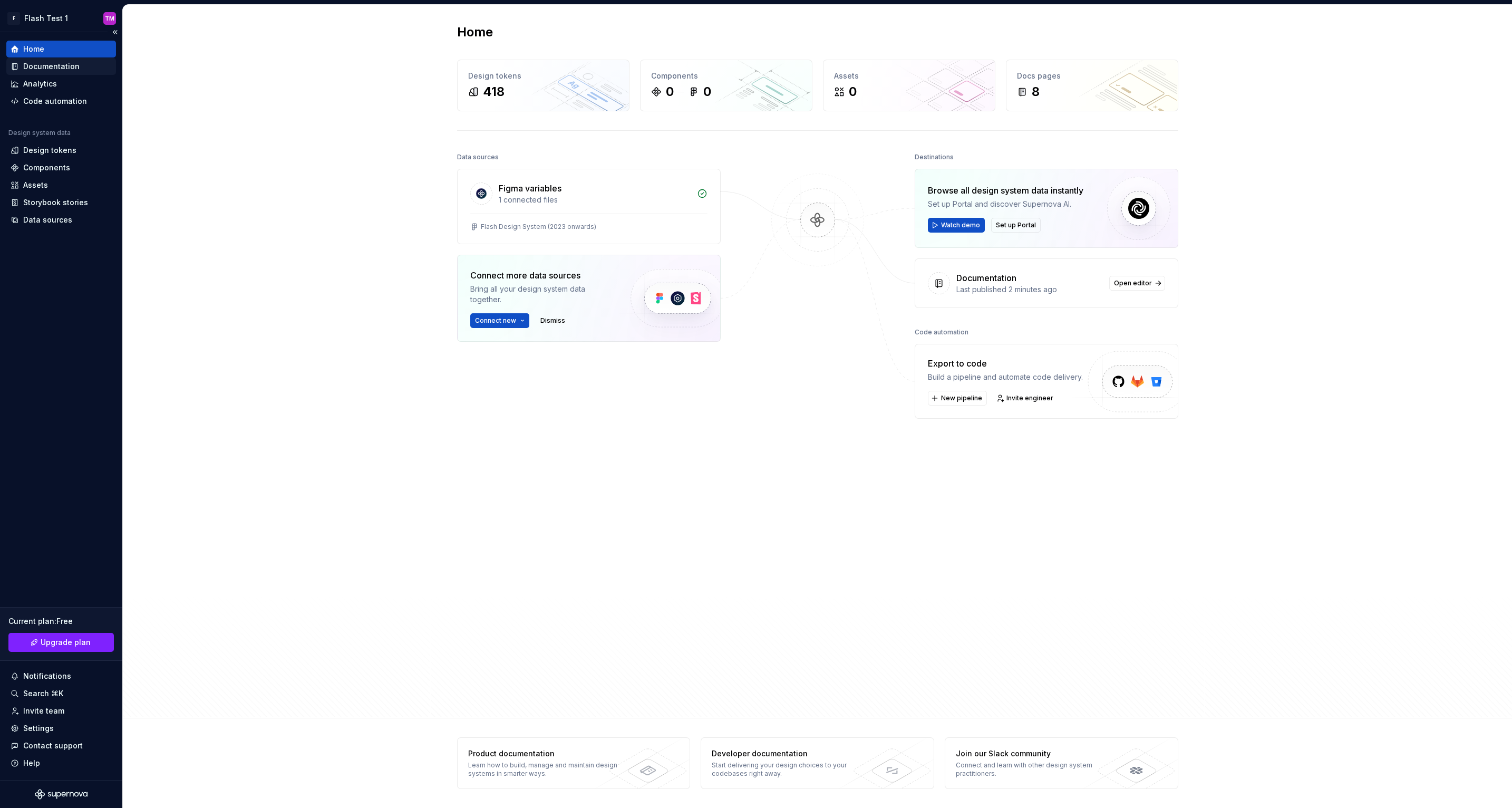
click at [59, 66] on div "Documentation" at bounding box center [52, 67] width 57 height 10
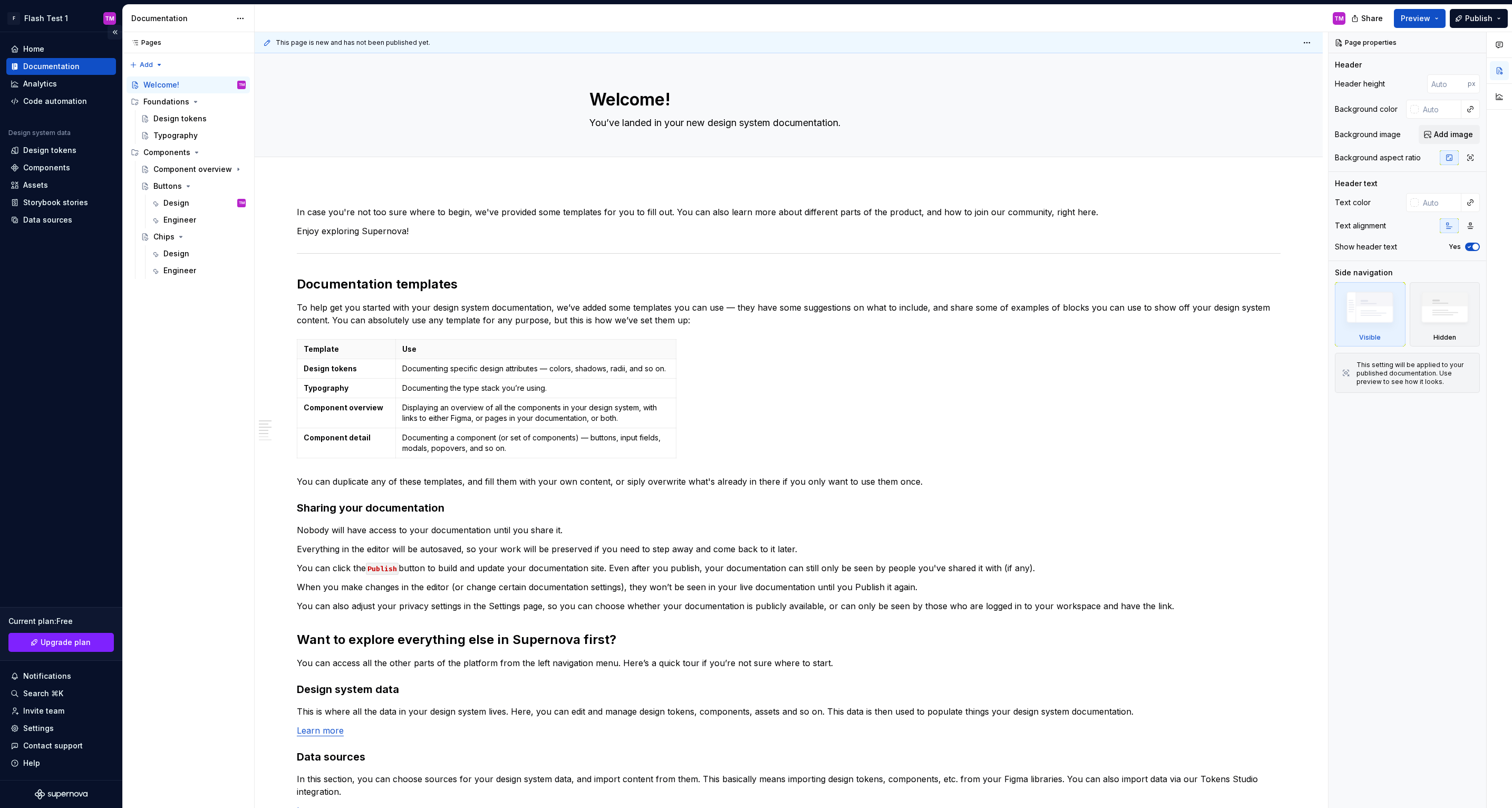
click at [117, 33] on button "Collapse sidebar" at bounding box center [115, 32] width 15 height 15
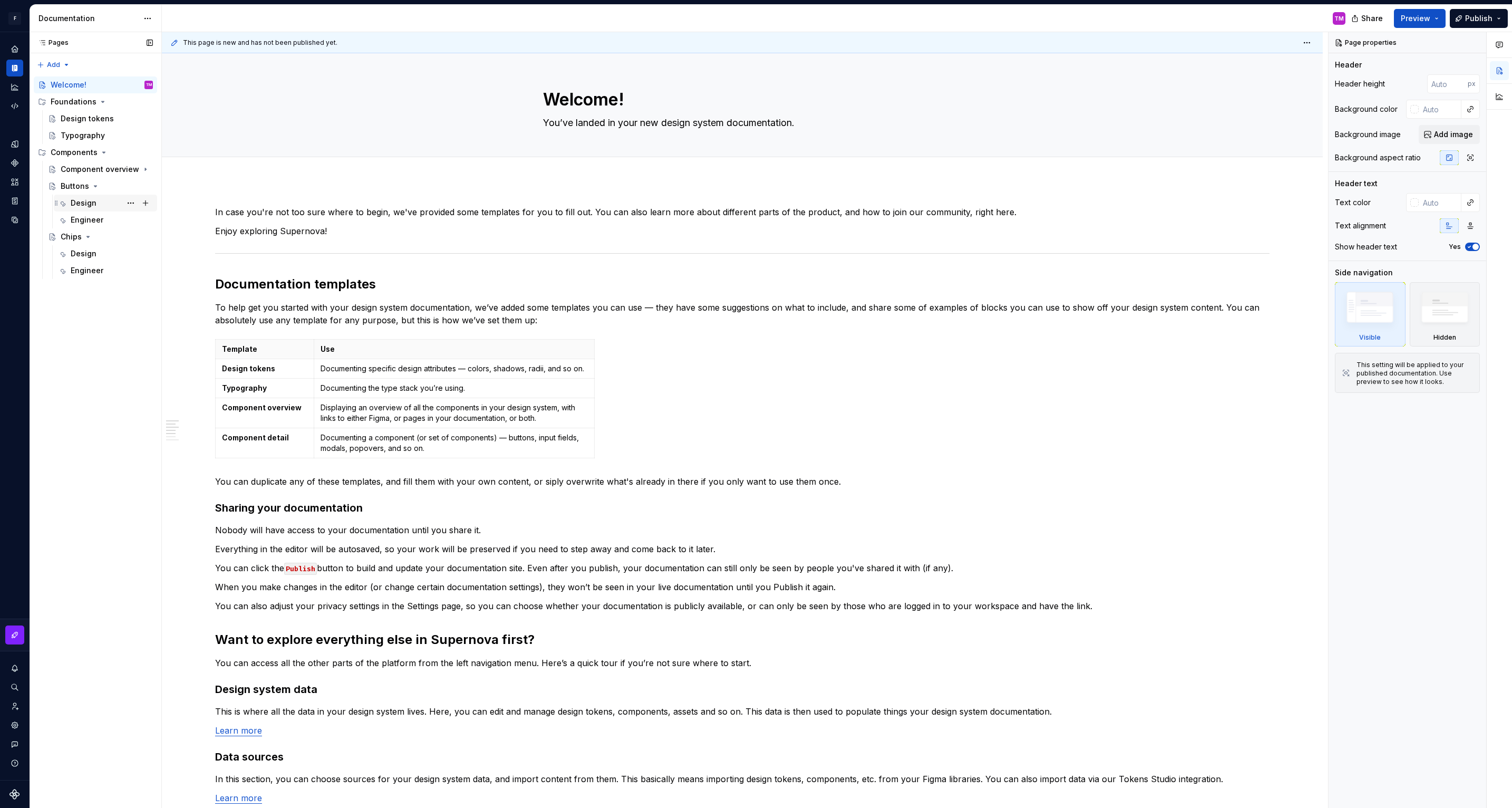
click at [91, 203] on div "Design" at bounding box center [83, 203] width 26 height 10
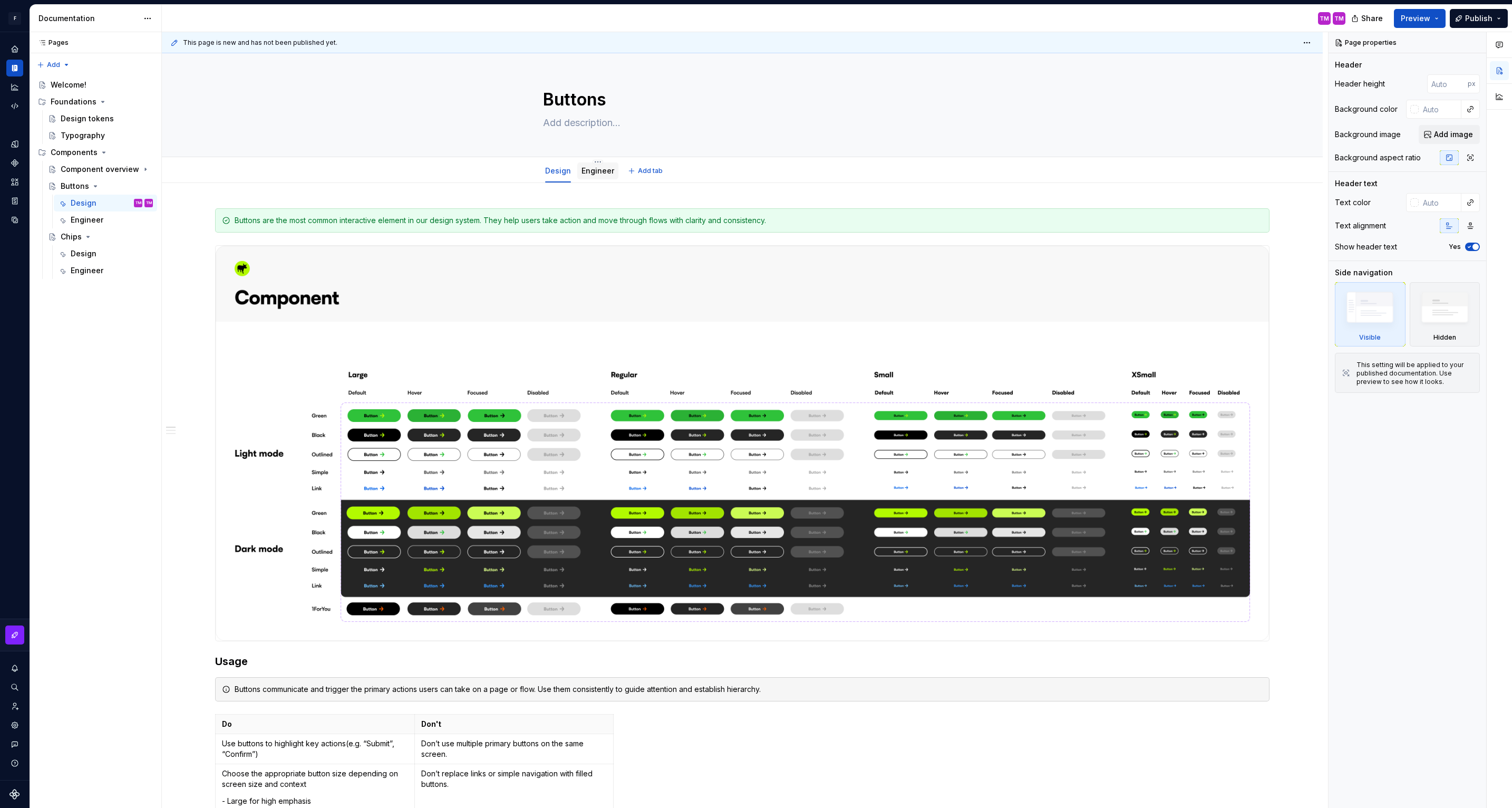
click at [605, 170] on link "Engineer" at bounding box center [598, 171] width 33 height 9
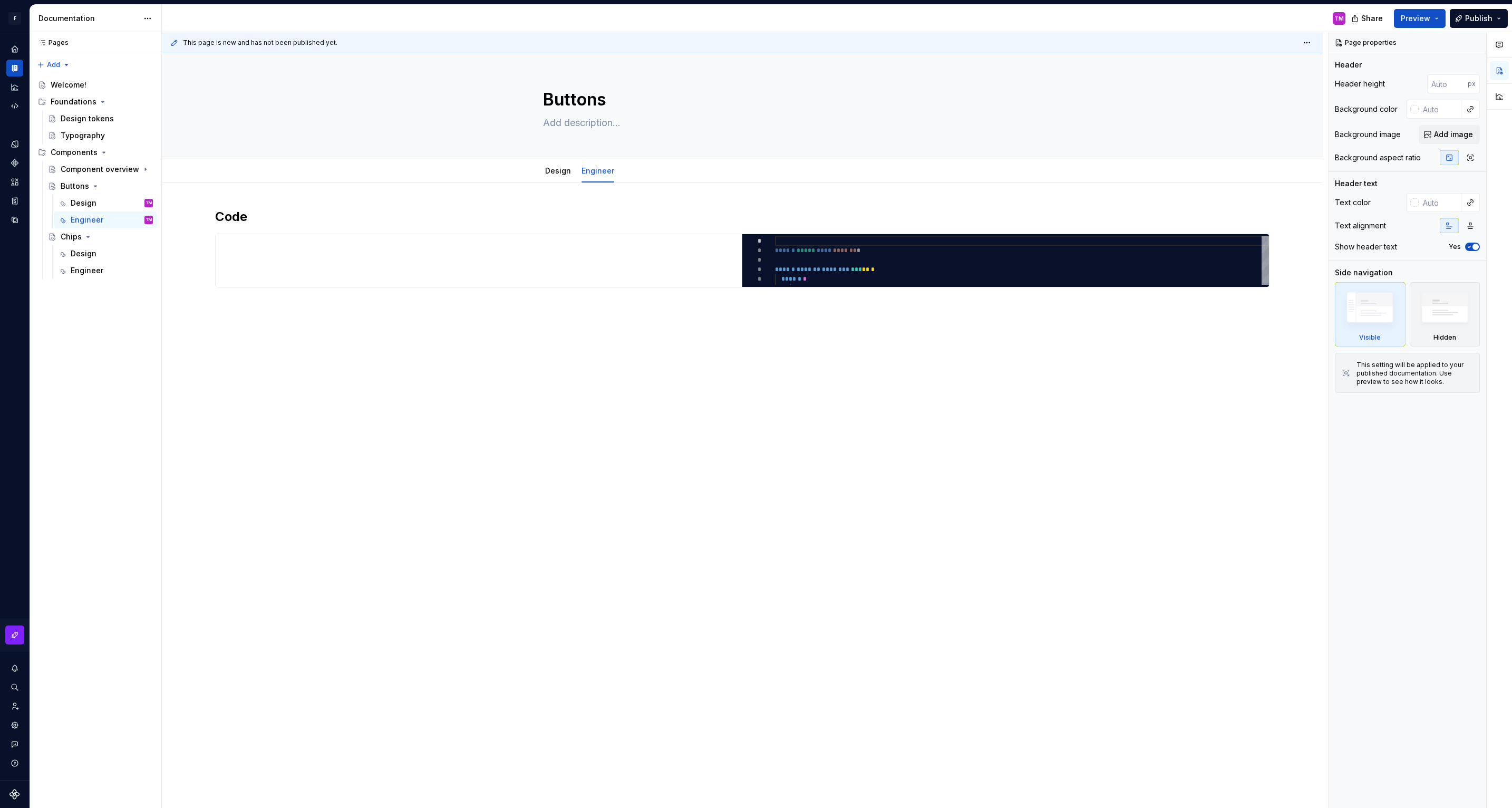
click at [1021, 436] on div "Code ********* * * * * * * ****** ***** **** ******* * ****** ******* ******** …" at bounding box center [742, 376] width 1161 height 385
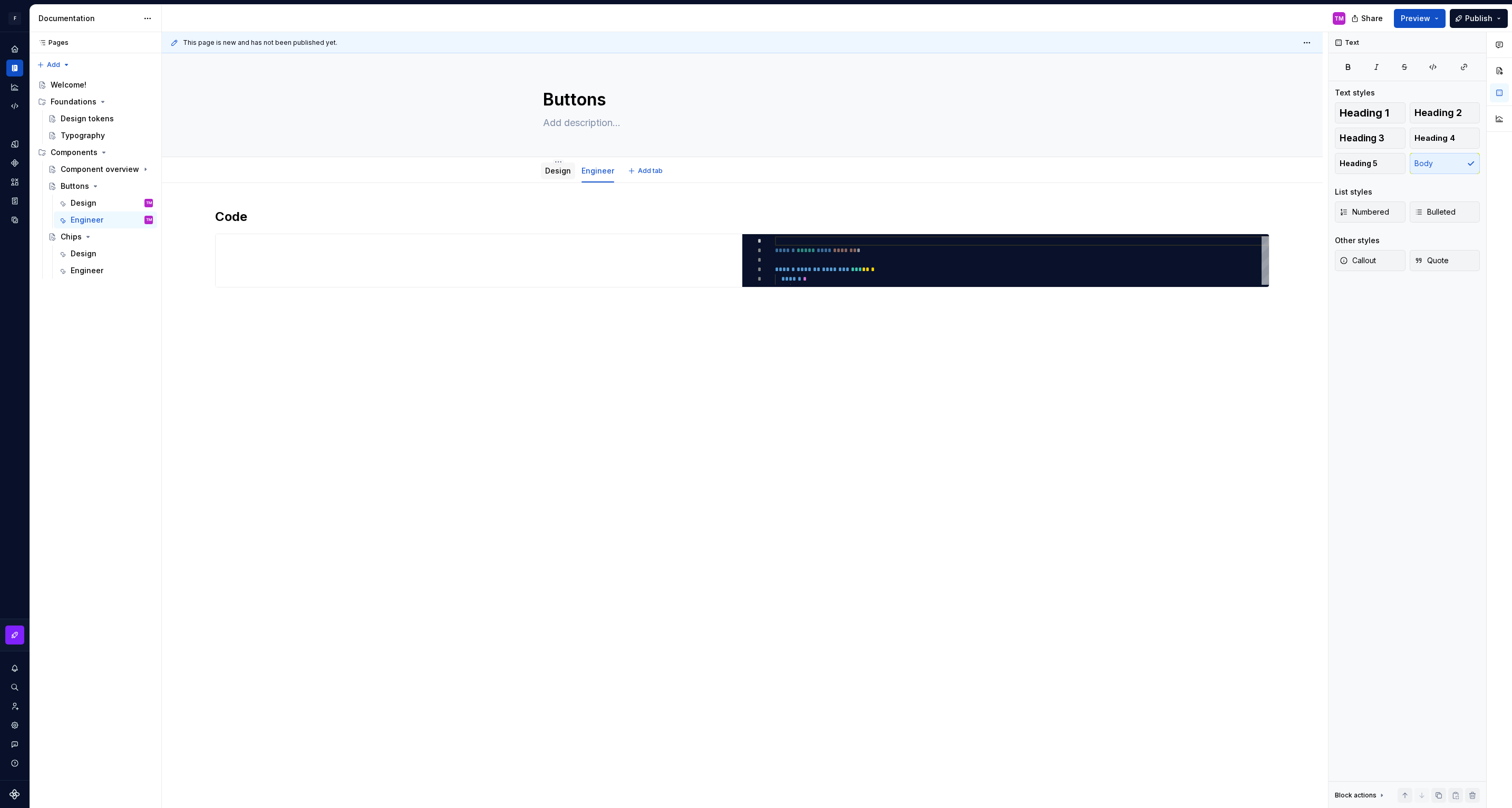
click at [563, 175] on link "Design" at bounding box center [558, 171] width 26 height 9
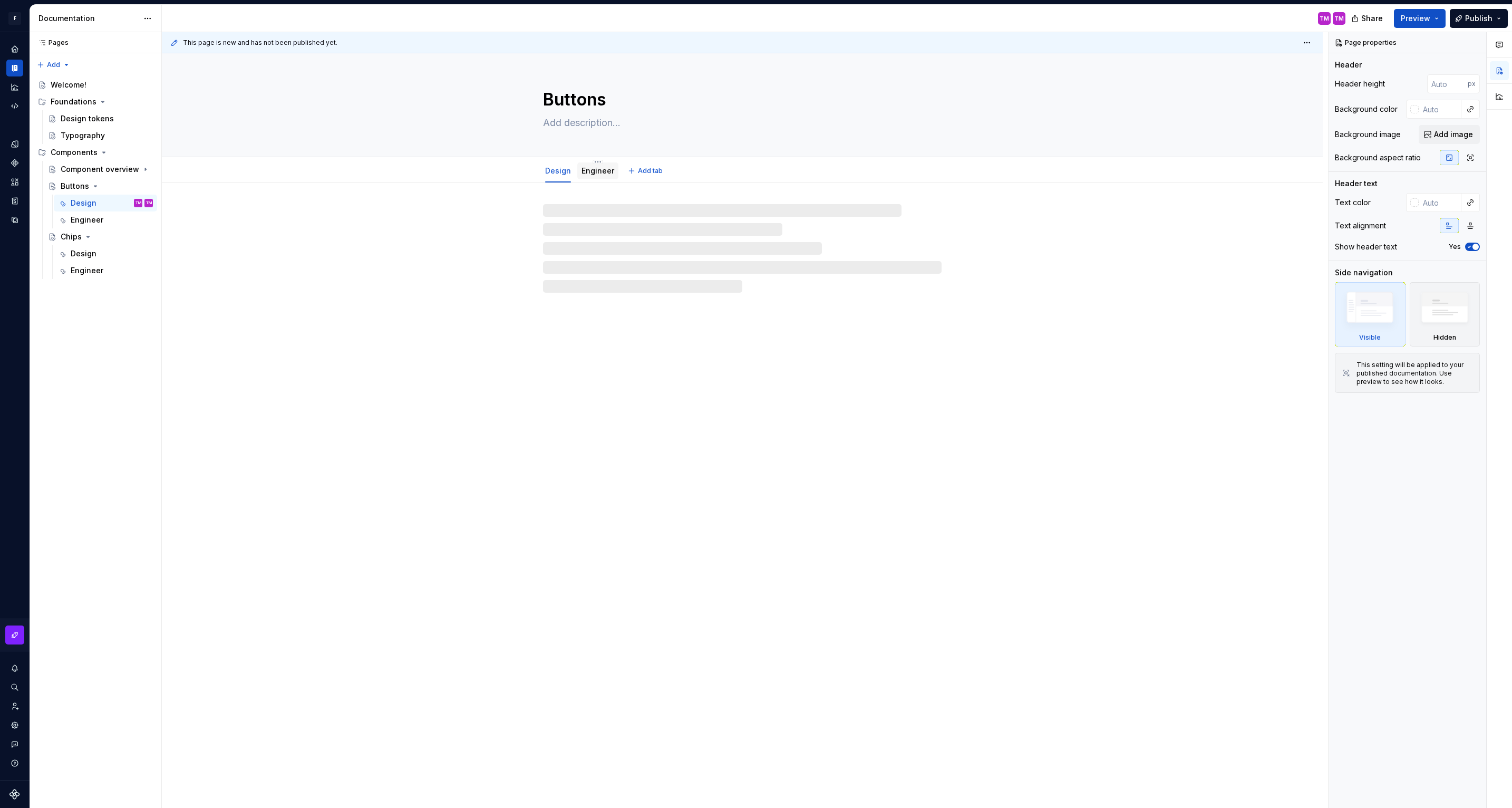
click at [601, 175] on link "Engineer" at bounding box center [598, 171] width 33 height 9
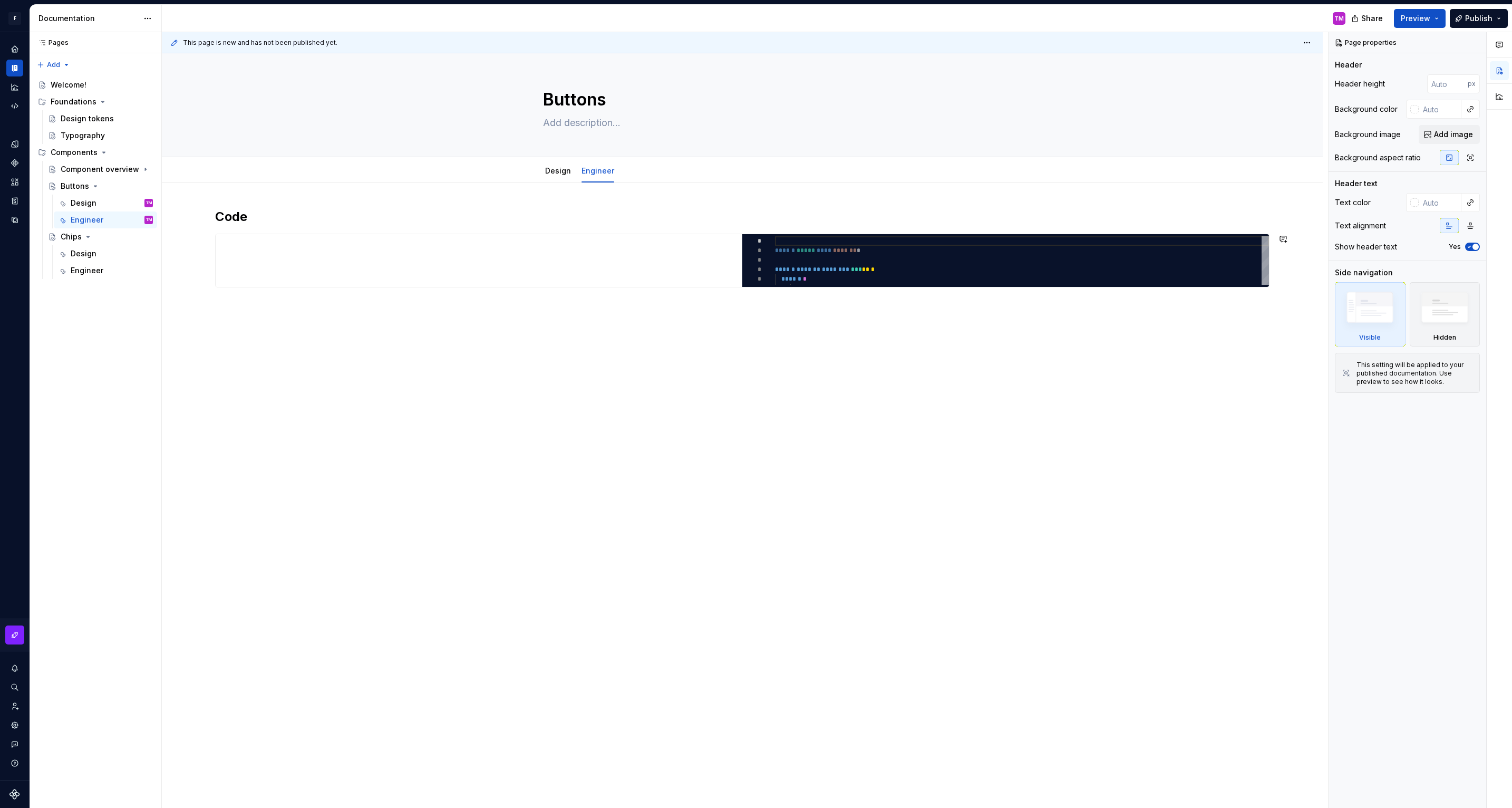
click at [684, 406] on div "Code ********* * * * * * * ****** ***** **** ******* * ****** ******* ******** …" at bounding box center [742, 376] width 1161 height 385
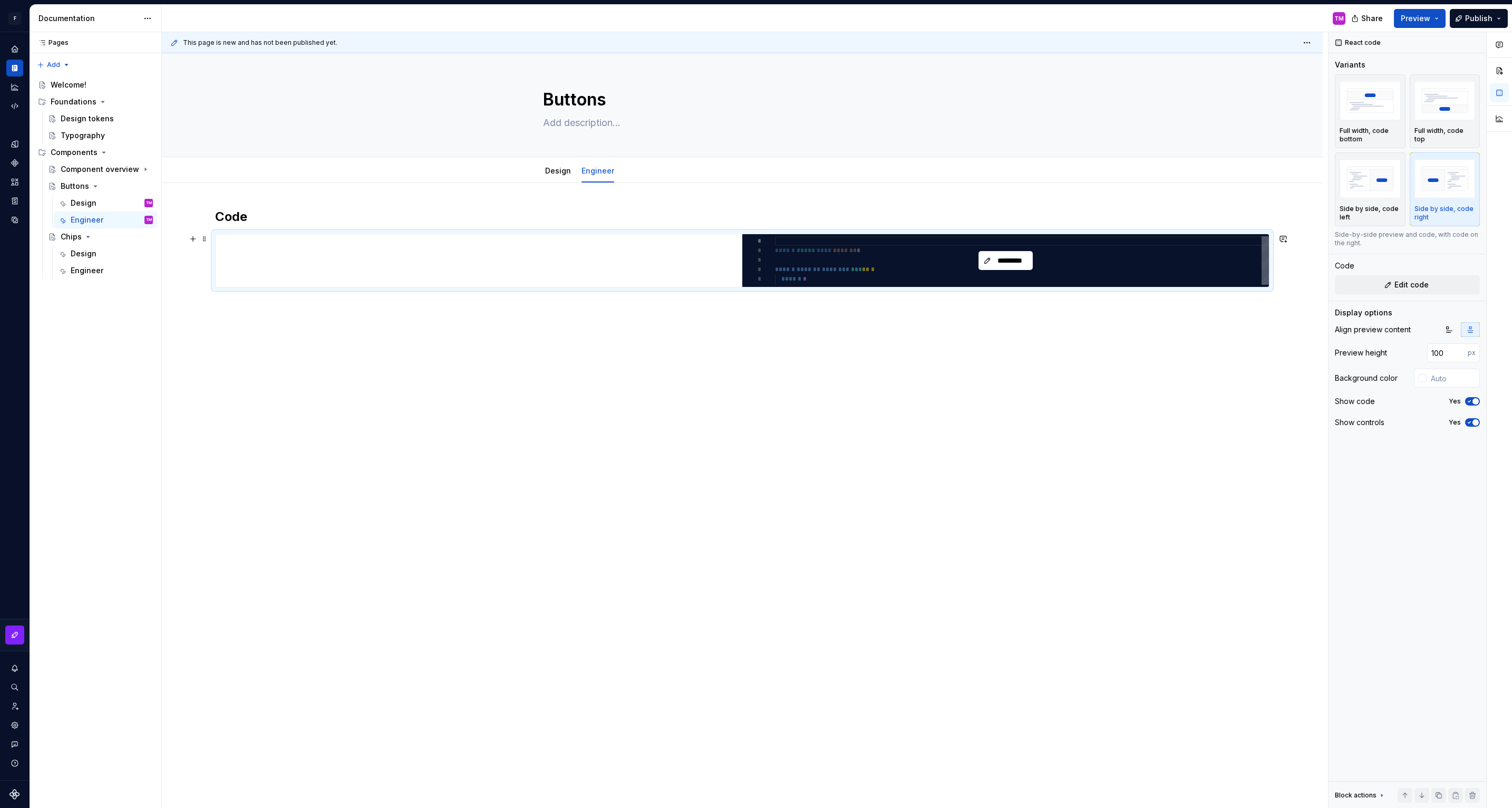
click at [846, 269] on div "*********" at bounding box center [1006, 260] width 527 height 53
click at [1001, 262] on span "*********" at bounding box center [1010, 260] width 33 height 10
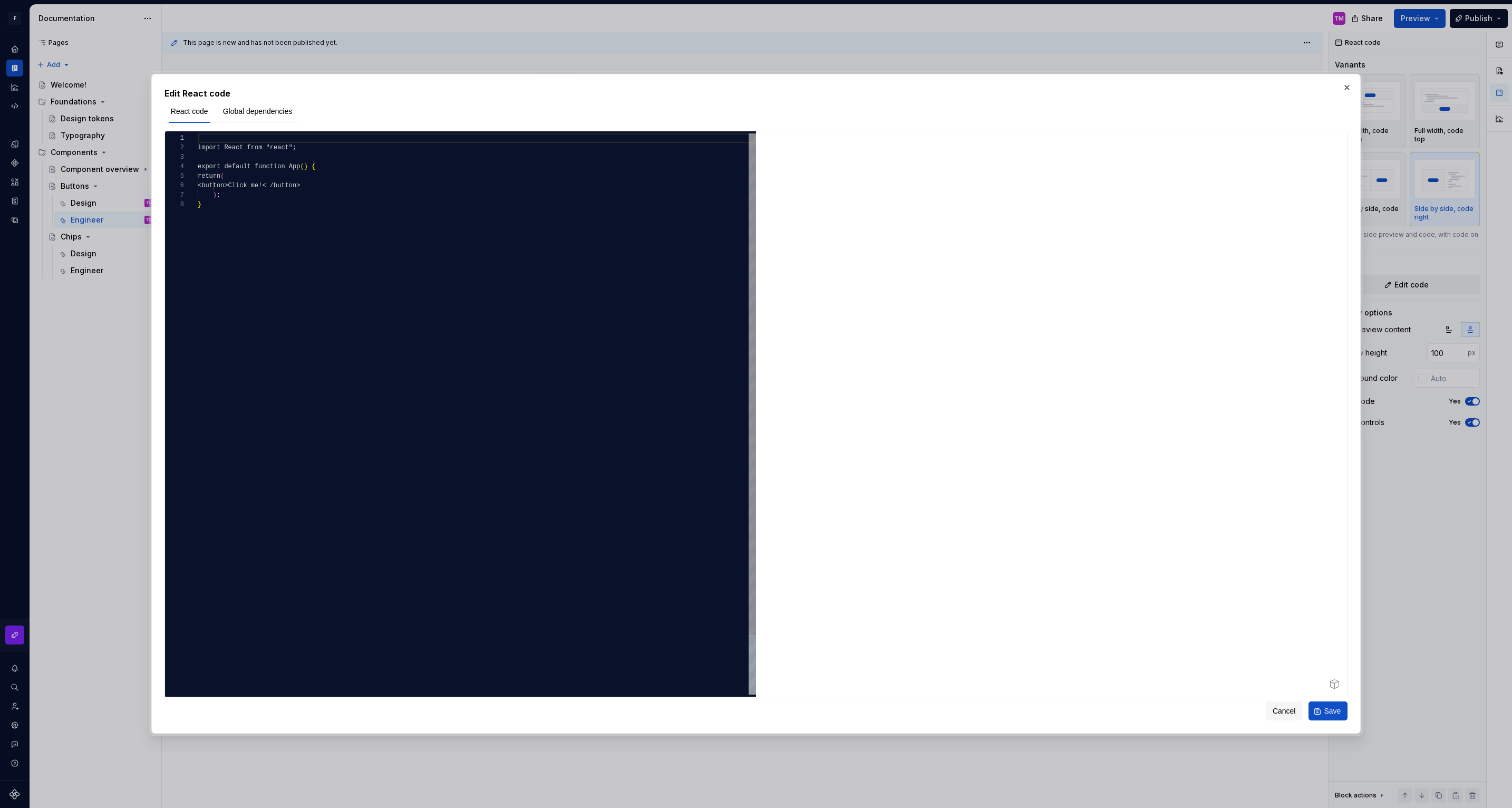
type textarea "*"
click at [563, 261] on div "import React from "react" ; export default function App ( ) { return ( < button…" at bounding box center [477, 447] width 558 height 627
type textarea "**********"
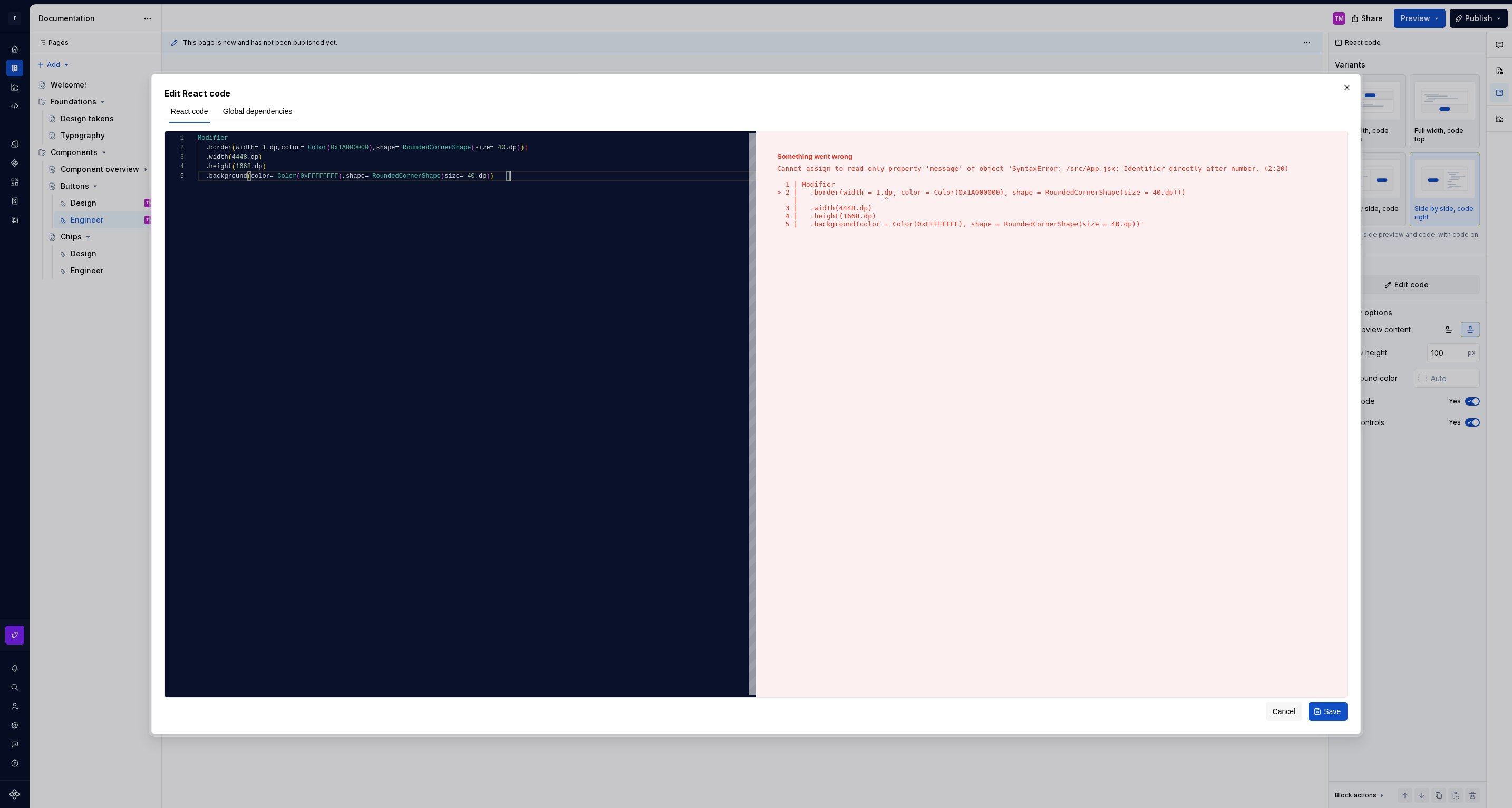
click at [1120, 252] on div "Something went wrong Cannot assign to read only property 'message' of object 'S…" at bounding box center [1052, 413] width 591 height 565
click at [1337, 713] on span "Save" at bounding box center [1332, 711] width 17 height 10
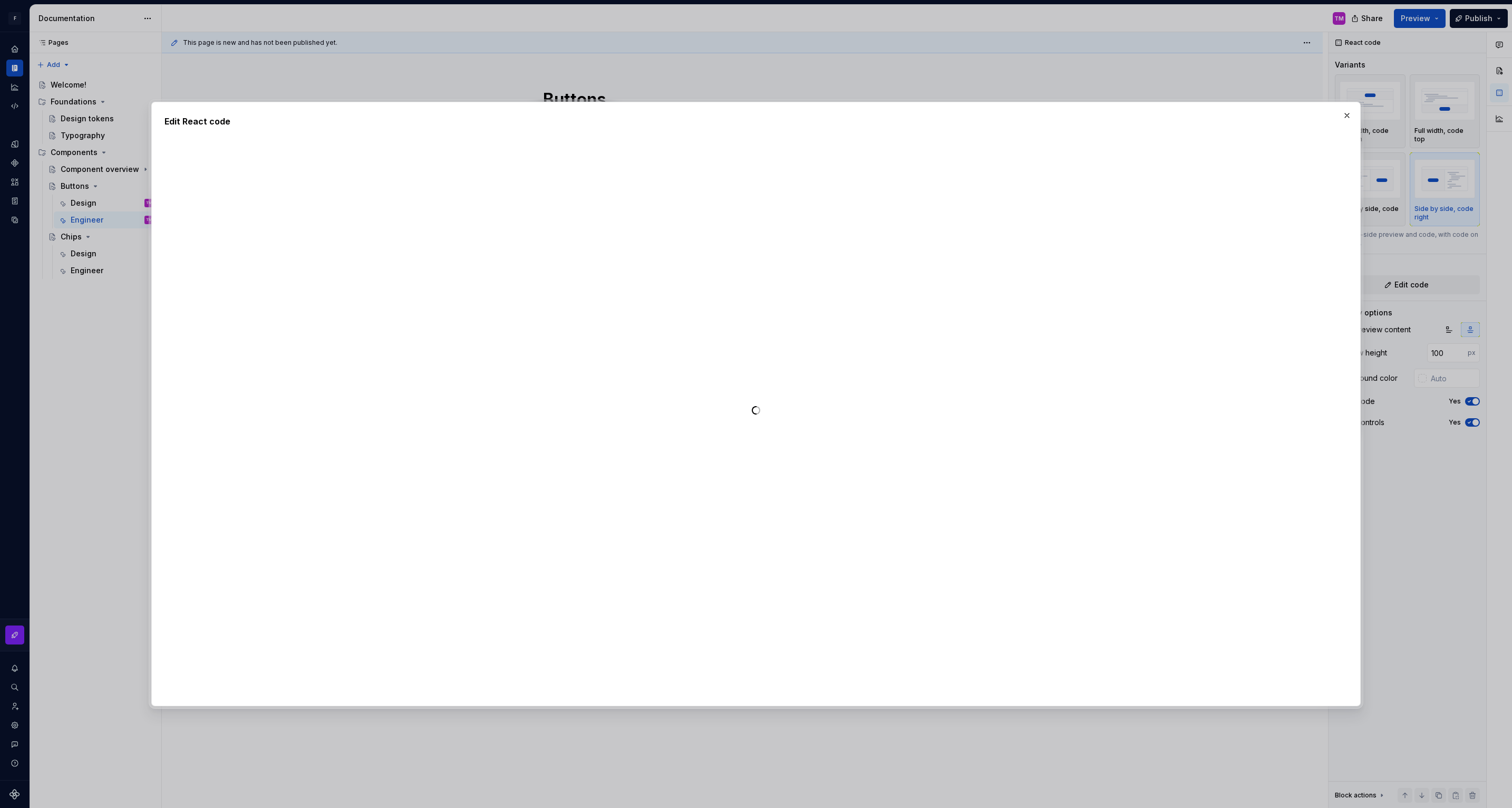
type textarea "*"
type textarea "**********"
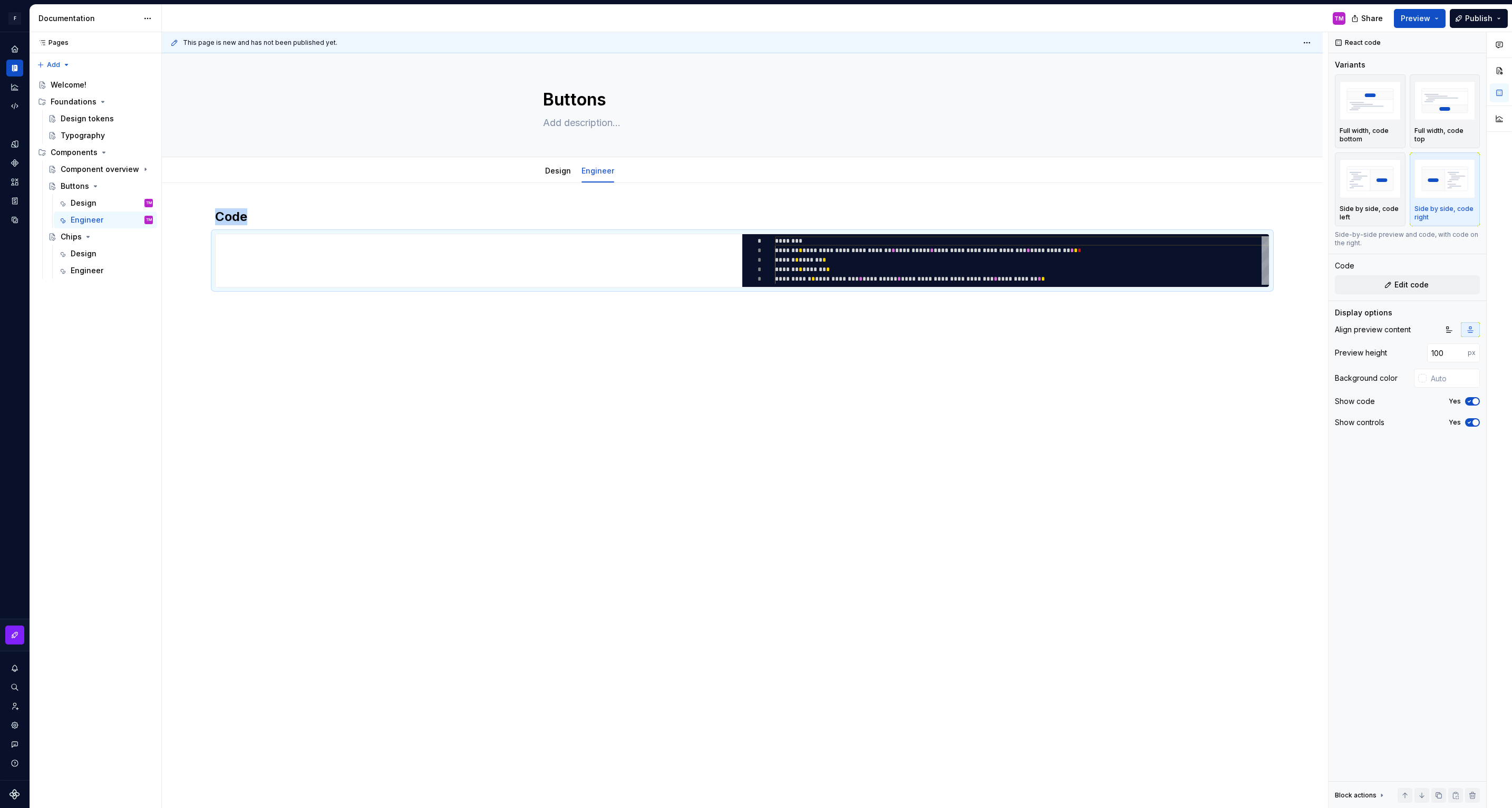
scroll to position [38, 0]
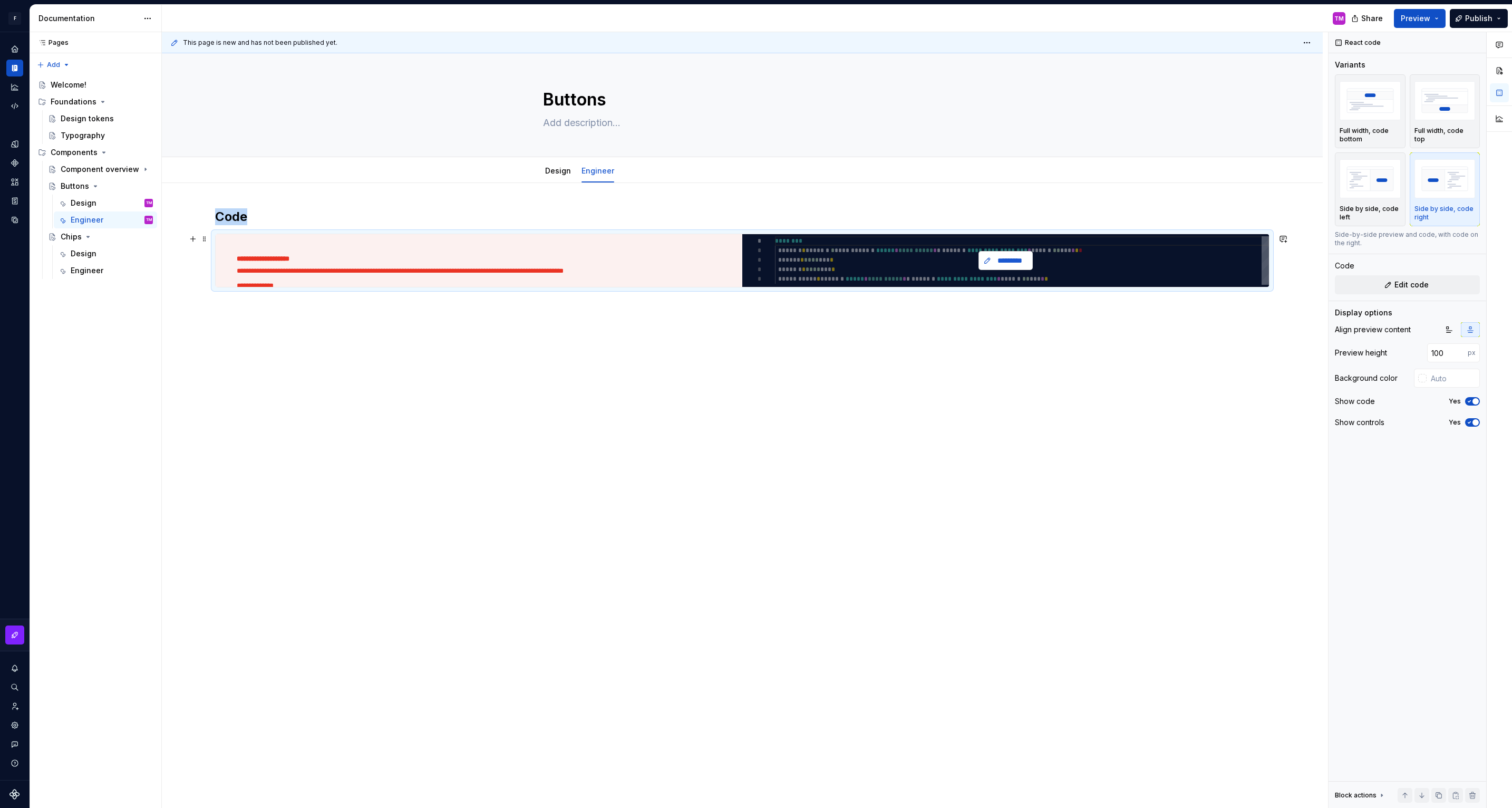
click at [1001, 256] on span "*********" at bounding box center [1010, 260] width 33 height 10
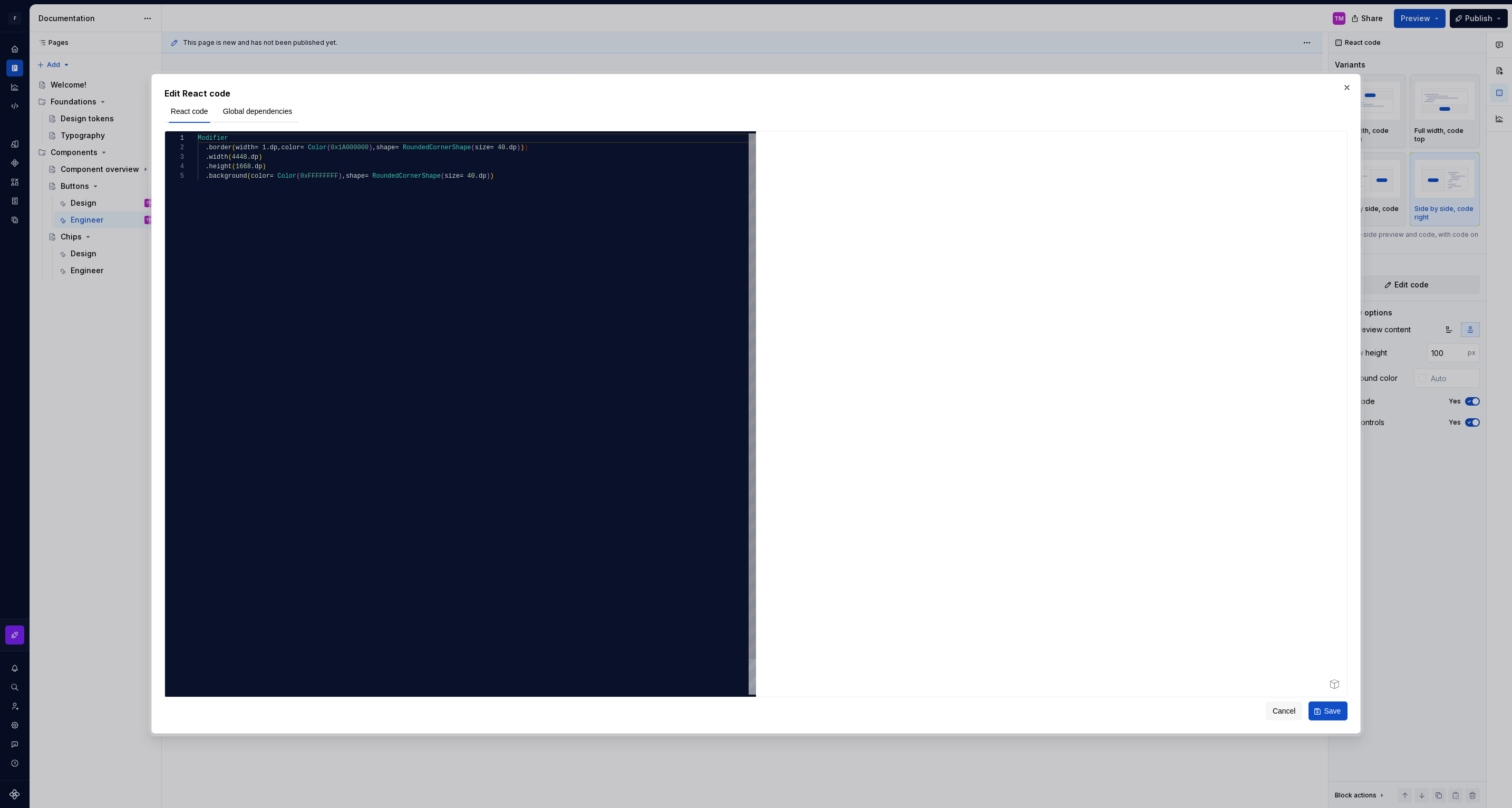
type textarea "**********"
click at [520, 288] on div "Modifier . border ( width = 1 . dp , color = Color ( 0x1A000000 ) , shape = Rou…" at bounding box center [477, 433] width 558 height 599
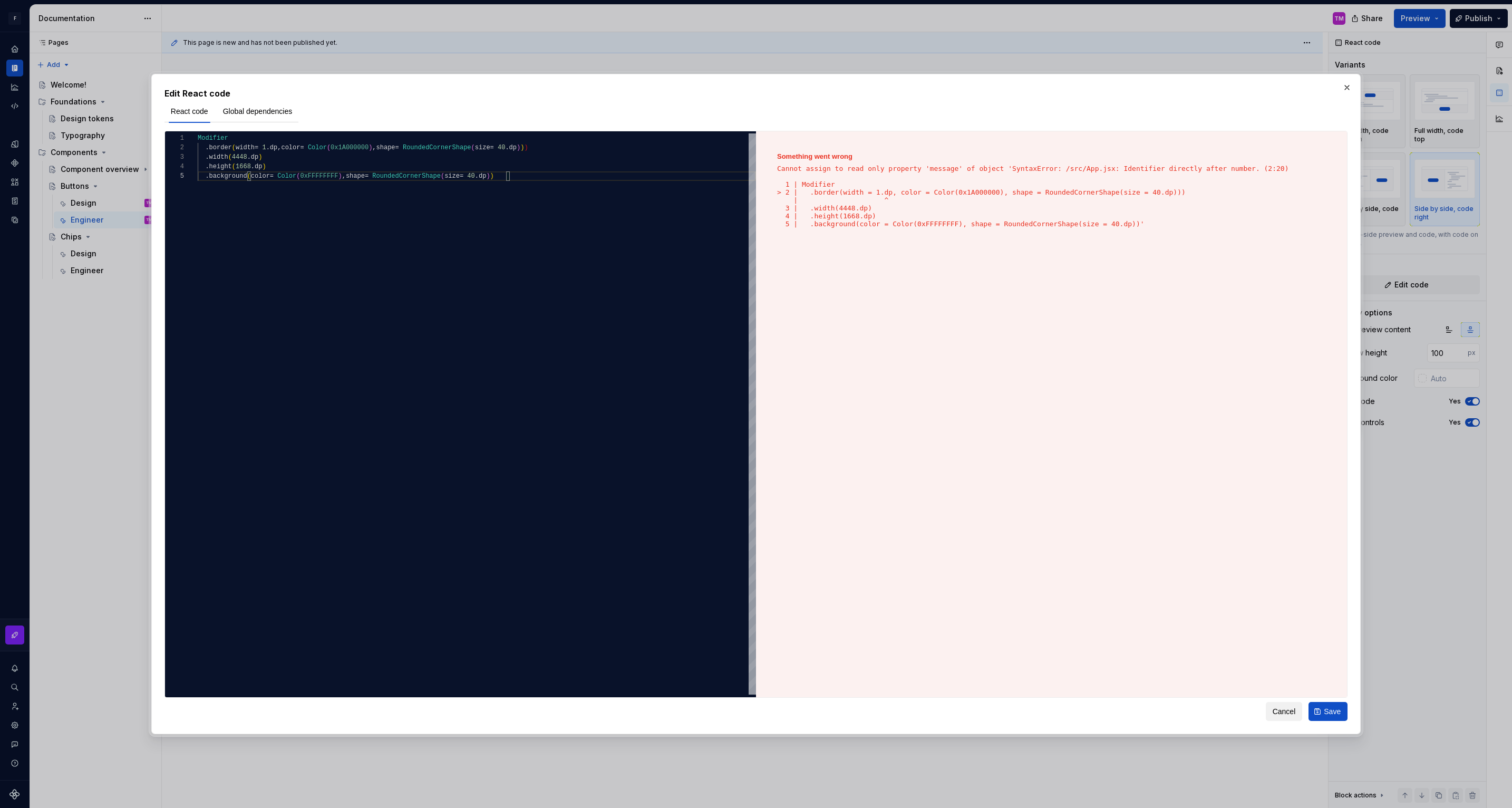
click at [1280, 715] on span "Cancel" at bounding box center [1284, 711] width 23 height 10
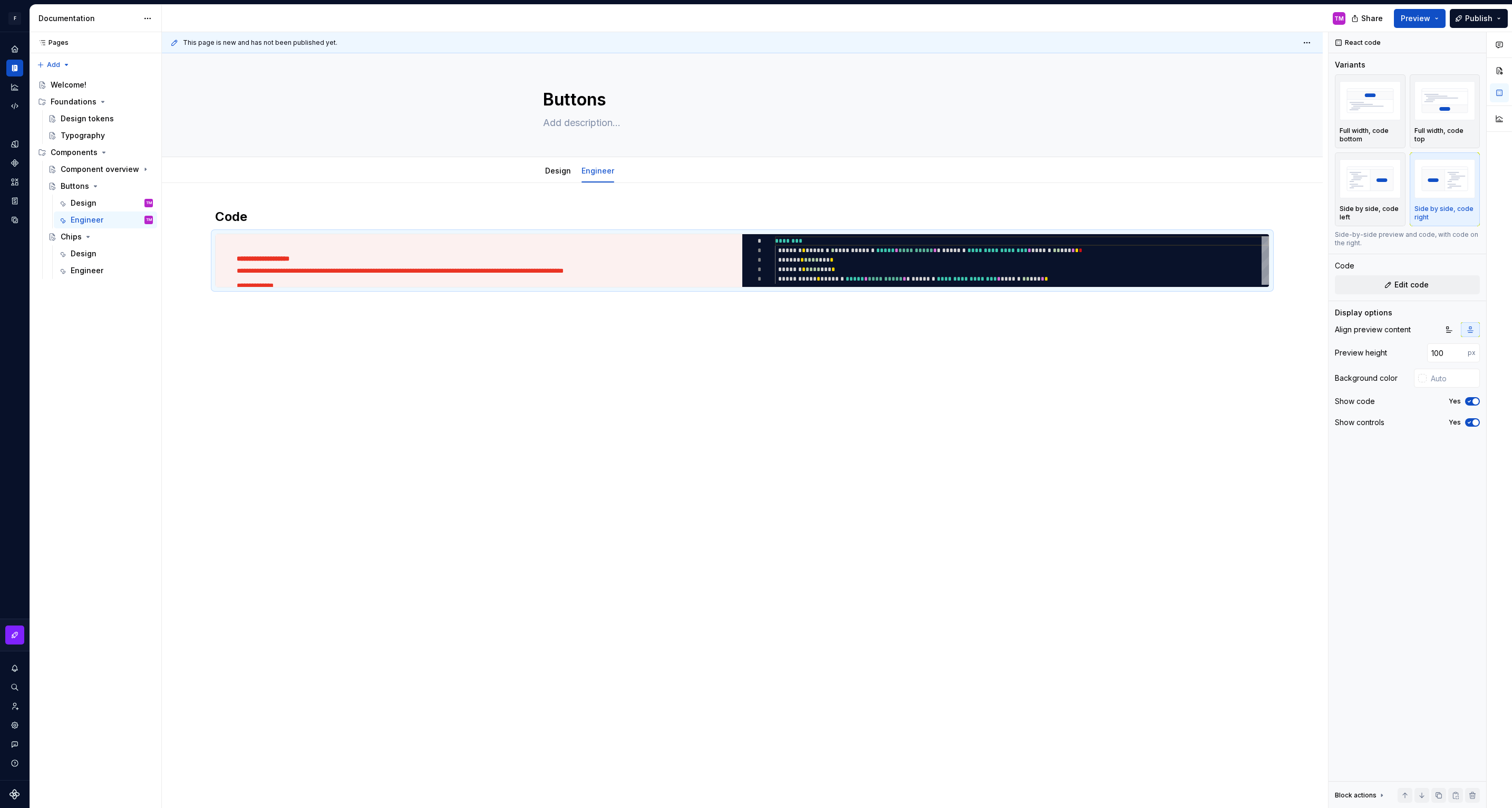
click at [949, 422] on div "**********" at bounding box center [742, 376] width 1161 height 385
type textarea "**********"
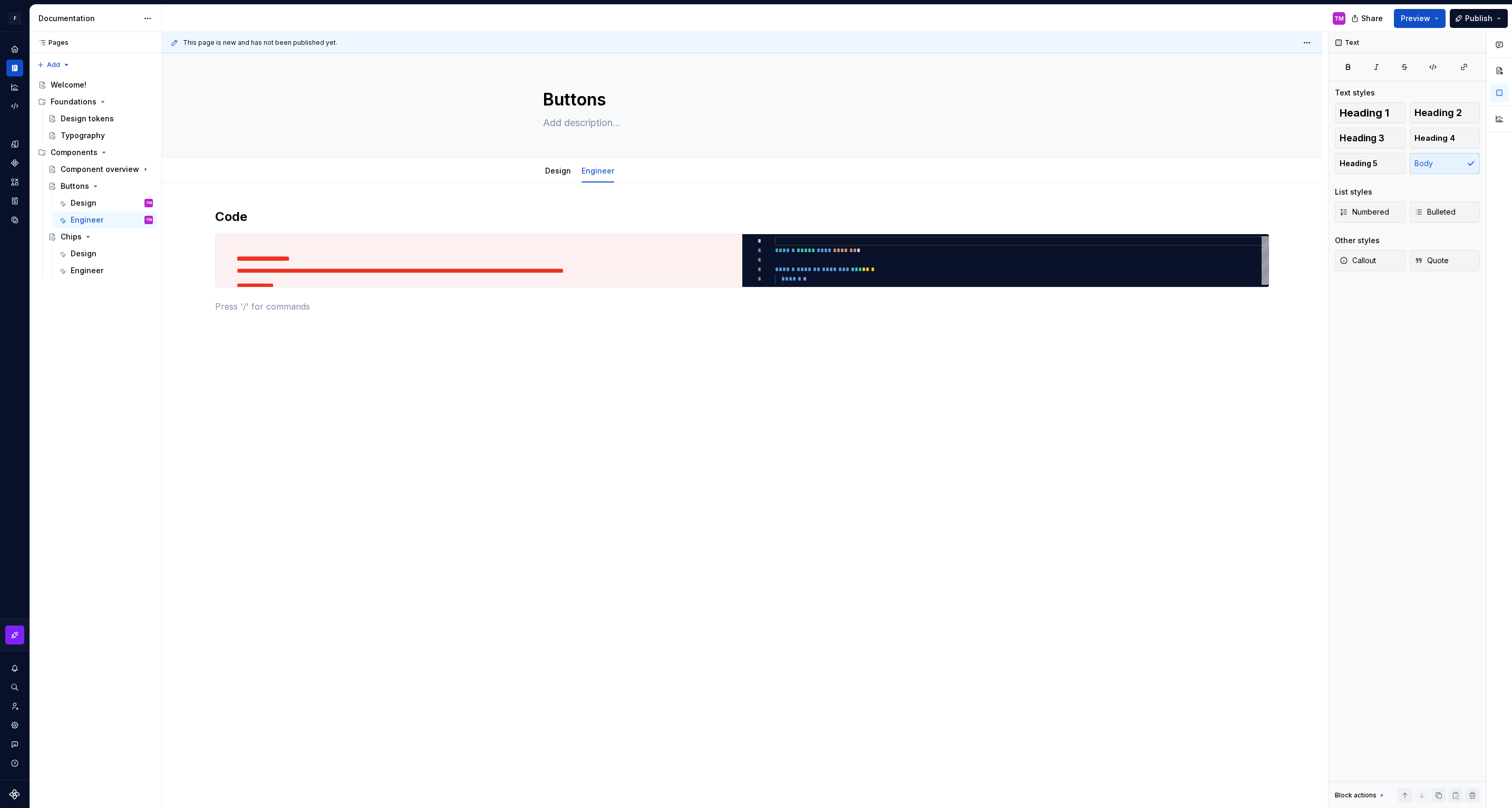
scroll to position [67, 0]
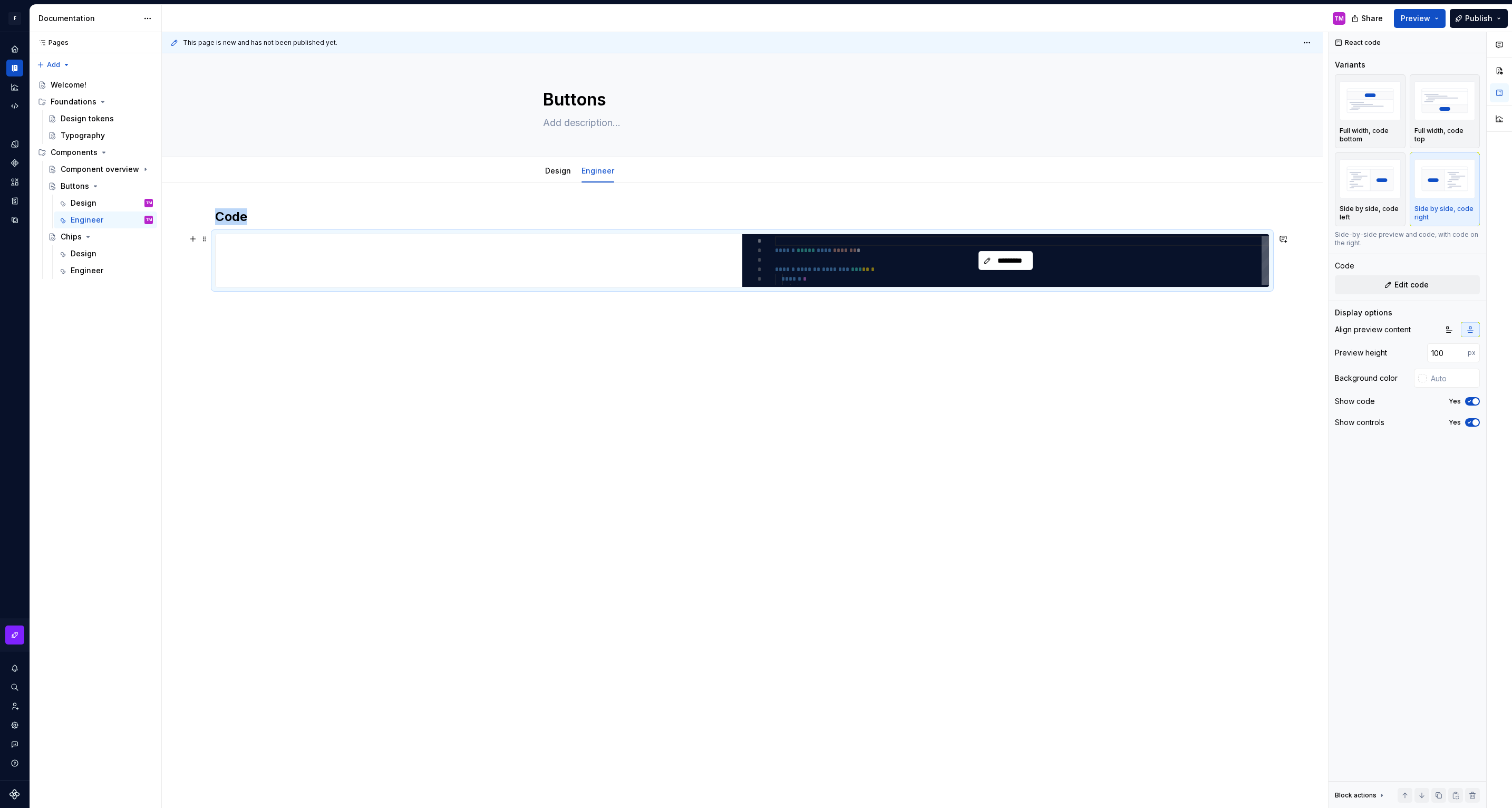
click at [1004, 249] on div "*********" at bounding box center [1006, 260] width 527 height 53
click at [1005, 258] on span "*********" at bounding box center [1010, 260] width 33 height 10
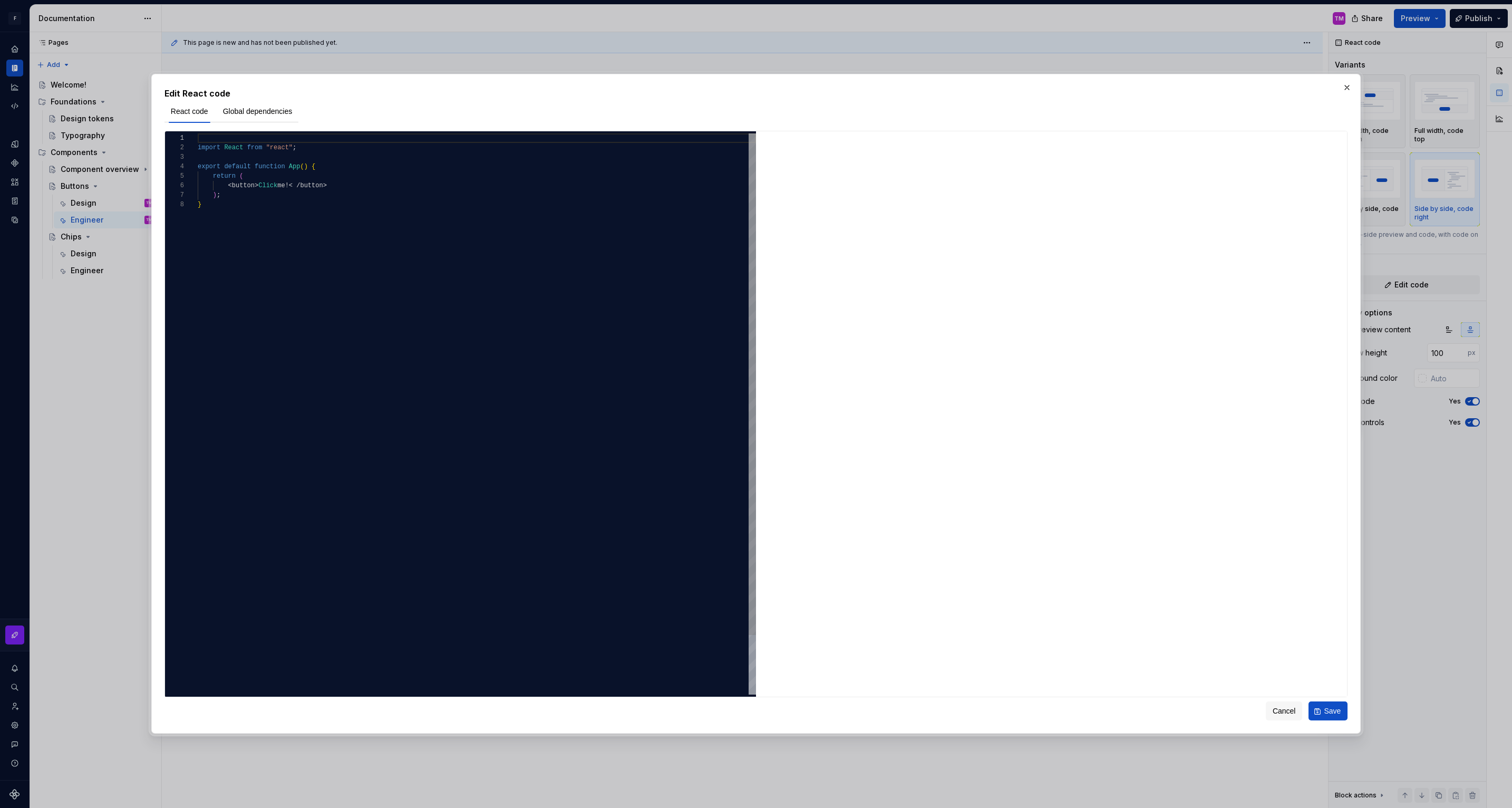
type textarea "**********"
click at [248, 202] on div "import React from "react" ; export default function App ( ) { return ( < button…" at bounding box center [477, 447] width 558 height 627
click at [251, 113] on span "Global dependencies" at bounding box center [258, 112] width 70 height 10
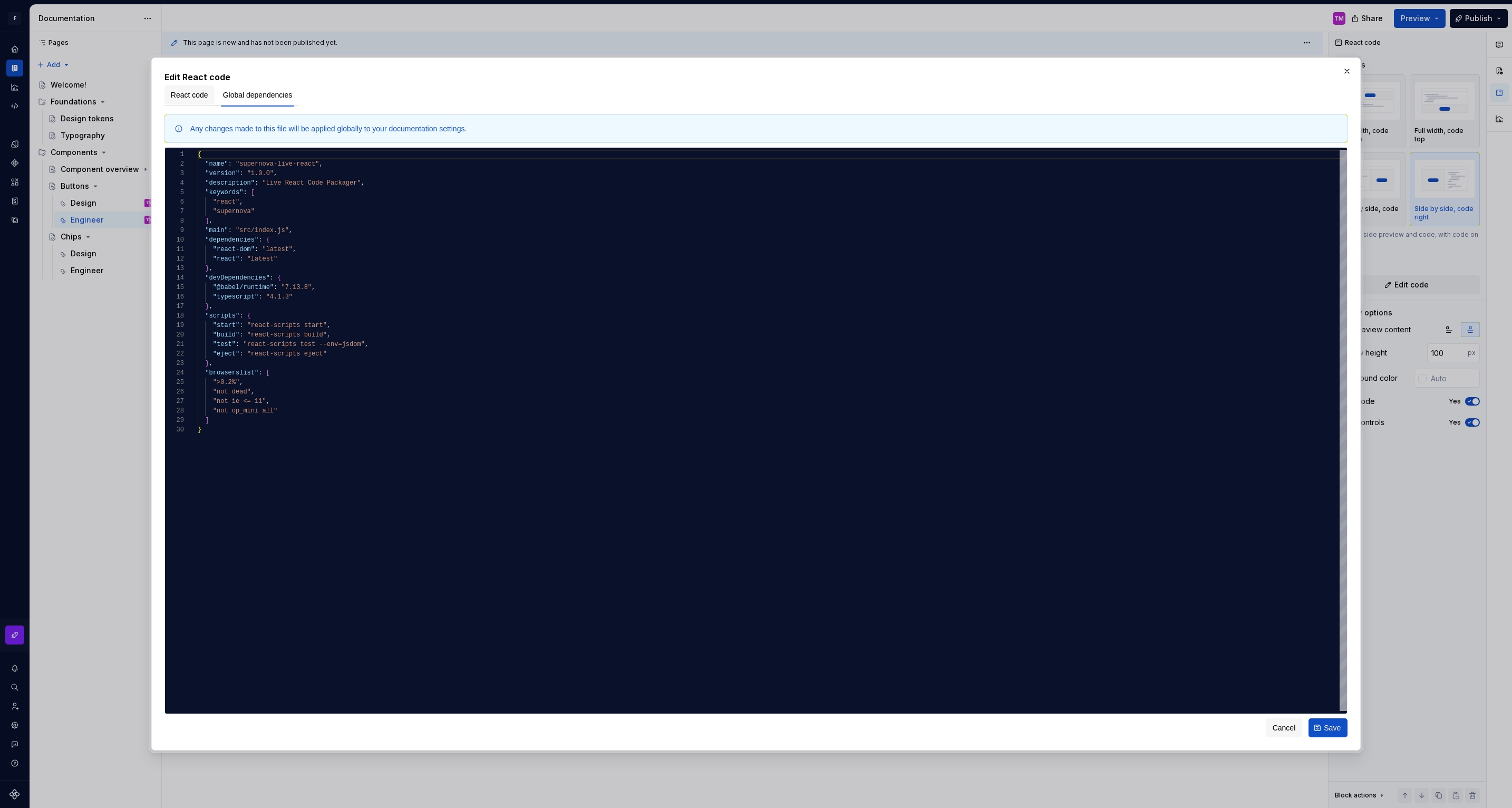
click at [192, 89] on button "React code" at bounding box center [189, 95] width 50 height 19
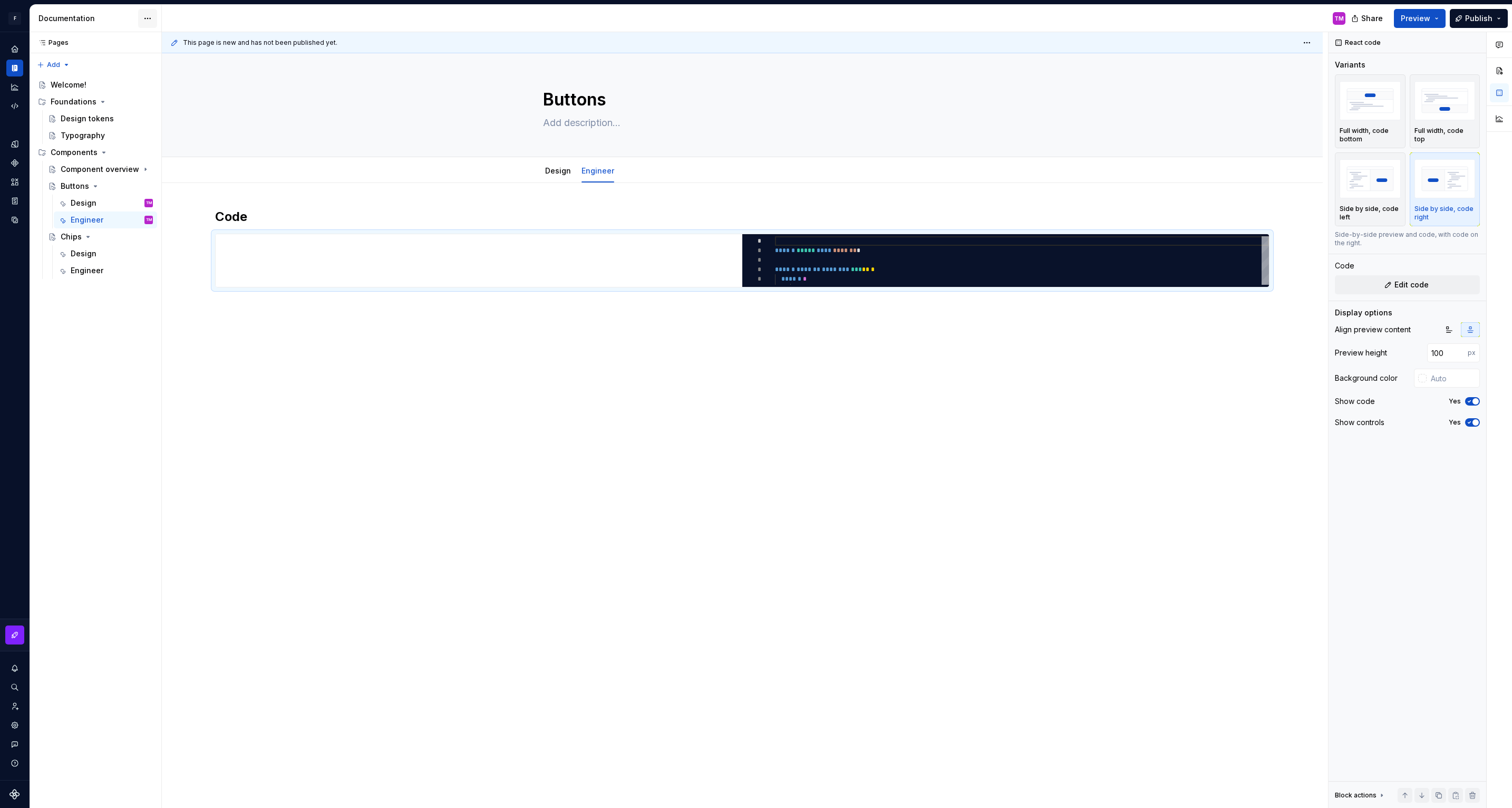
click at [145, 15] on html "F Flash Test 1 TM Design system data Documentation TM Share Preview Publish Pag…" at bounding box center [756, 404] width 1512 height 808
click at [12, 106] on html "F Flash Test 1 TM Design system data Documentation TM Share Preview Publish Pag…" at bounding box center [756, 404] width 1512 height 808
click at [12, 106] on icon "Code automation" at bounding box center [14, 106] width 7 height 7
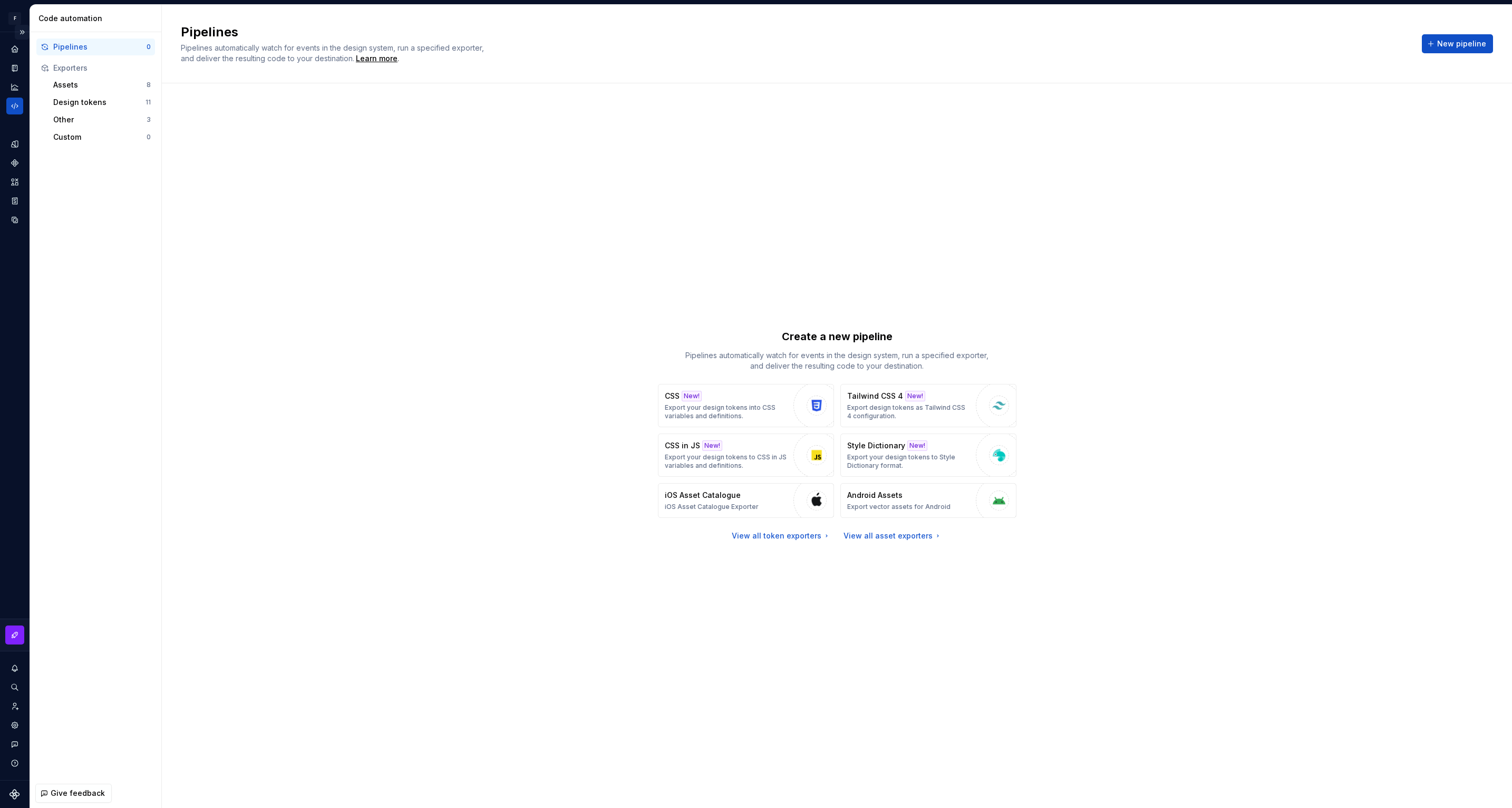
click at [23, 30] on button "Expand sidebar" at bounding box center [22, 32] width 15 height 15
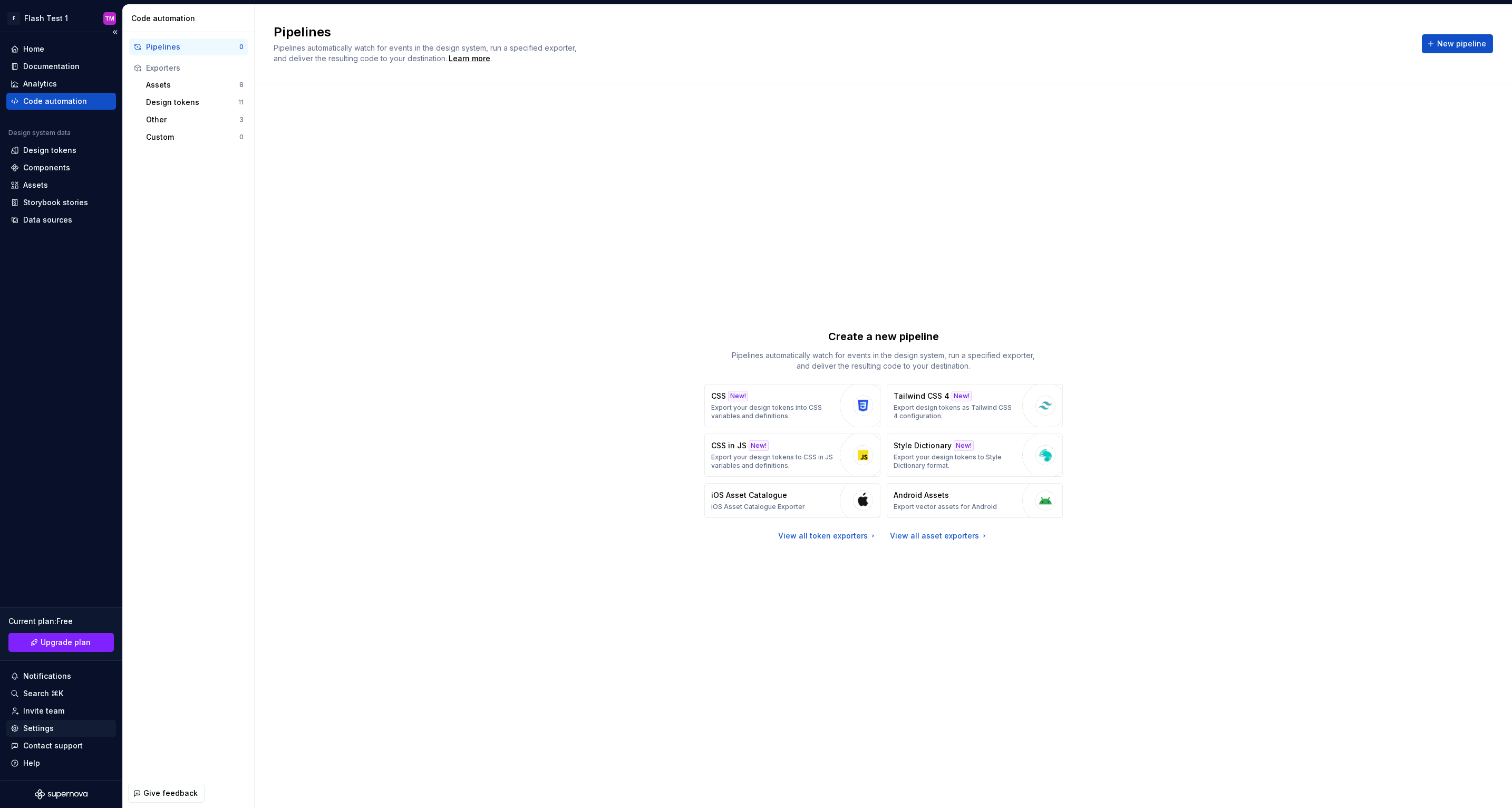
click at [79, 722] on div "Settings" at bounding box center [61, 728] width 110 height 17
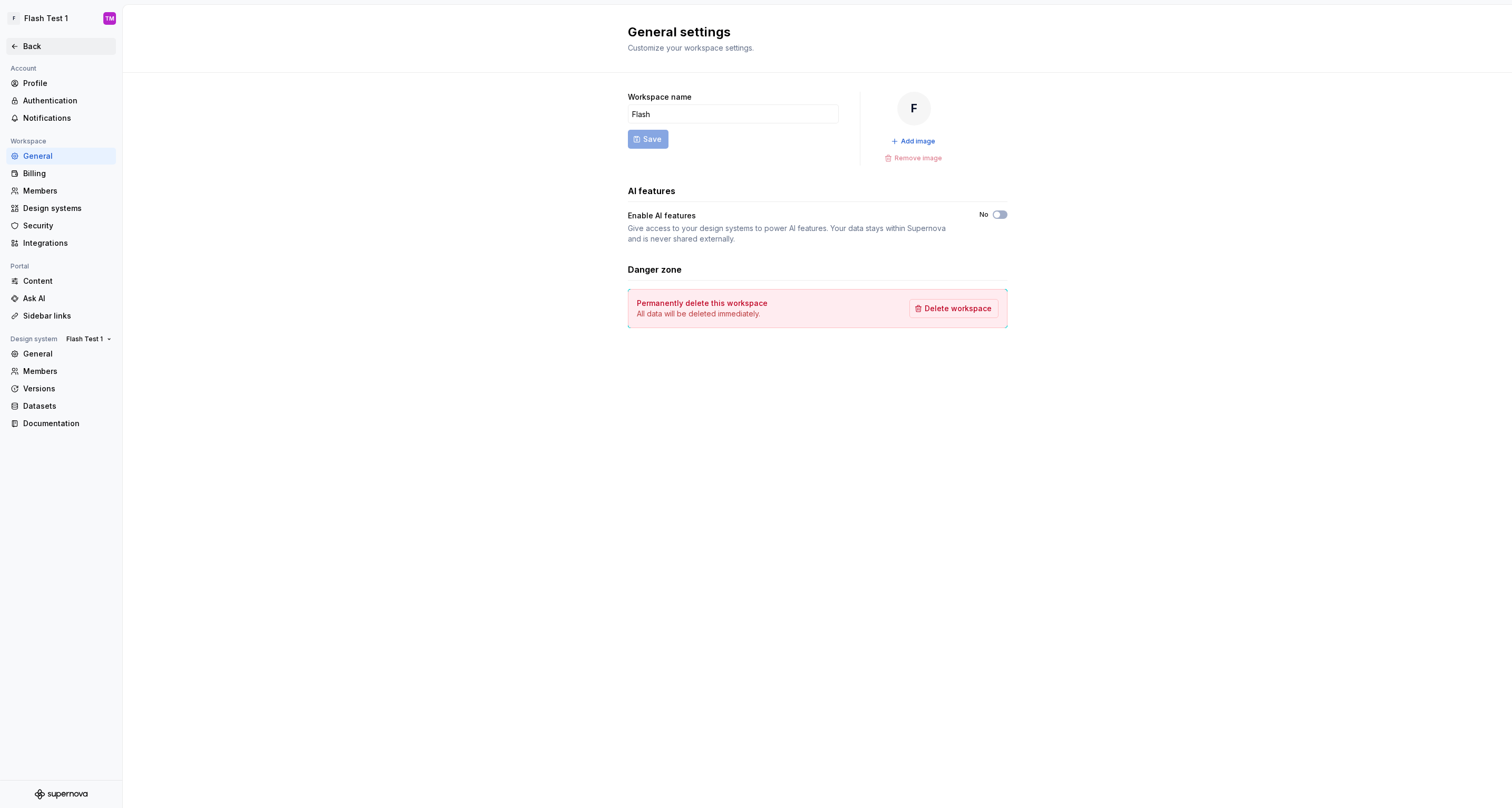
click at [16, 44] on icon at bounding box center [14, 46] width 8 height 8
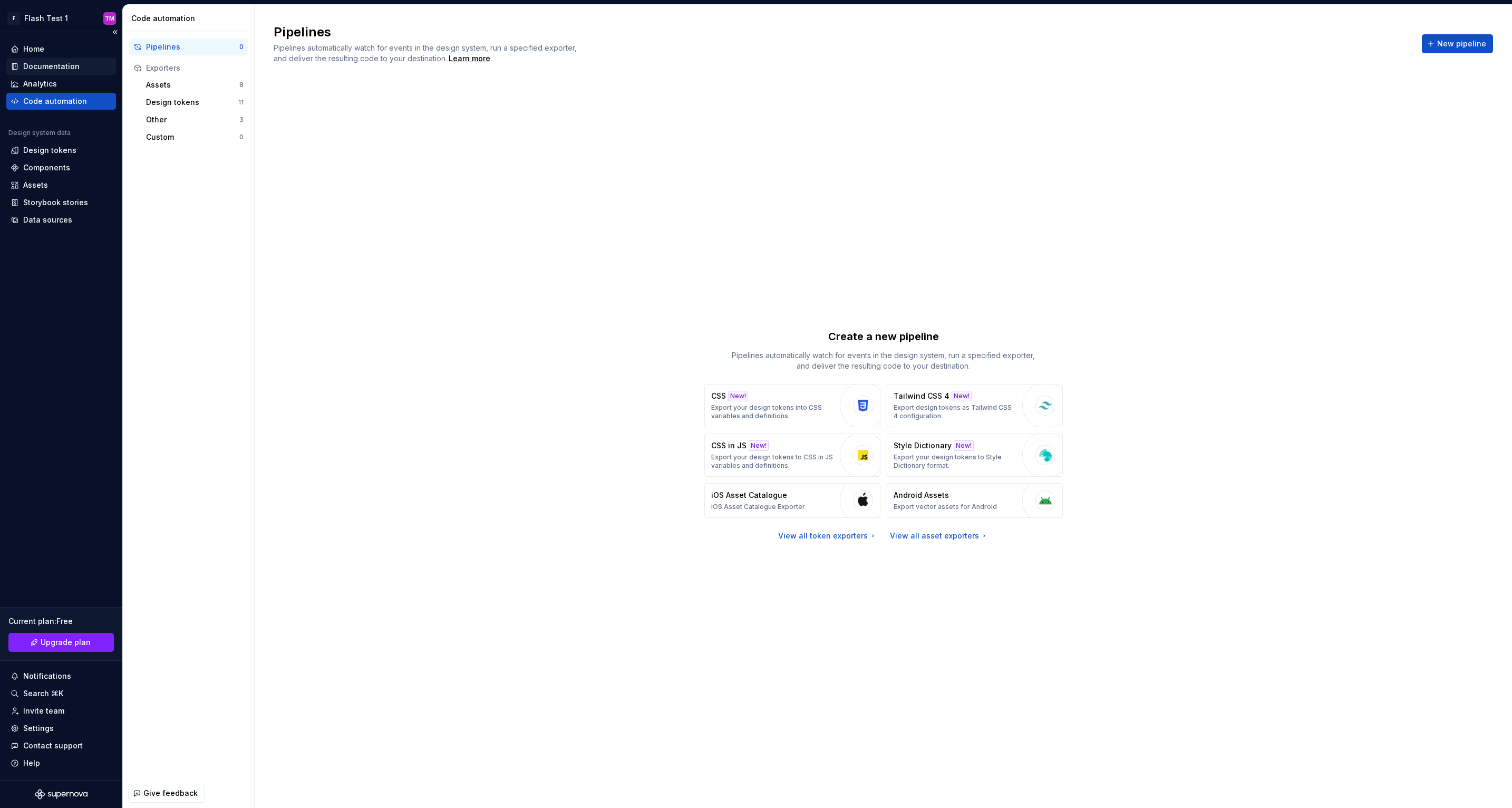
click at [63, 67] on div "Documentation" at bounding box center [52, 67] width 57 height 10
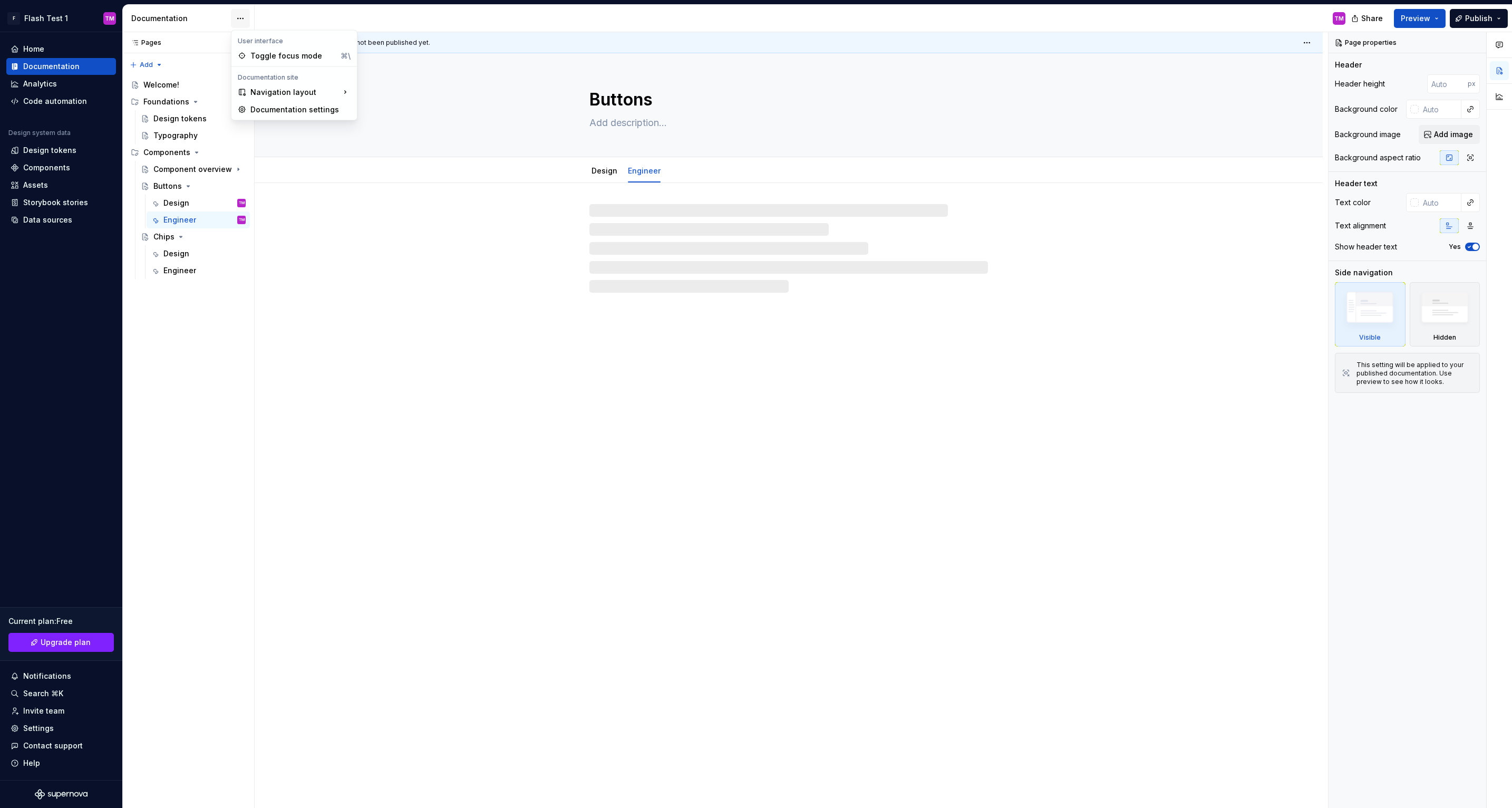
click at [241, 21] on html "F Flash Test 1 TM Home Documentation Analytics Code automation Design system da…" at bounding box center [756, 404] width 1512 height 808
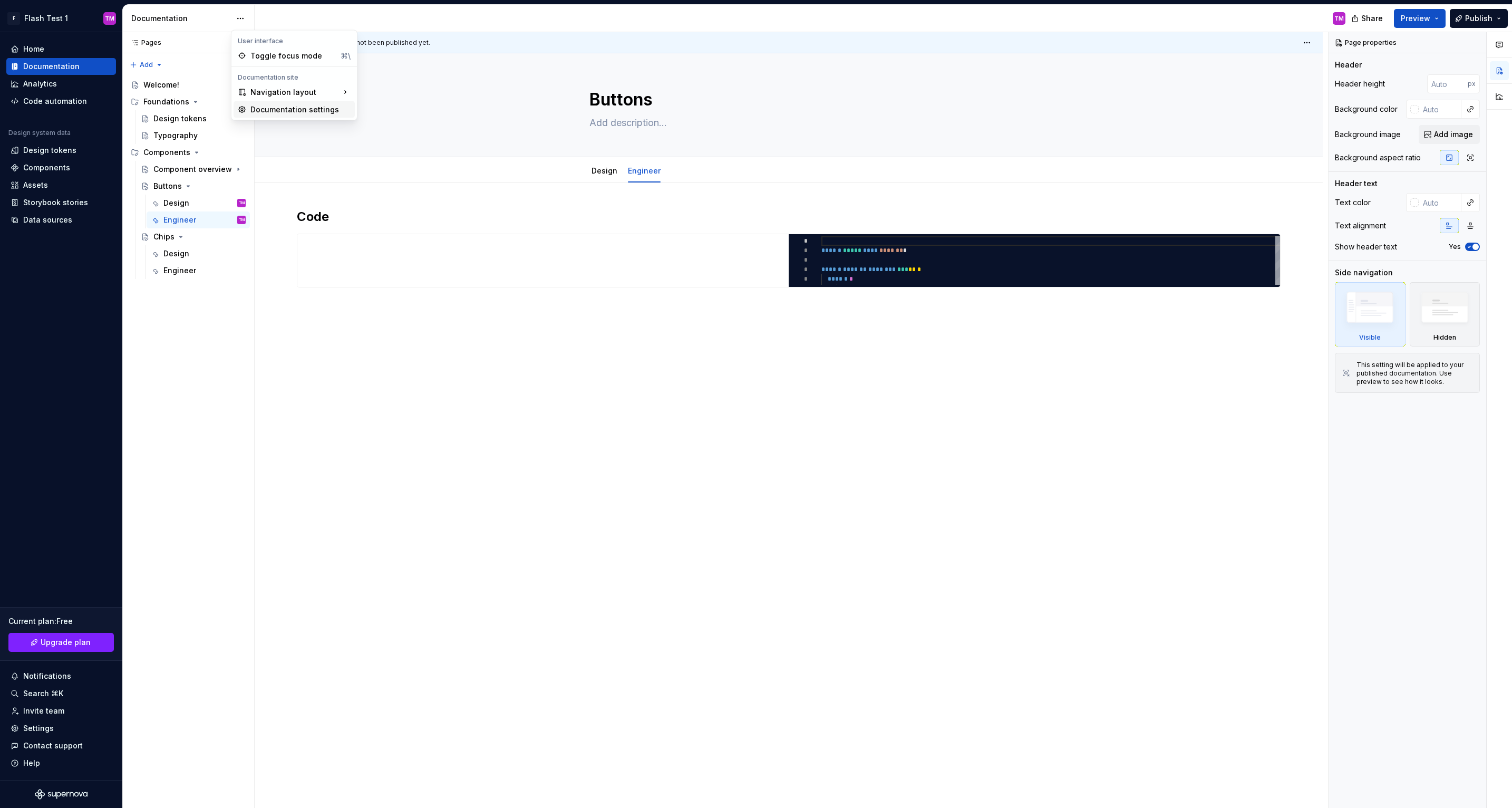
click at [299, 107] on div "Documentation settings" at bounding box center [301, 110] width 100 height 10
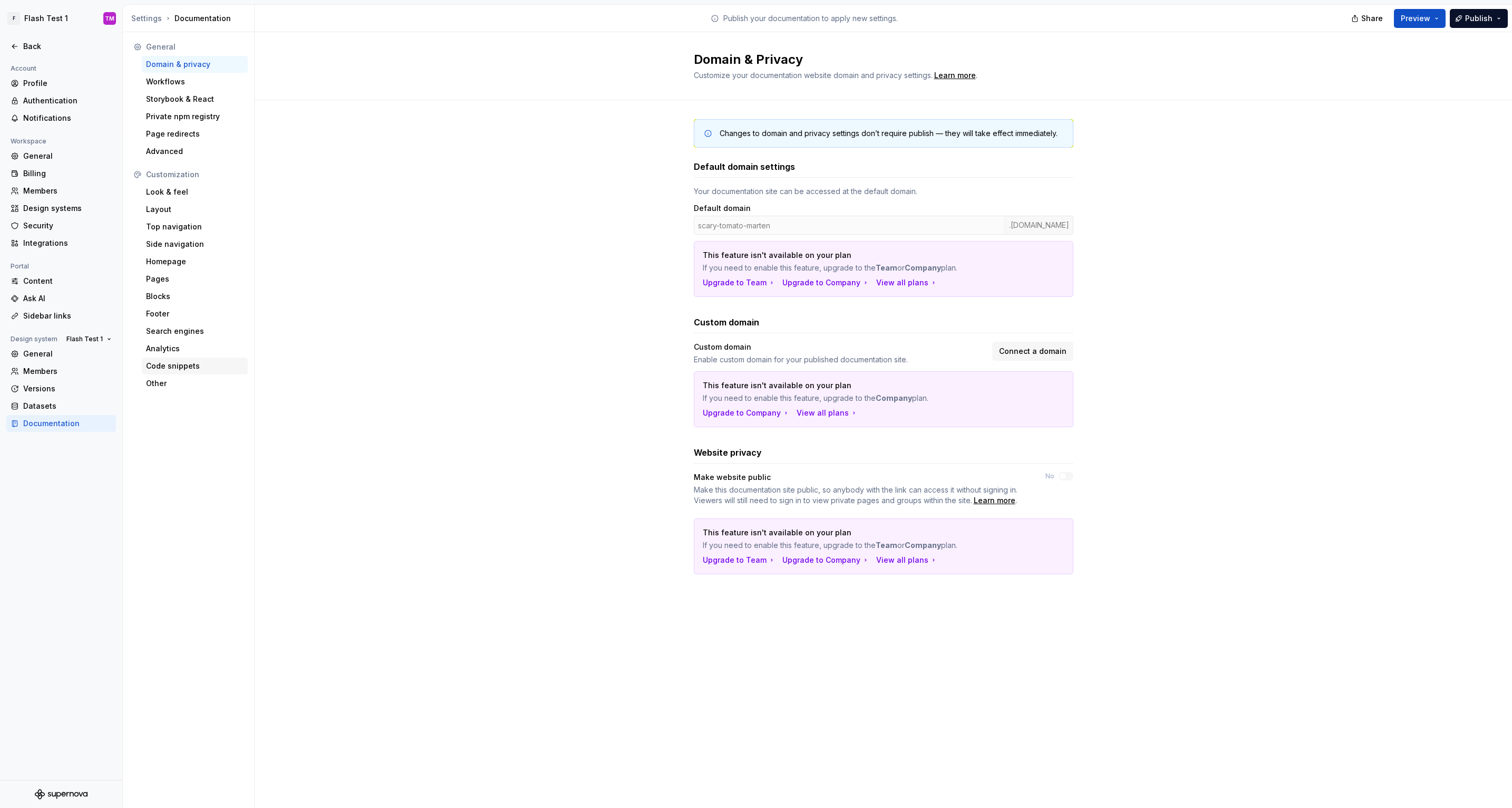
click at [185, 367] on div "Code snippets" at bounding box center [195, 366] width 98 height 10
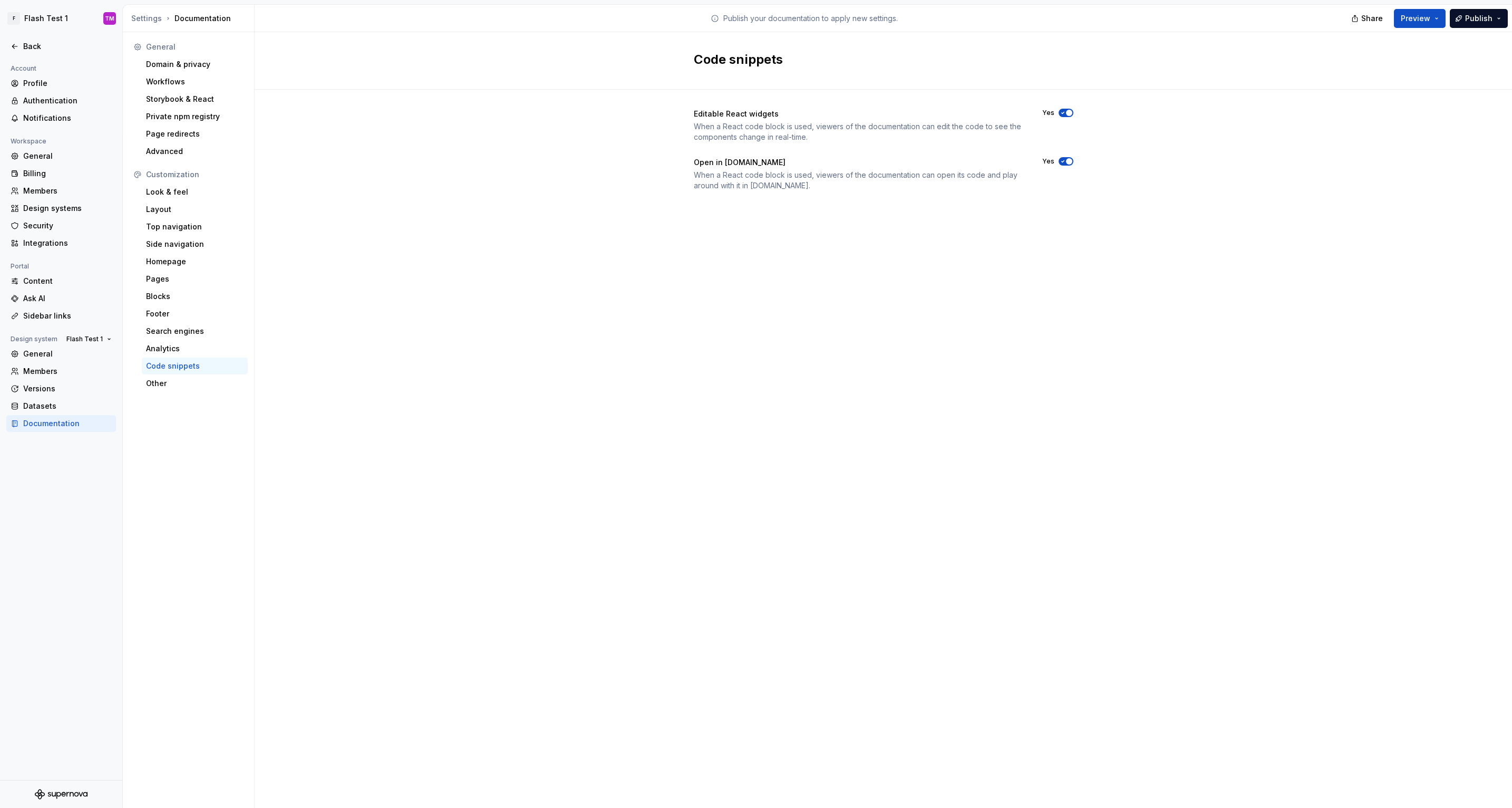
click at [1065, 115] on icon "button" at bounding box center [1063, 113] width 8 height 7
click at [1067, 114] on button "No" at bounding box center [1066, 113] width 15 height 8
click at [70, 350] on div "General" at bounding box center [68, 354] width 89 height 10
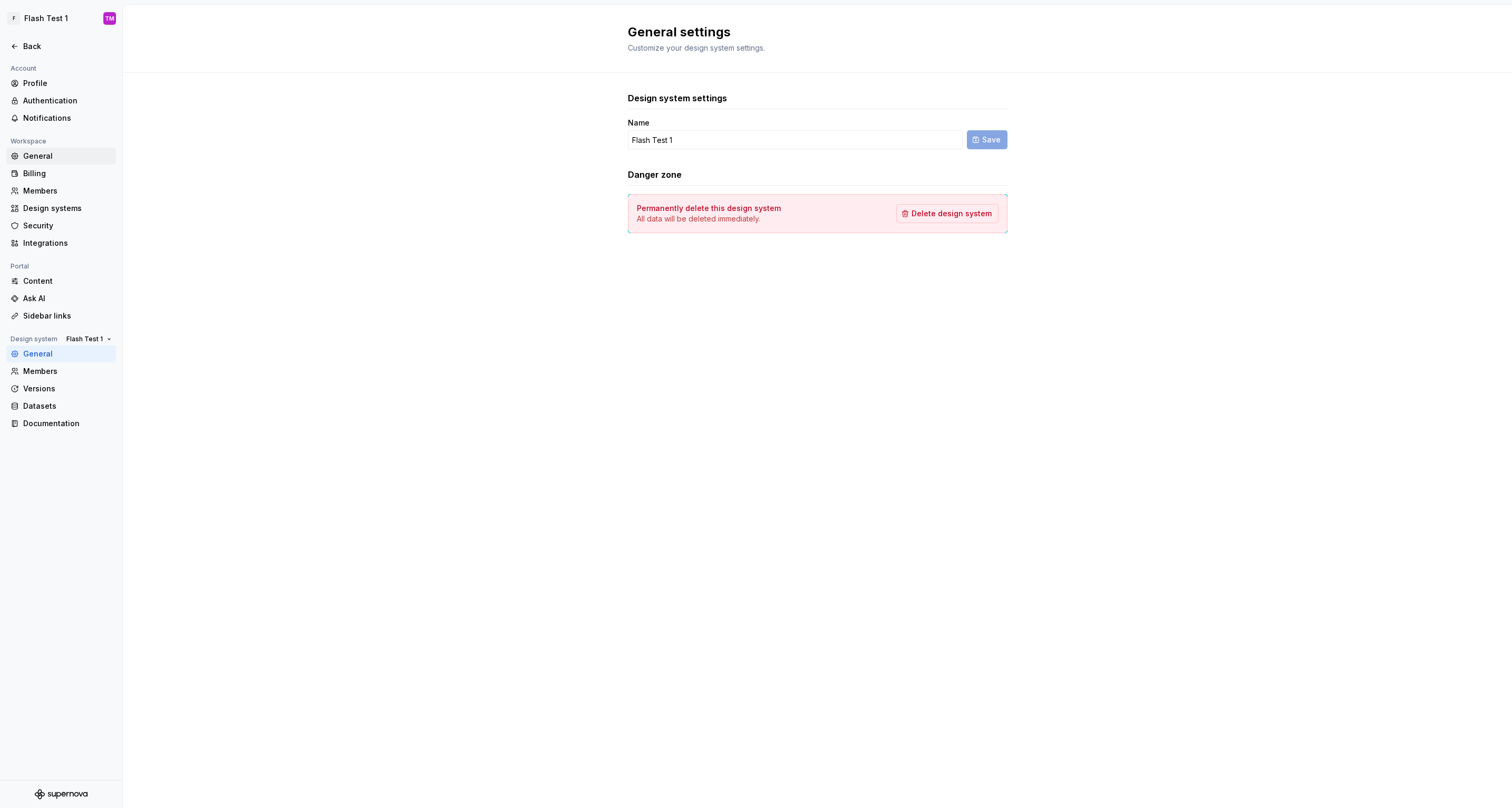
click at [56, 161] on div "General" at bounding box center [68, 156] width 89 height 10
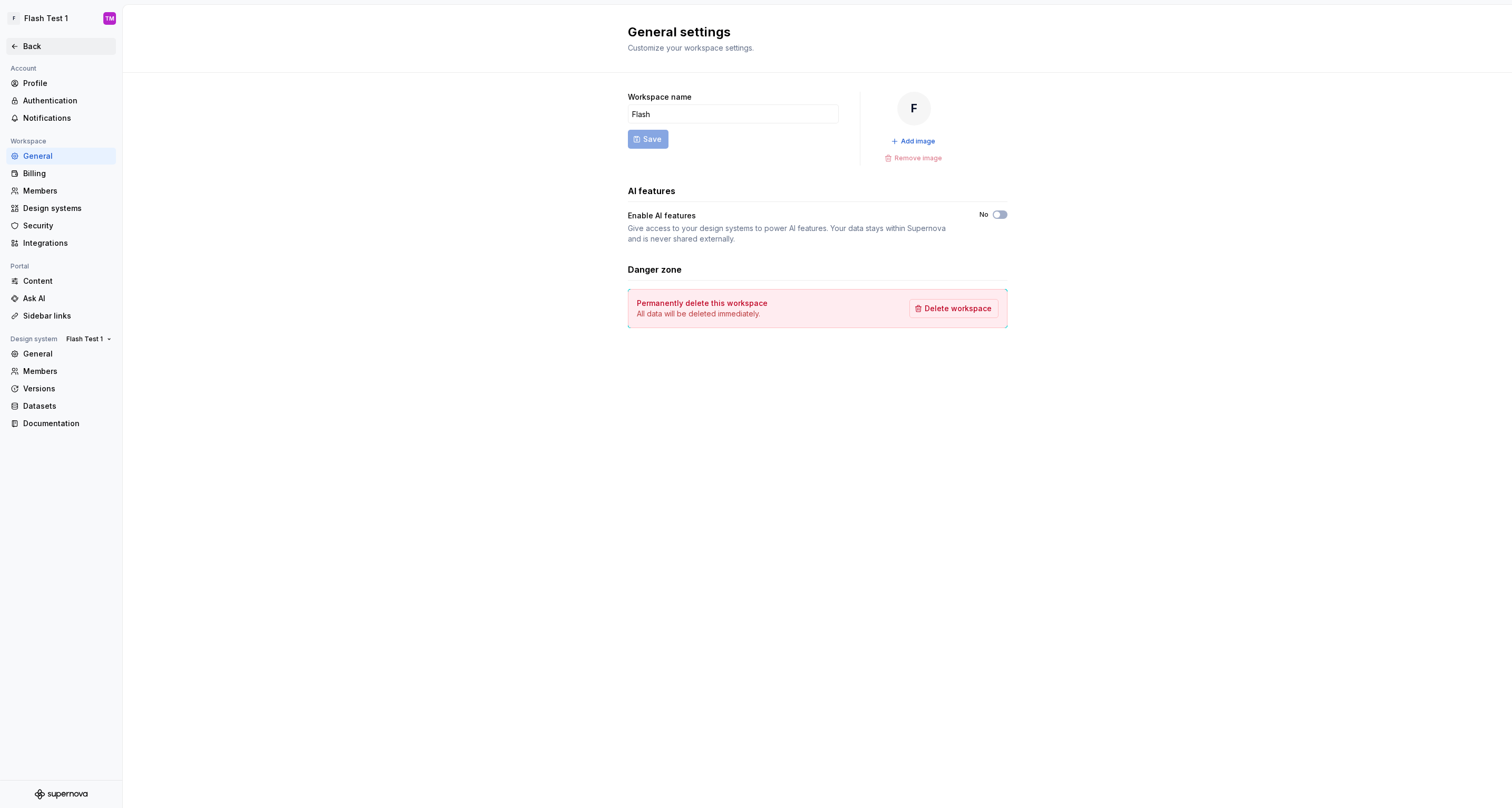
click at [14, 44] on icon at bounding box center [14, 46] width 5 height 4
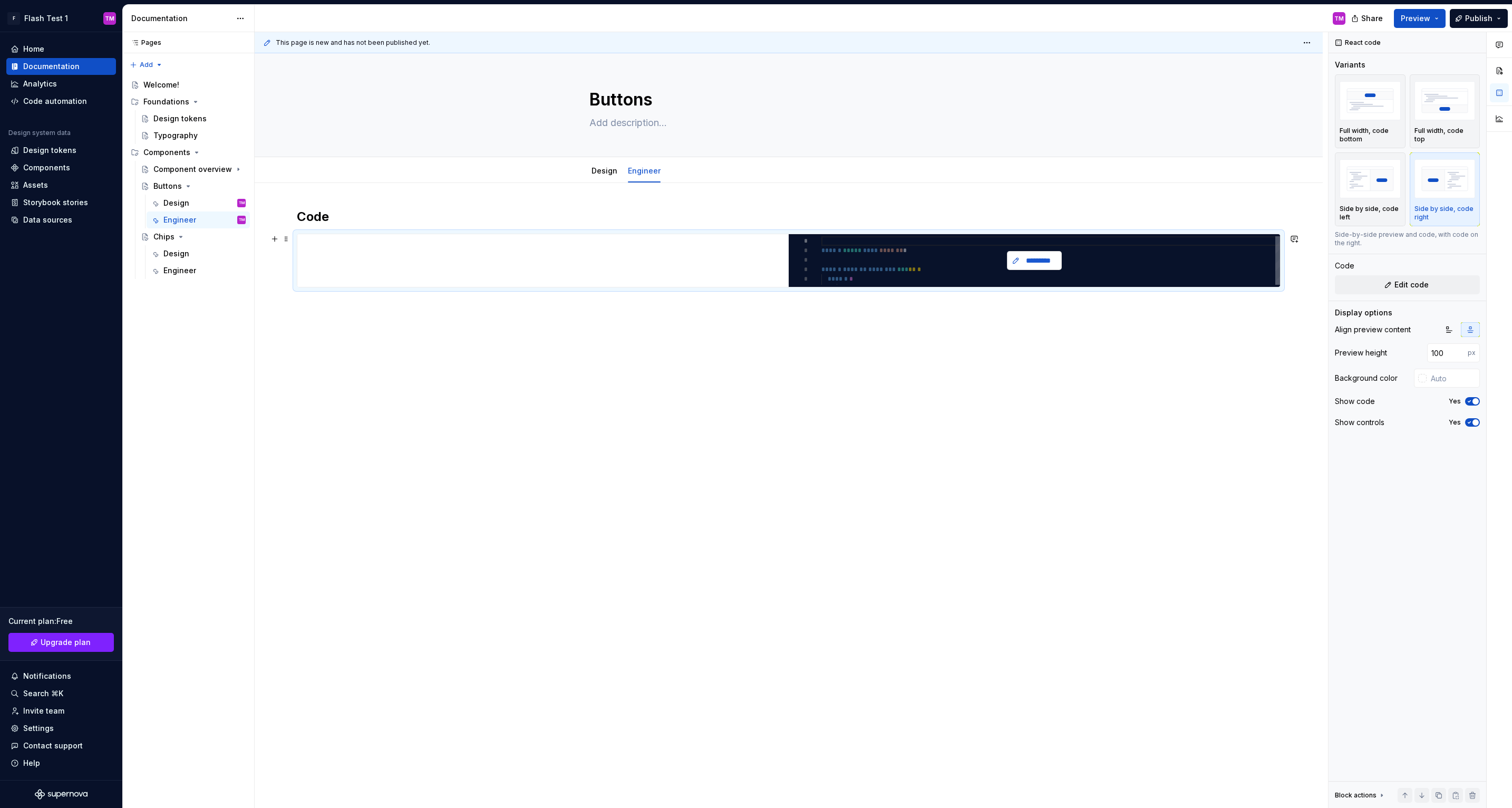
click at [1062, 257] on button "*********" at bounding box center [1035, 260] width 55 height 19
click at [43, 725] on div "Settings" at bounding box center [38, 728] width 31 height 10
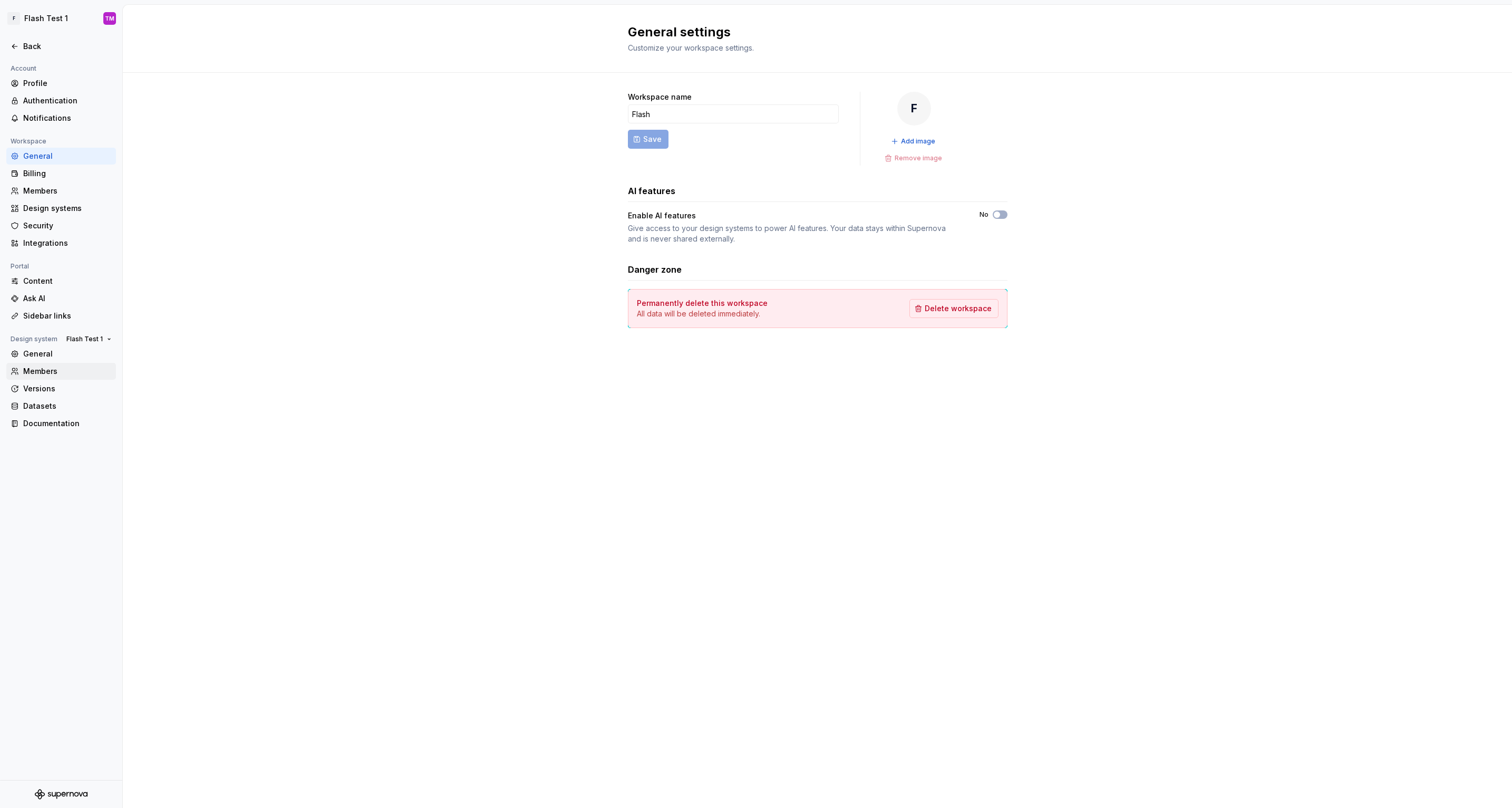
click at [50, 369] on div "Members" at bounding box center [68, 371] width 89 height 10
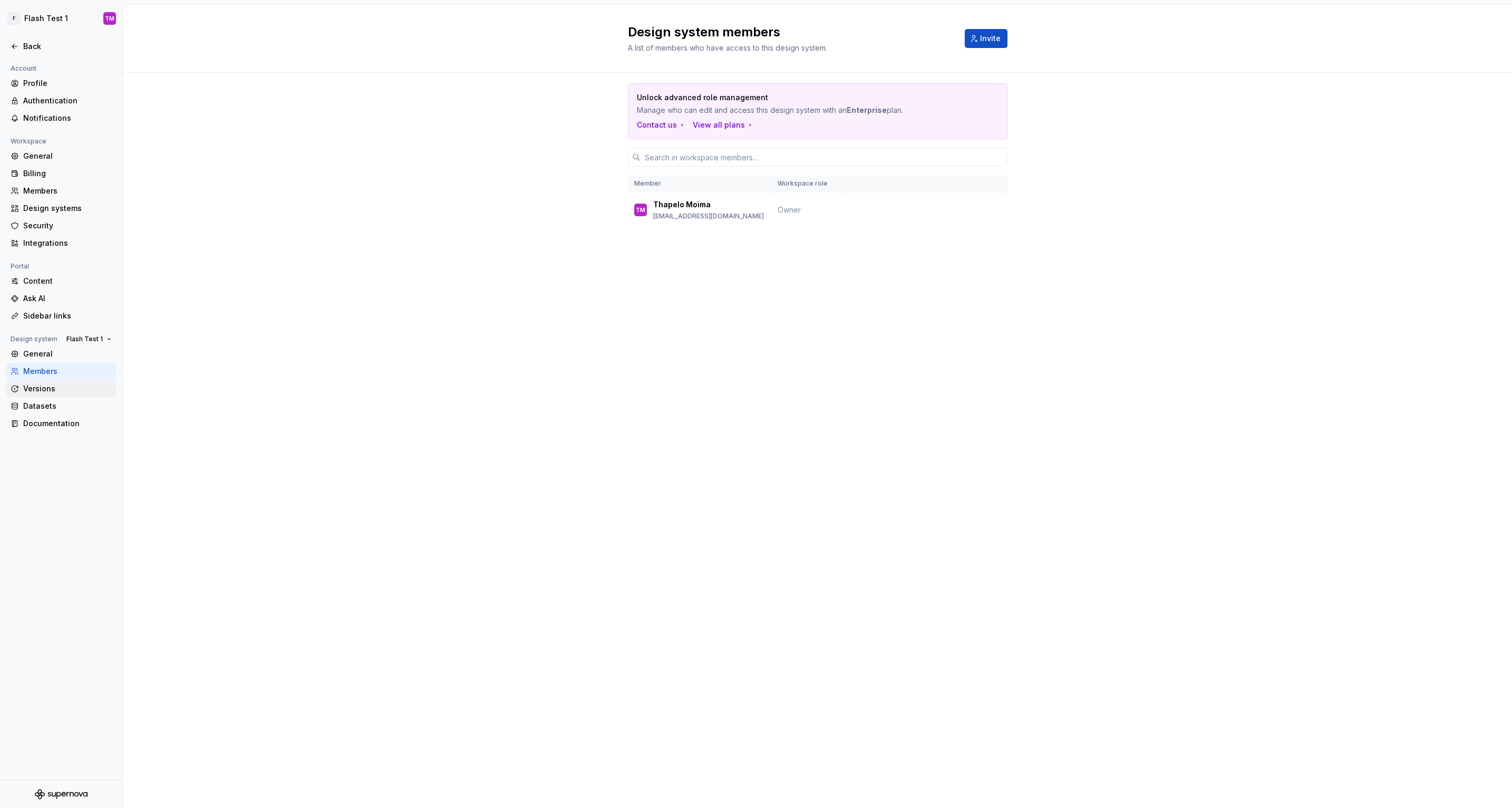
click at [46, 382] on div "Versions" at bounding box center [61, 389] width 110 height 17
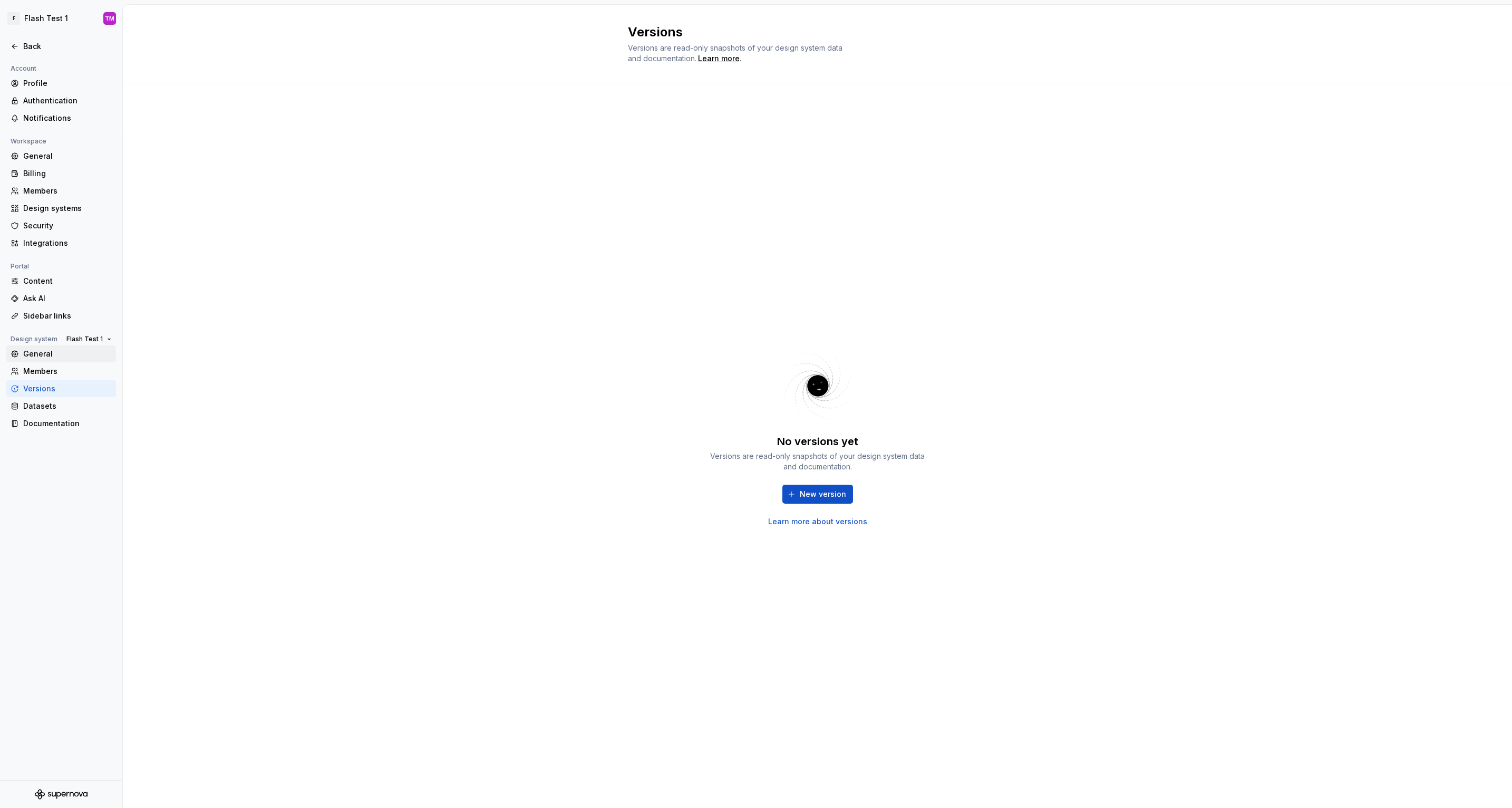
click at [67, 358] on div "General" at bounding box center [68, 354] width 89 height 10
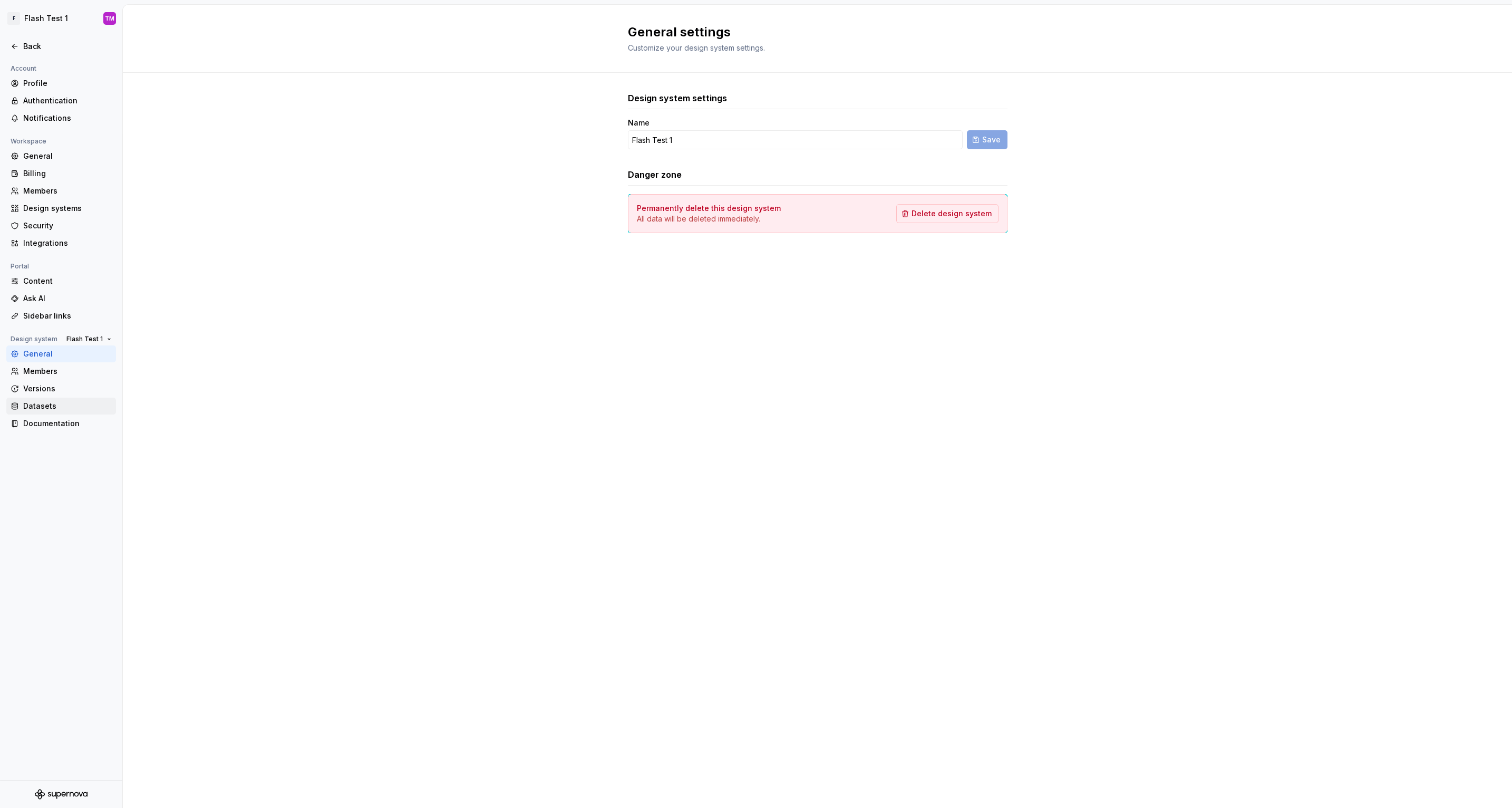
click at [70, 398] on div "Datasets" at bounding box center [61, 406] width 110 height 17
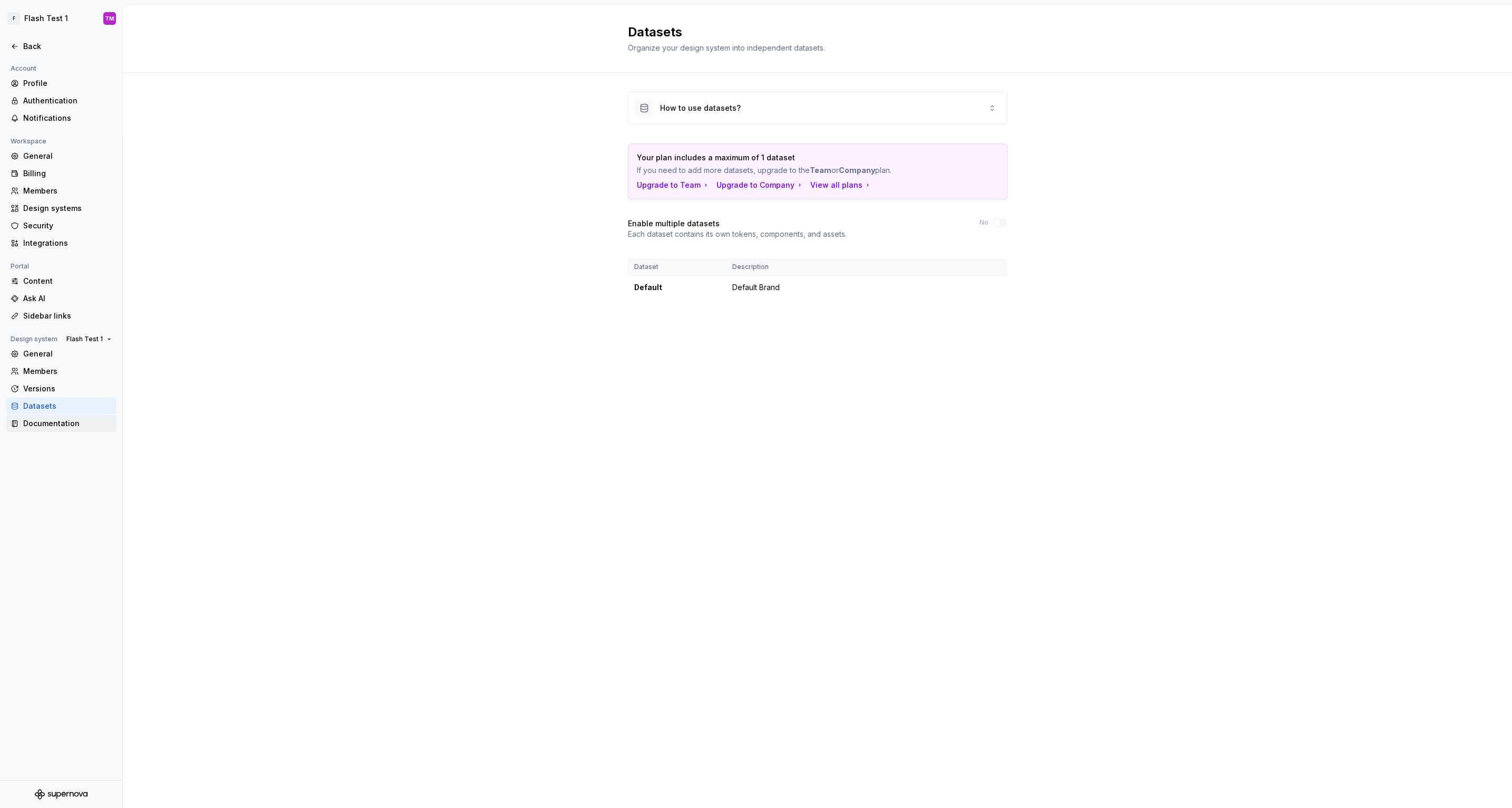
click at [61, 418] on div "Documentation" at bounding box center [68, 423] width 89 height 10
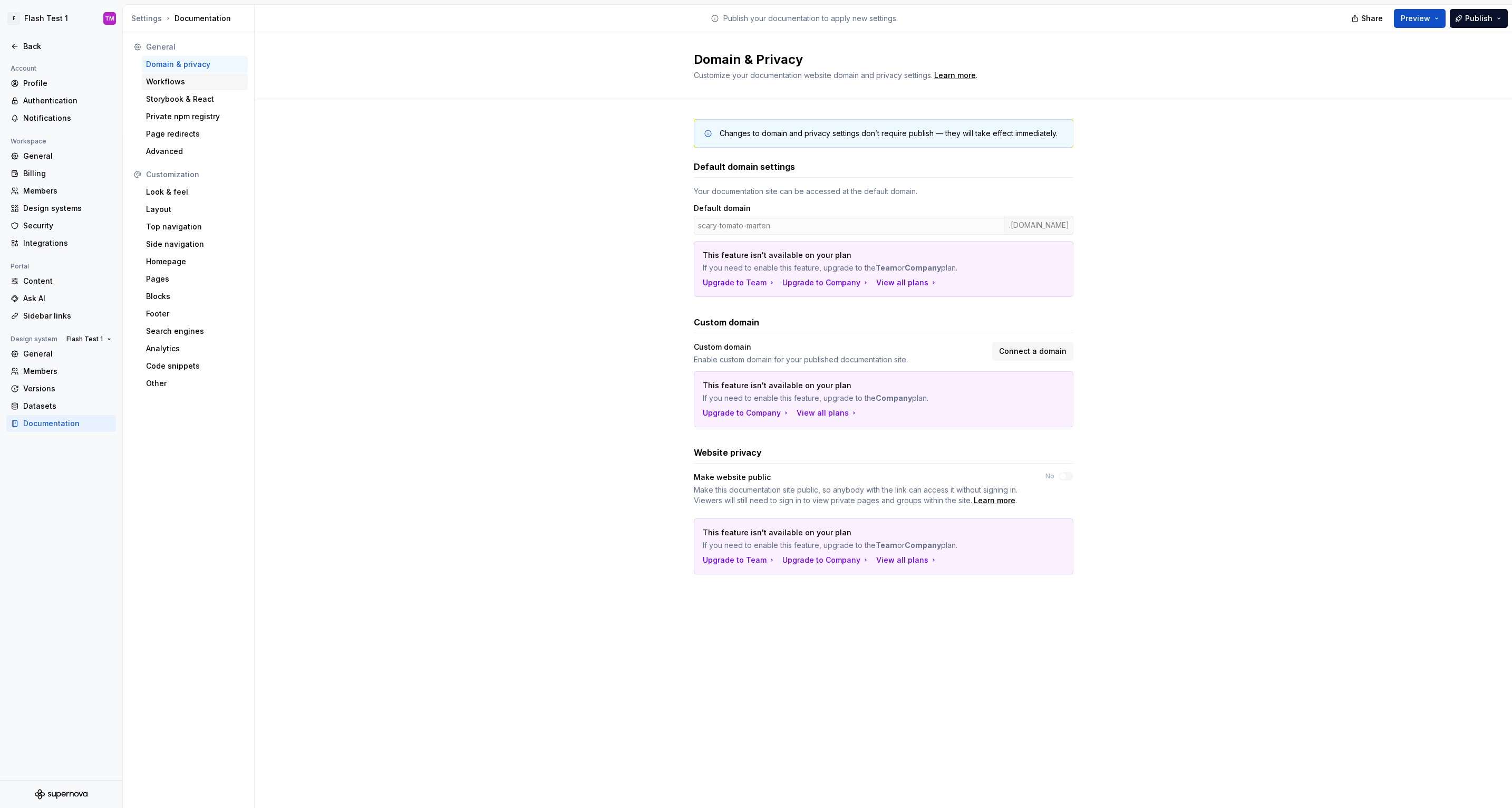
click at [170, 78] on div "Workflows" at bounding box center [195, 82] width 98 height 10
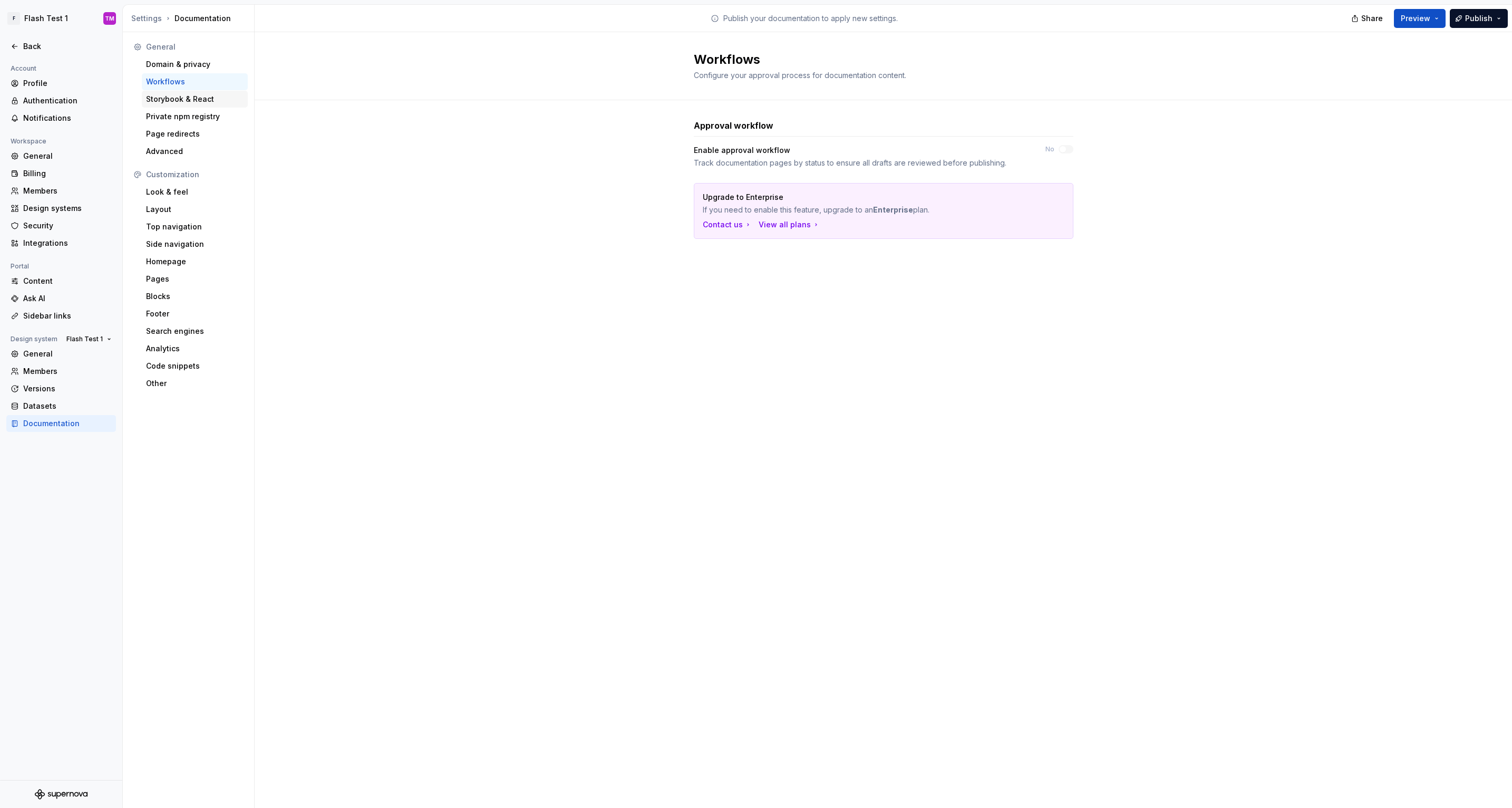
click at [222, 98] on div "Storybook & React" at bounding box center [195, 99] width 98 height 10
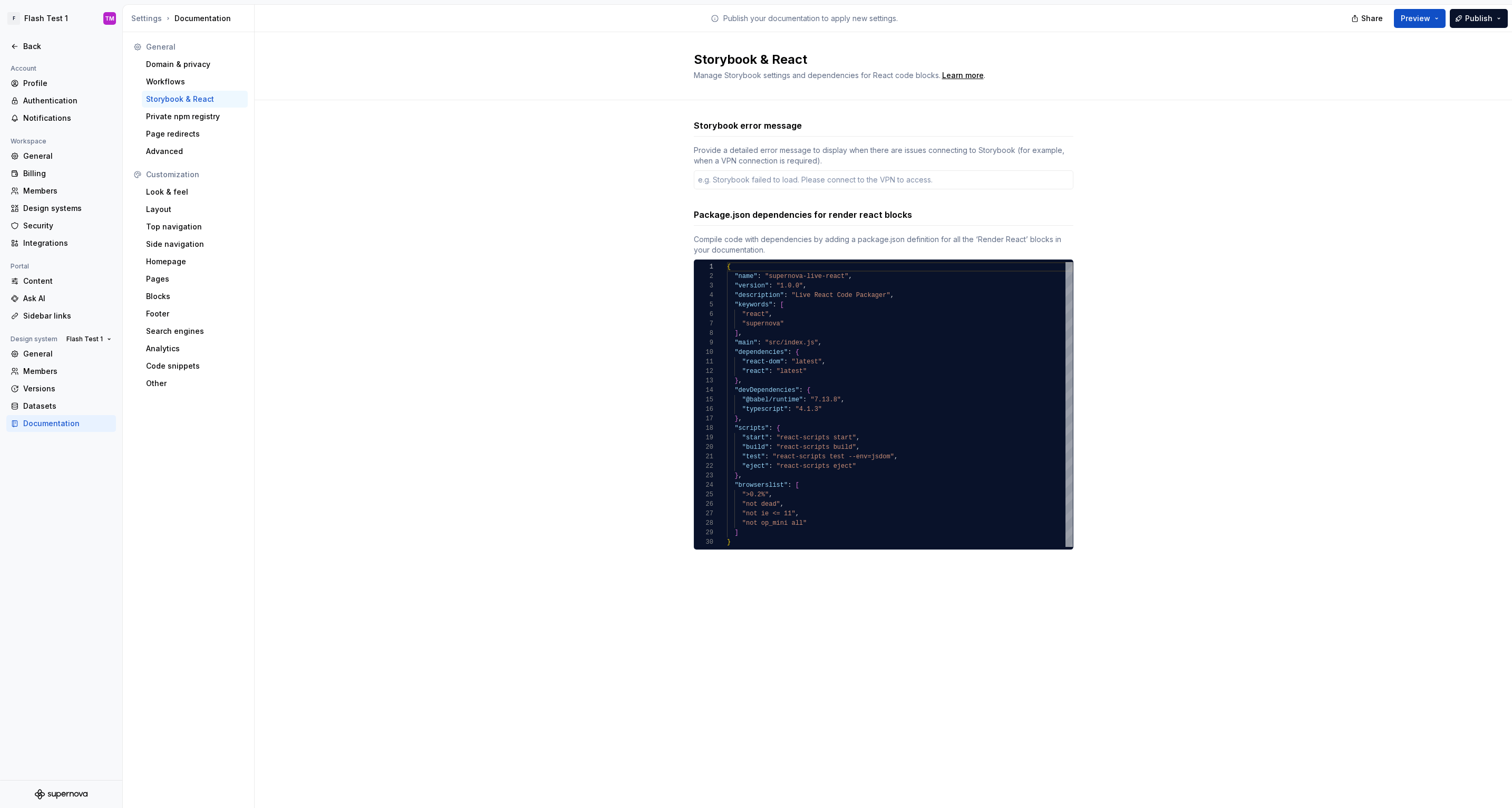
type textarea "*"
click at [196, 119] on div "Private npm registry" at bounding box center [195, 117] width 98 height 10
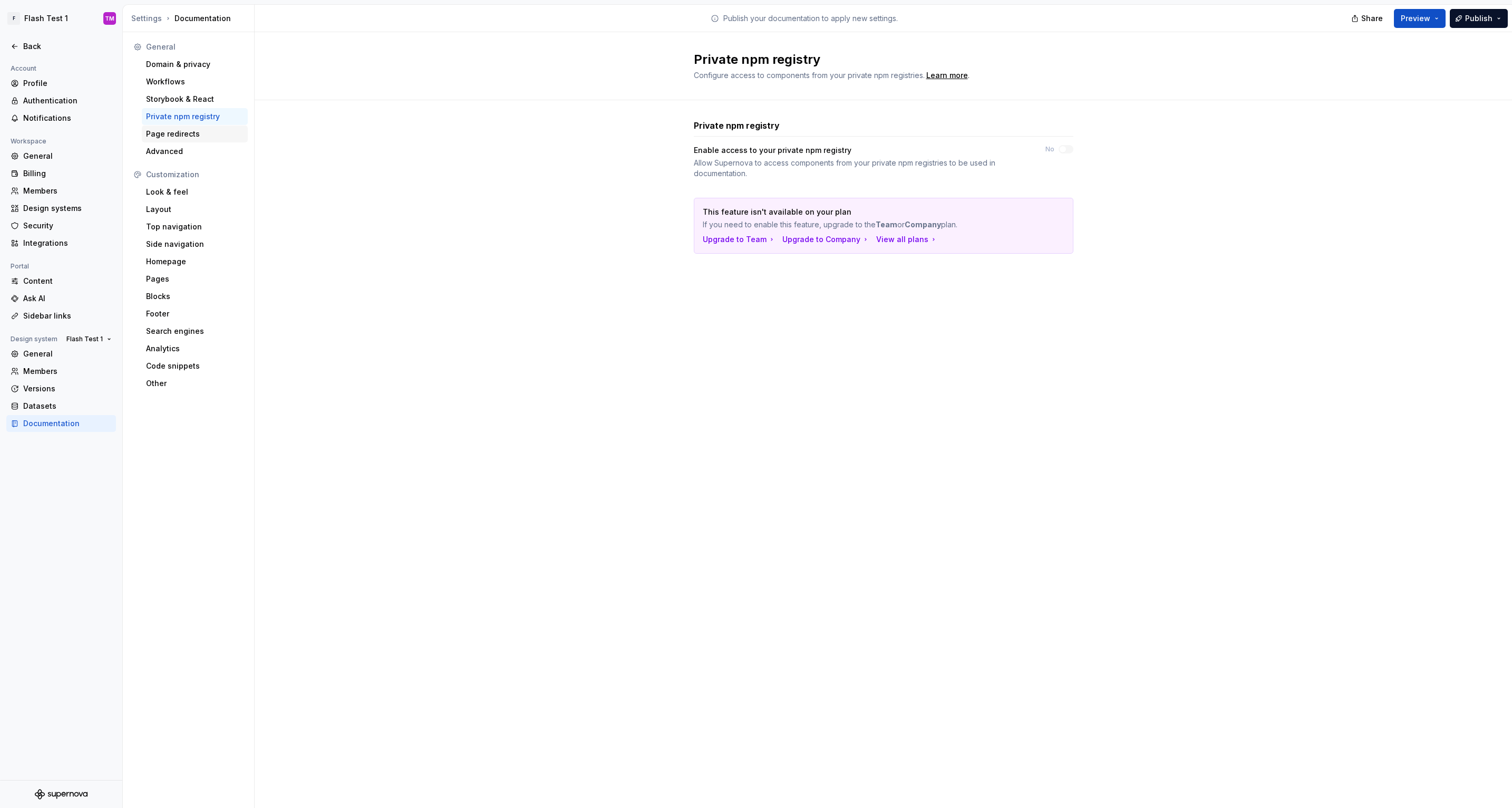
click at [194, 132] on div "Page redirects" at bounding box center [195, 134] width 98 height 10
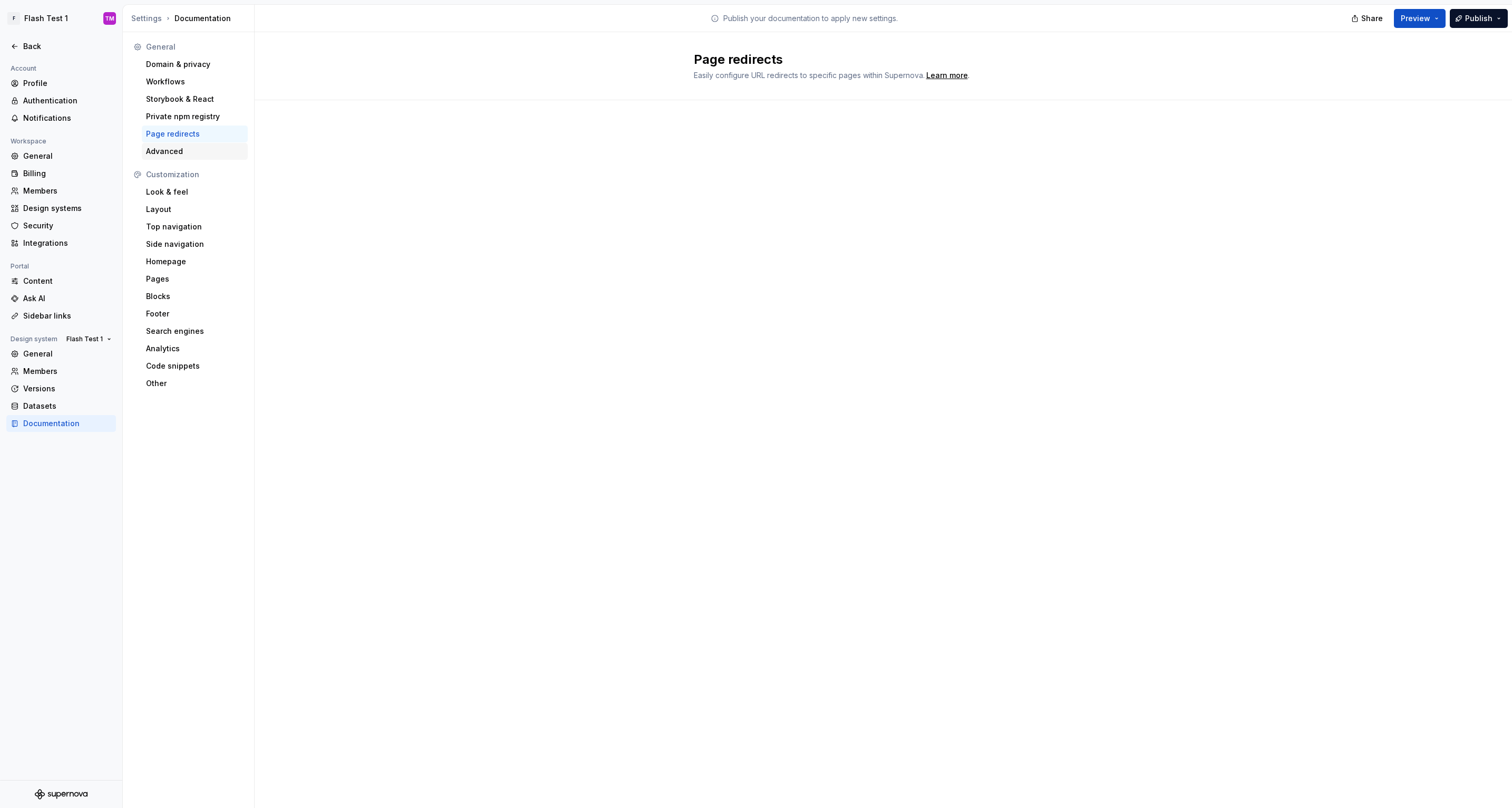
click at [197, 147] on div "Advanced" at bounding box center [195, 151] width 98 height 10
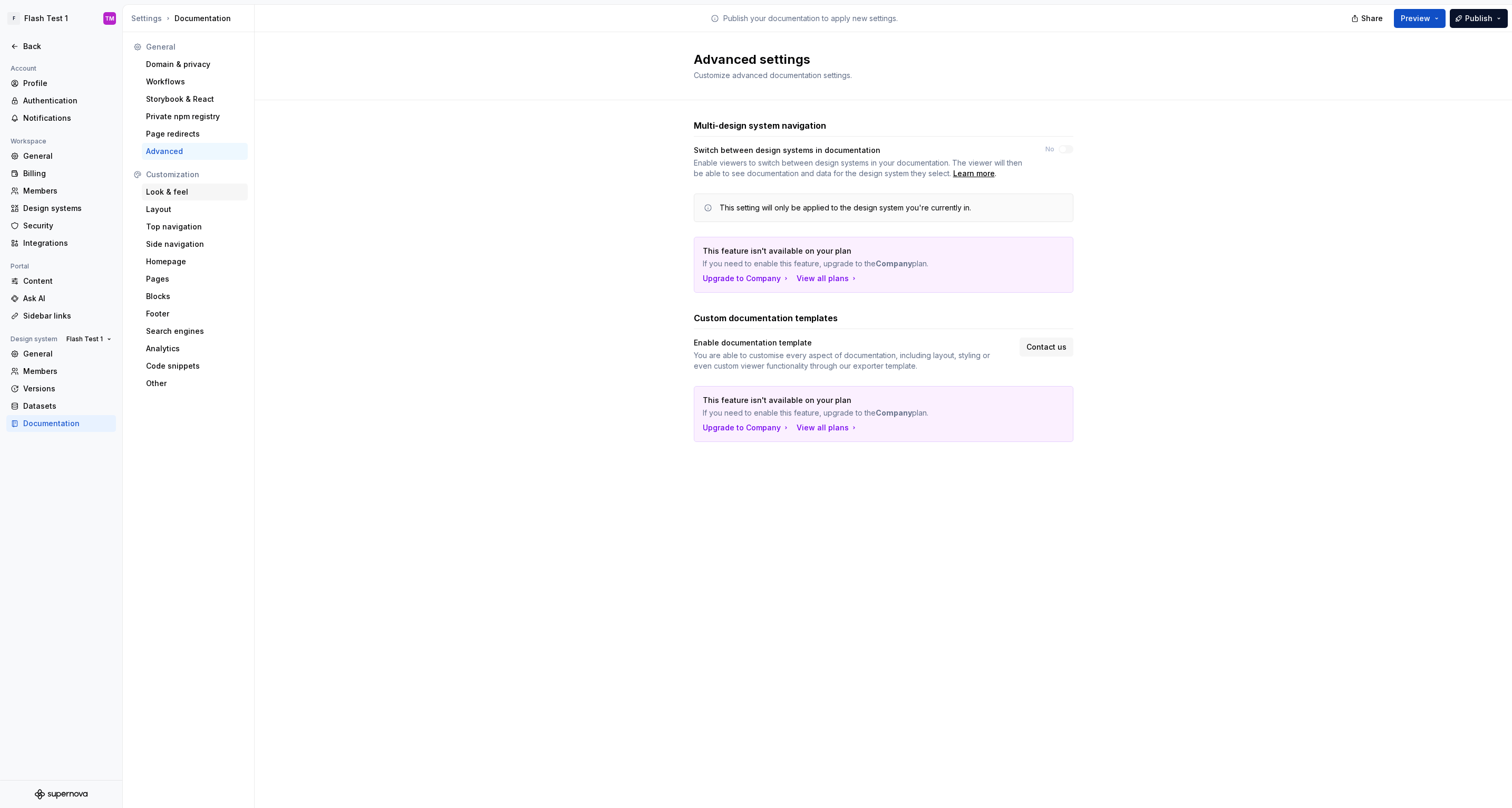
click at [169, 188] on div "Look & feel" at bounding box center [195, 192] width 98 height 10
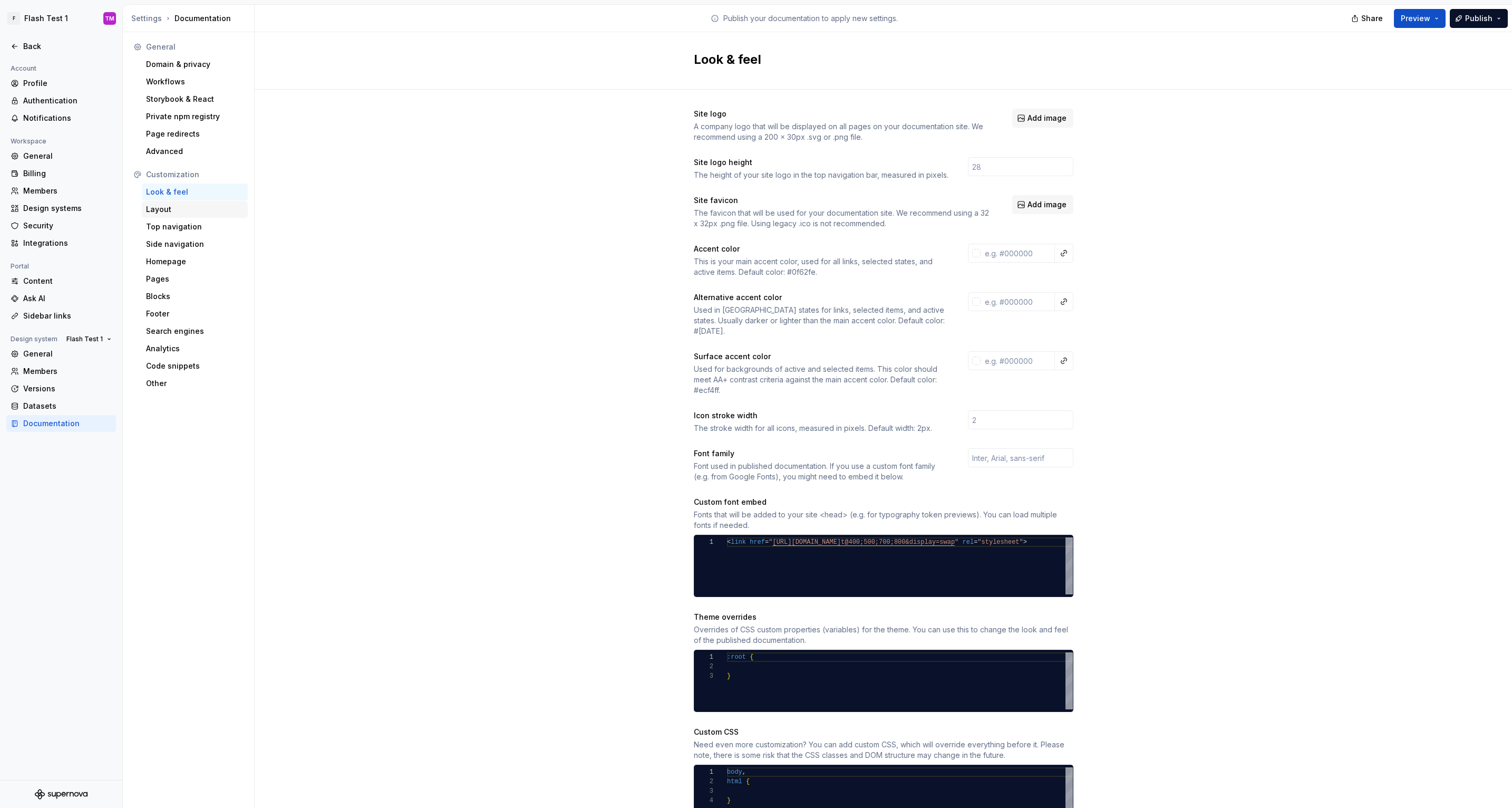
click at [171, 205] on div "Layout" at bounding box center [195, 209] width 98 height 10
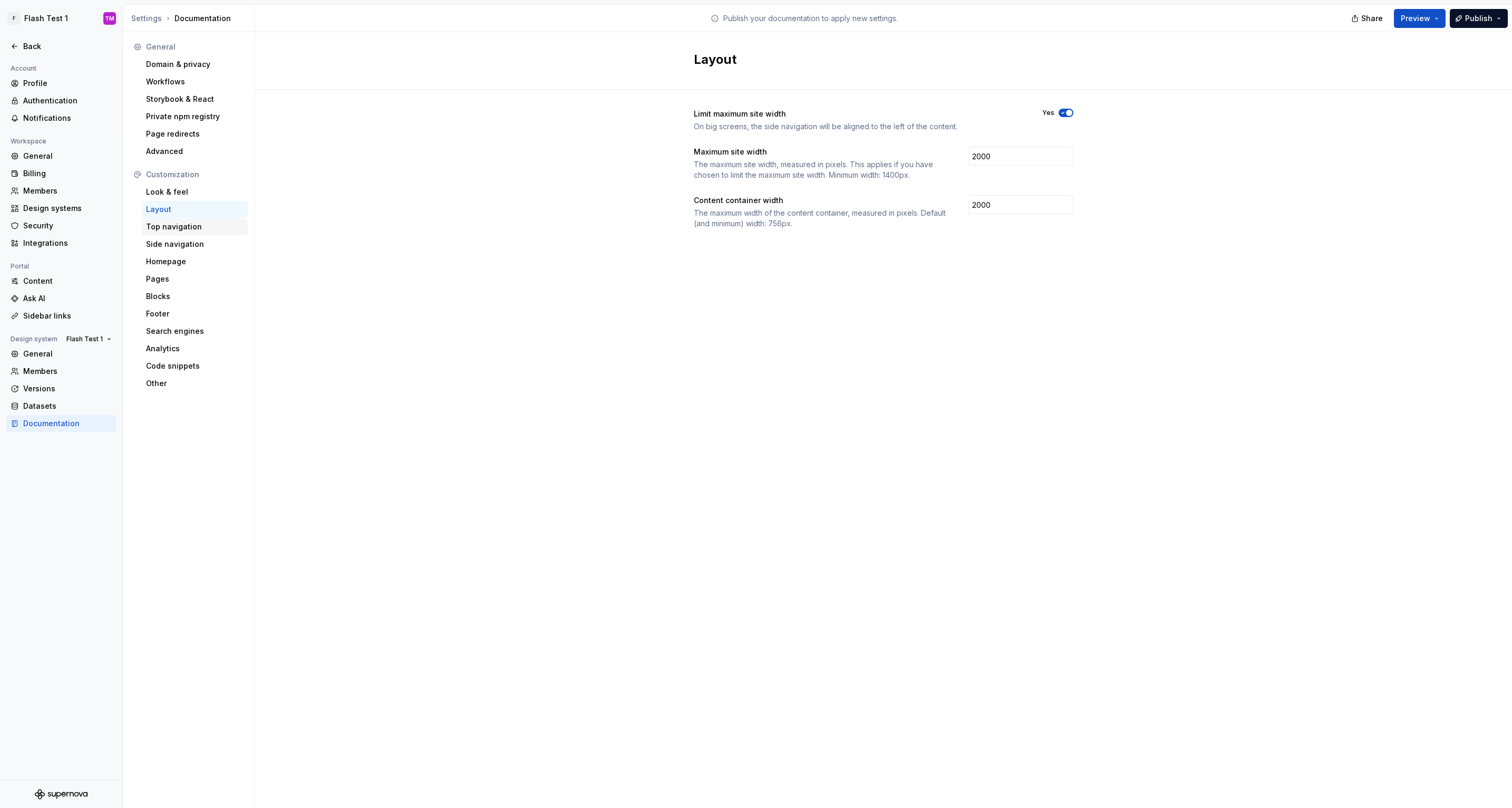
click at [171, 224] on div "Top navigation" at bounding box center [195, 227] width 98 height 10
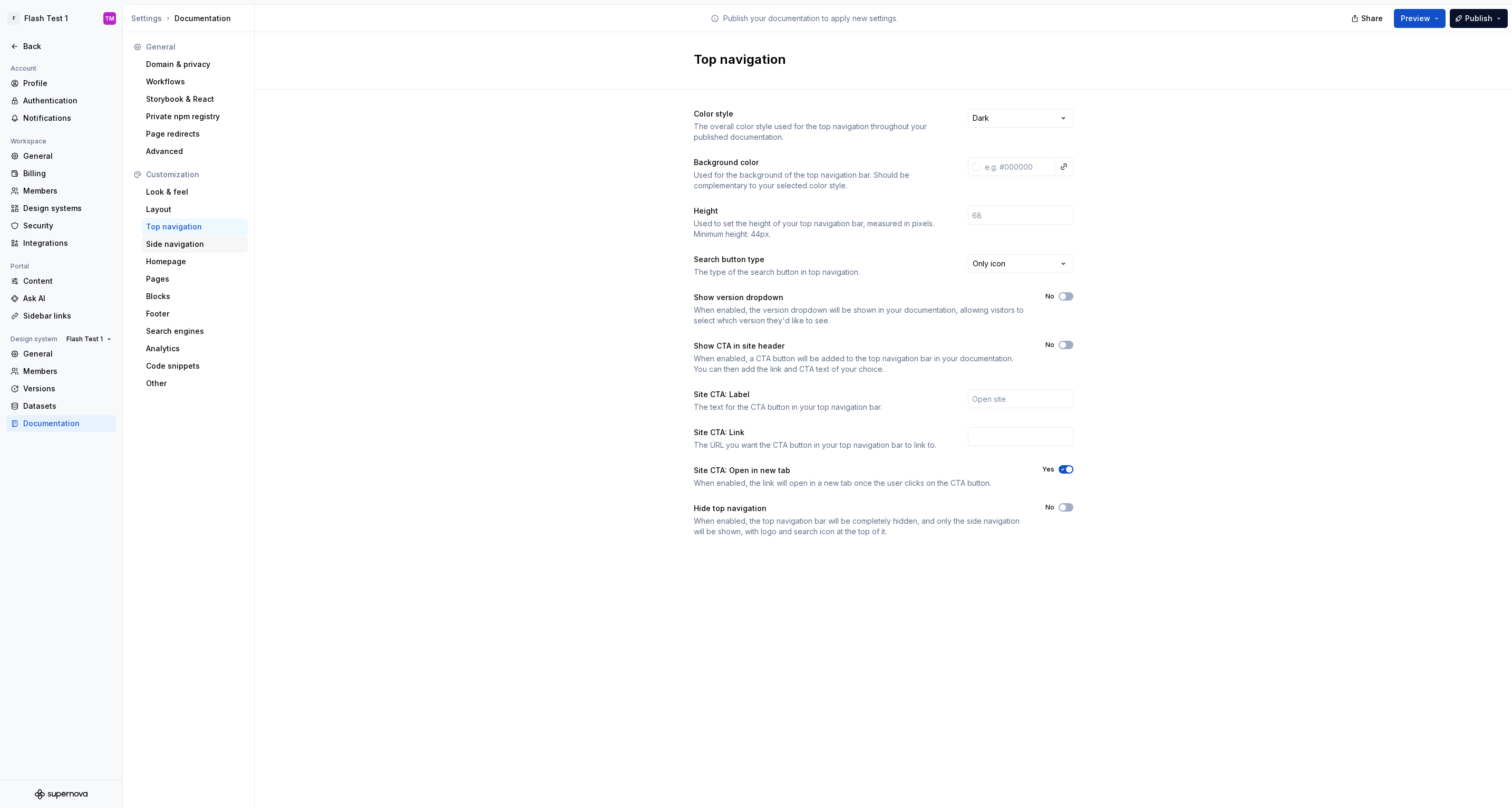
click at [168, 248] on div "Side navigation" at bounding box center [195, 244] width 98 height 10
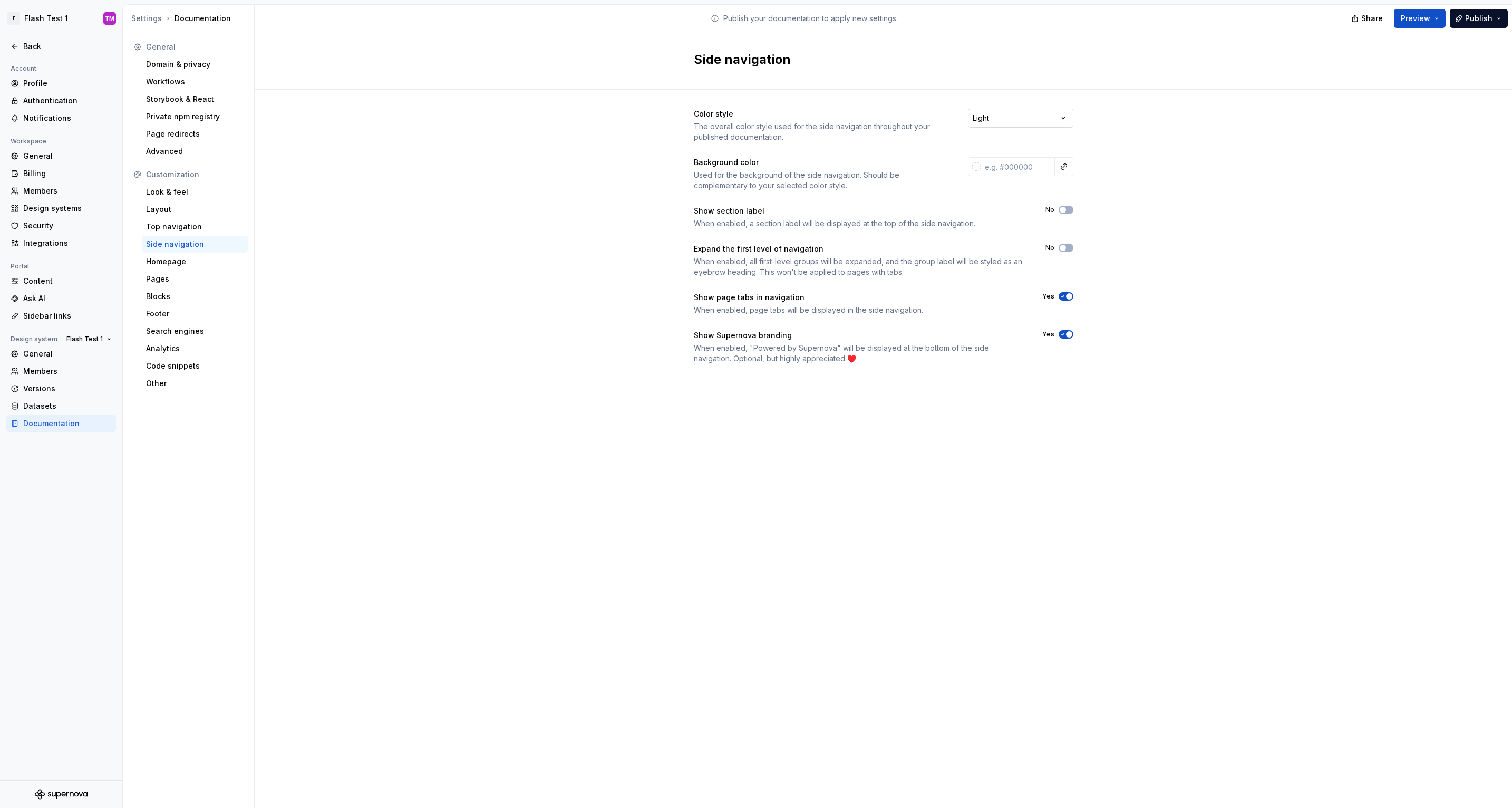
click at [1068, 123] on html "F Flash Test 1 TM Back Account Profile Authentication Notifications Workspace G…" at bounding box center [756, 404] width 1512 height 808
click at [207, 262] on div "Homepage" at bounding box center [195, 262] width 98 height 10
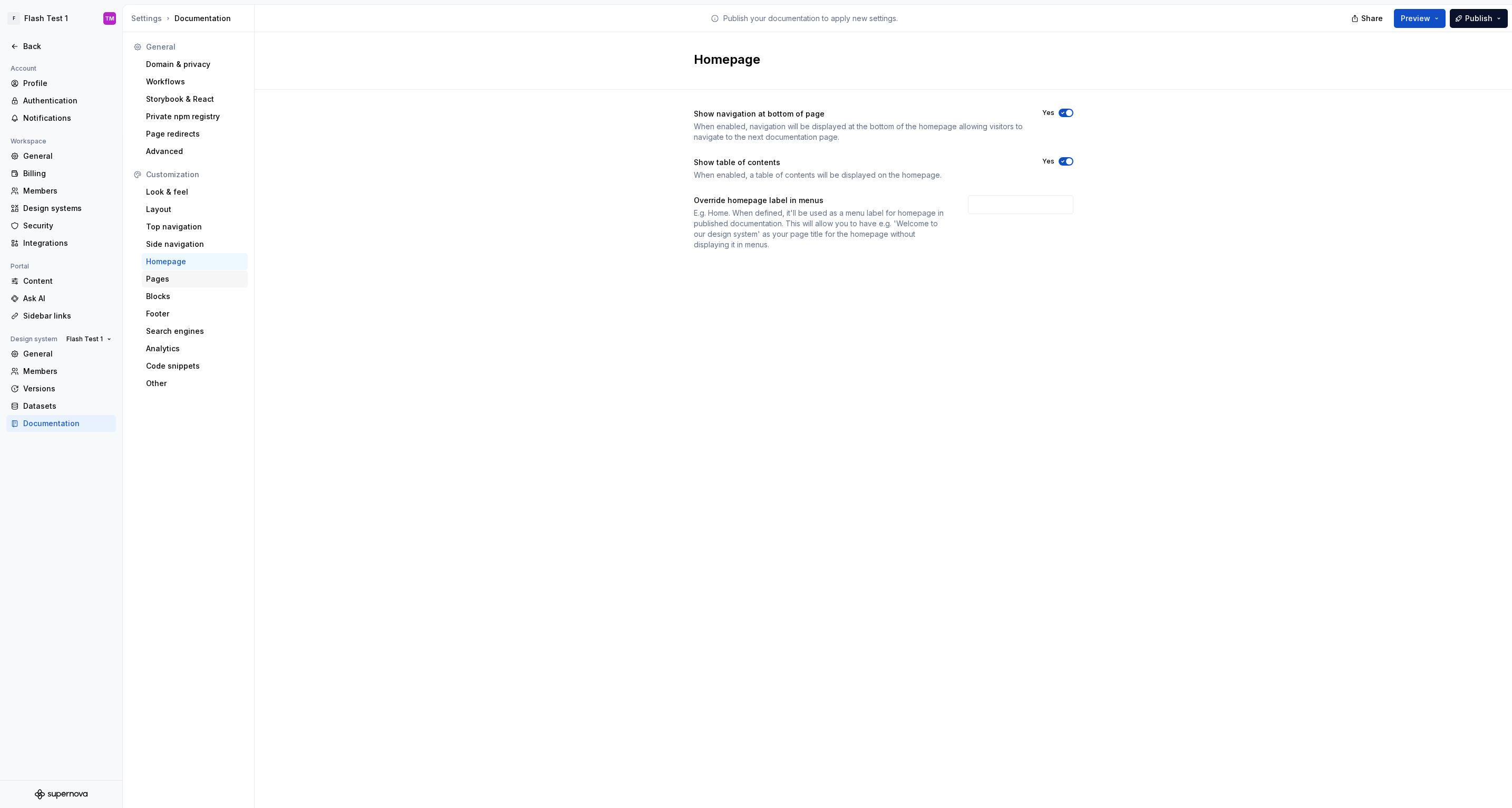
click at [208, 273] on div "Pages" at bounding box center [195, 279] width 106 height 17
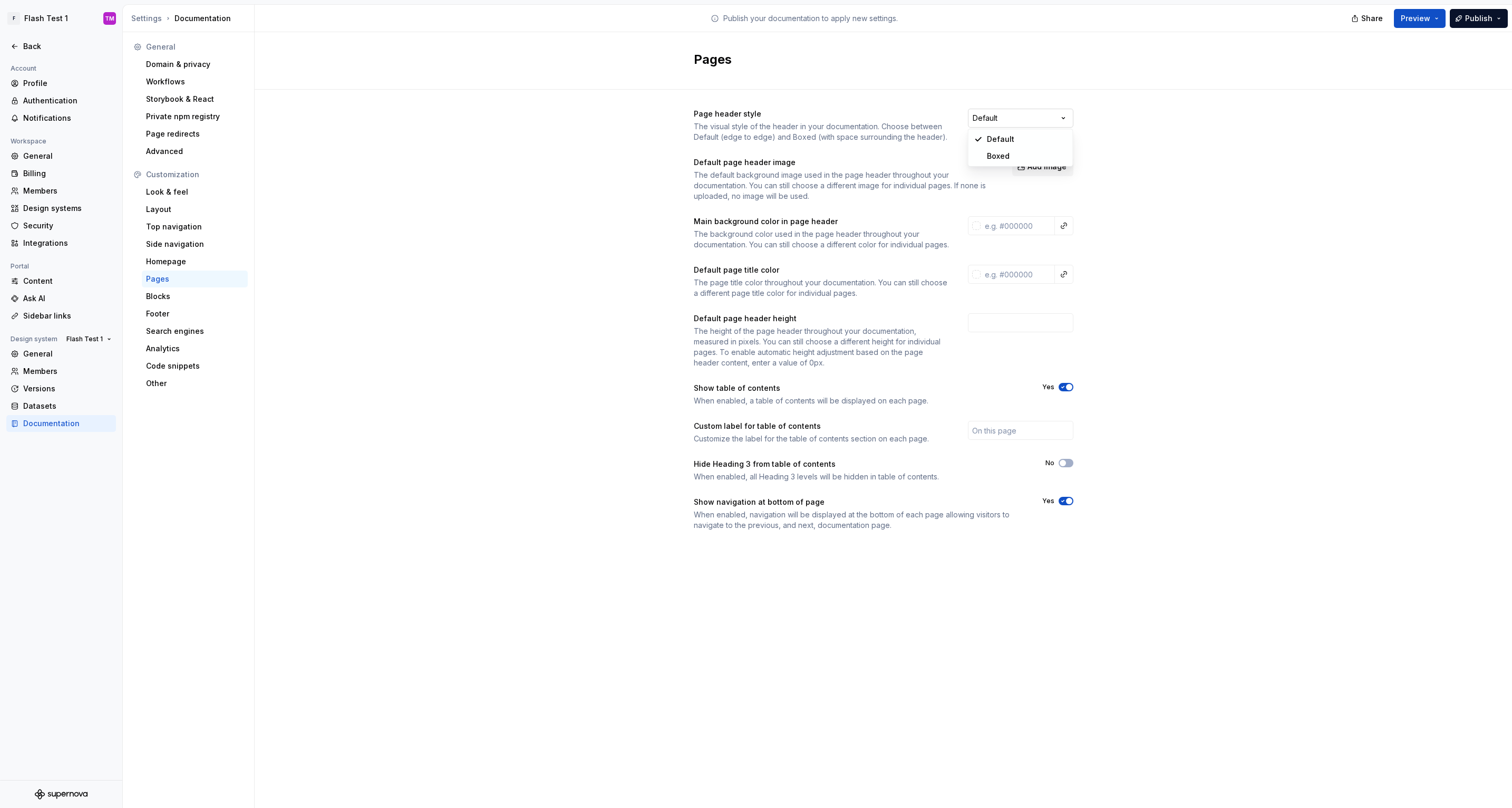
click at [1062, 118] on html "F Flash Test 1 TM Back Account Profile Authentication Notifications Workspace G…" at bounding box center [756, 404] width 1512 height 808
click at [684, 136] on html "F Flash Test 1 TM Back Account Profile Authentication Notifications Workspace G…" at bounding box center [756, 404] width 1512 height 808
click at [181, 303] on div "Blocks" at bounding box center [195, 297] width 106 height 17
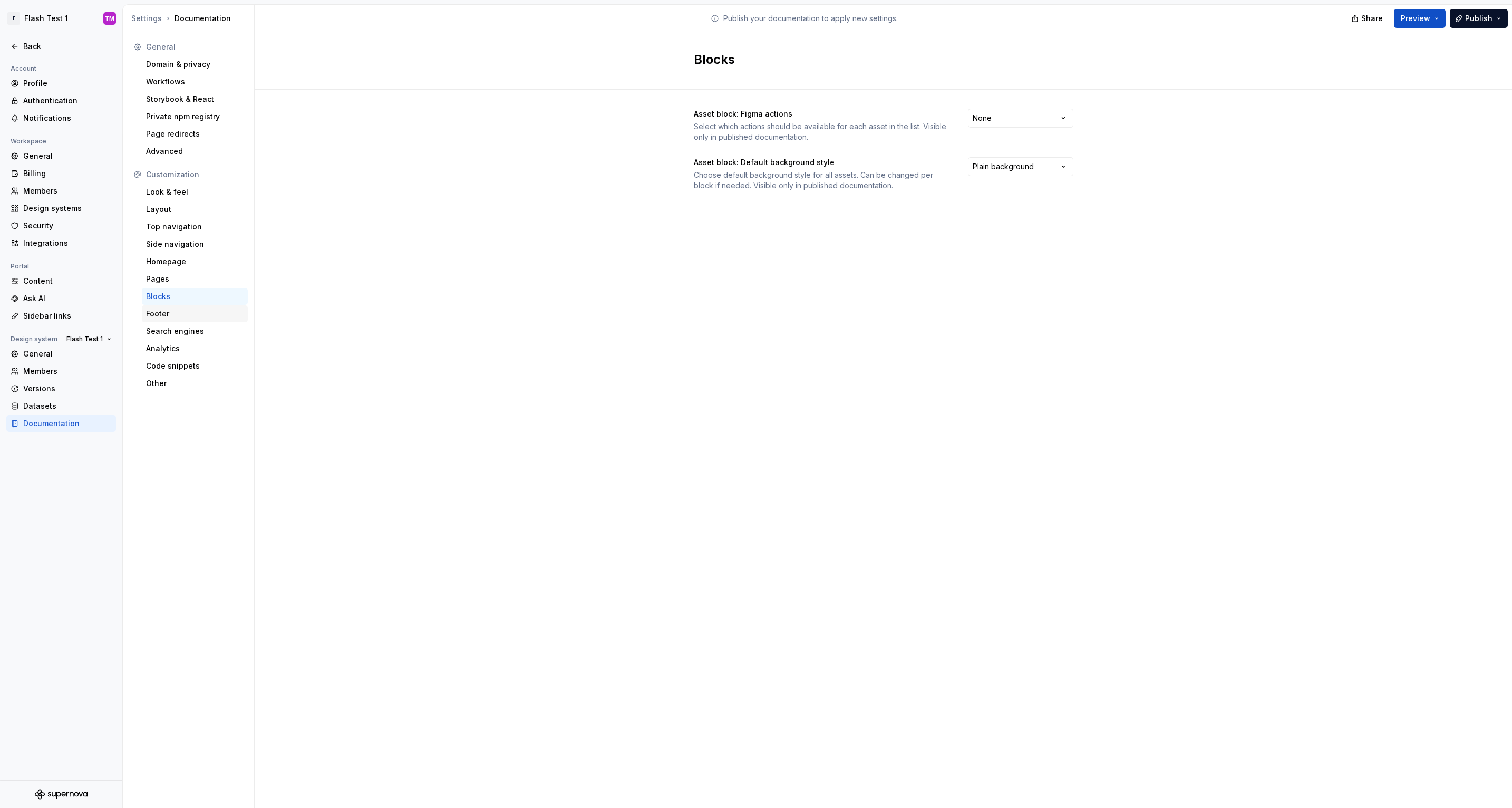
click at [190, 309] on div "Footer" at bounding box center [195, 314] width 98 height 10
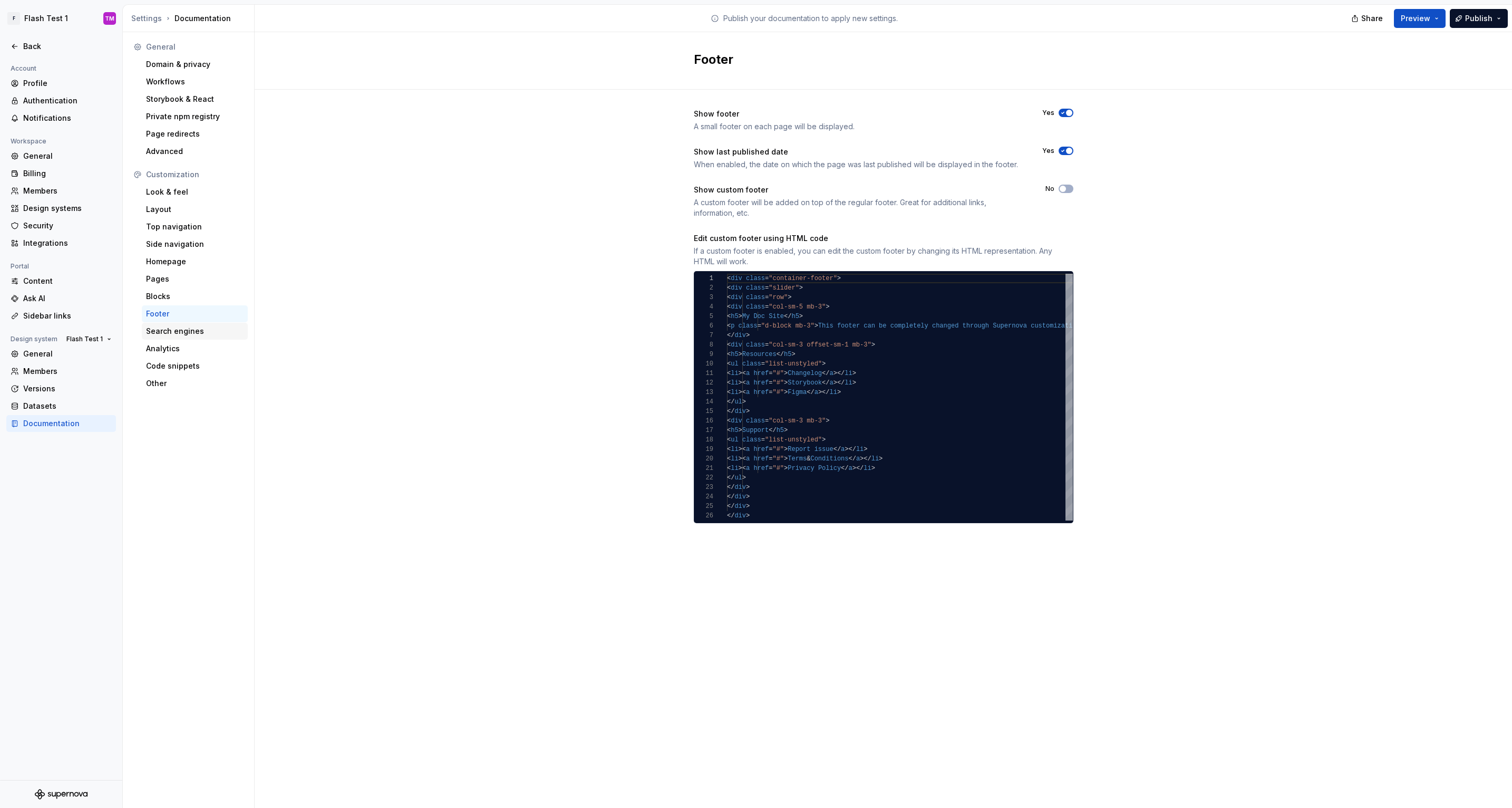
click at [191, 329] on div "Search engines" at bounding box center [195, 331] width 98 height 10
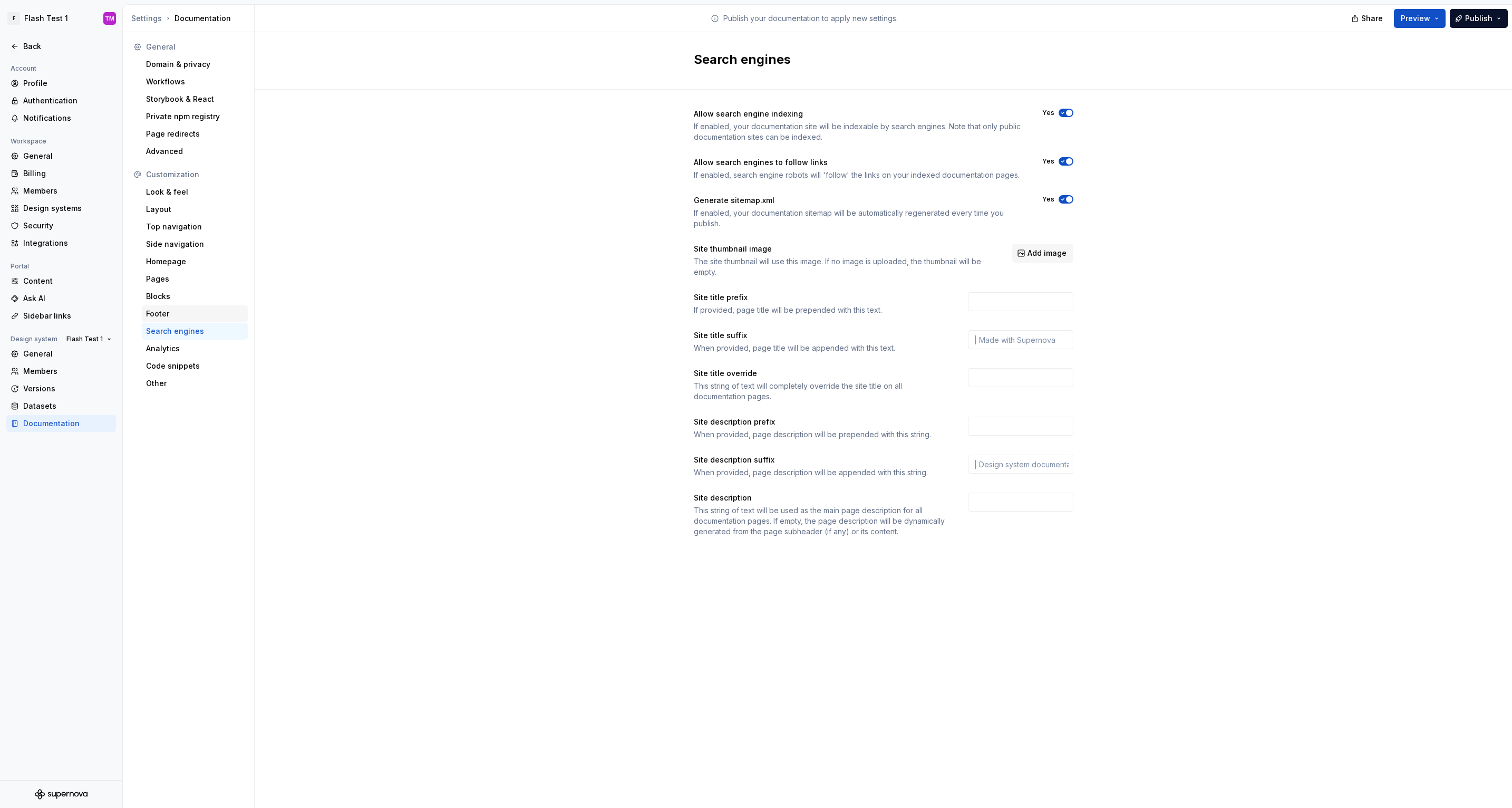
click at [185, 316] on div "Footer" at bounding box center [195, 314] width 98 height 10
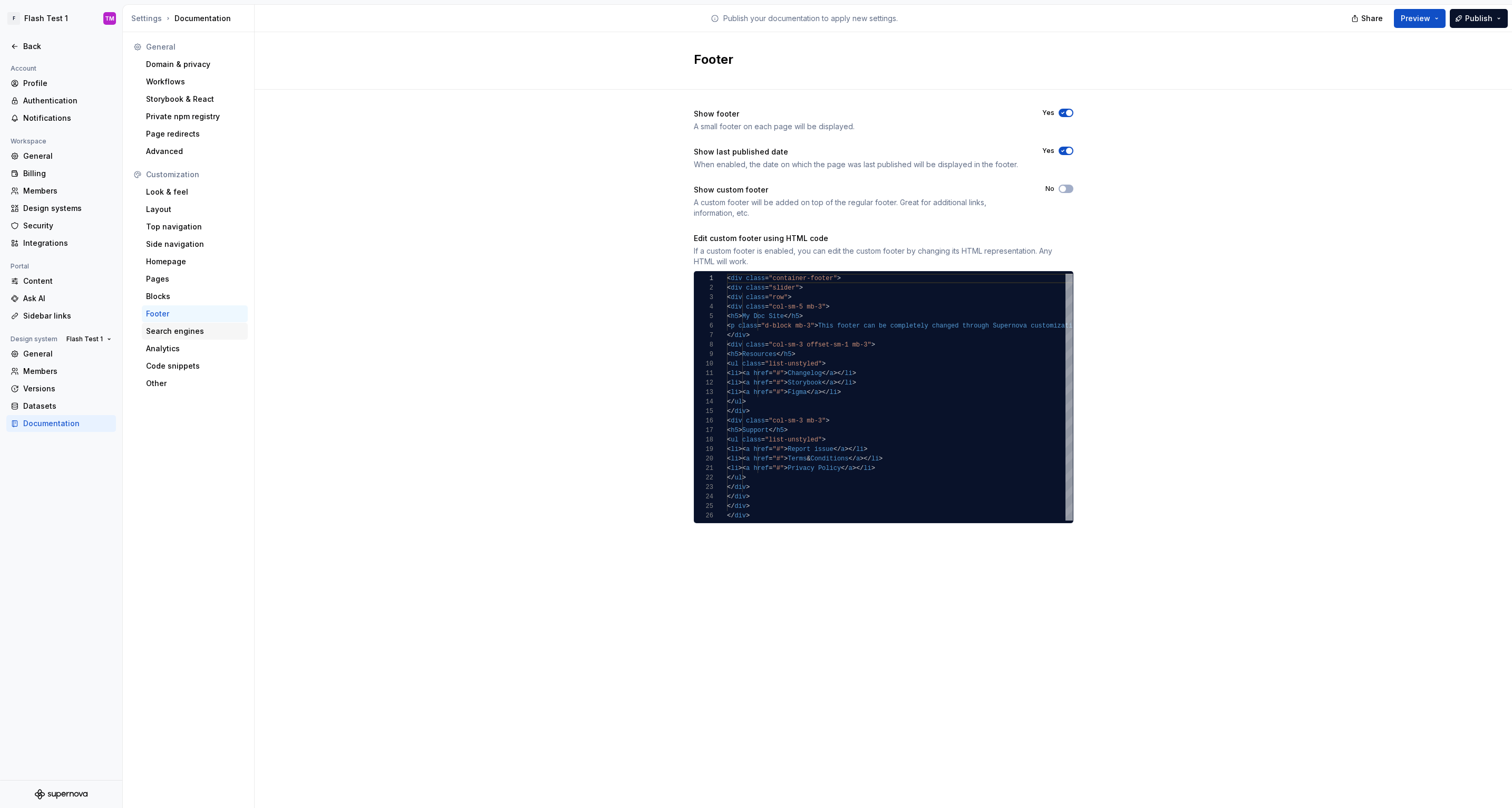
click at [189, 332] on div "Search engines" at bounding box center [195, 331] width 98 height 10
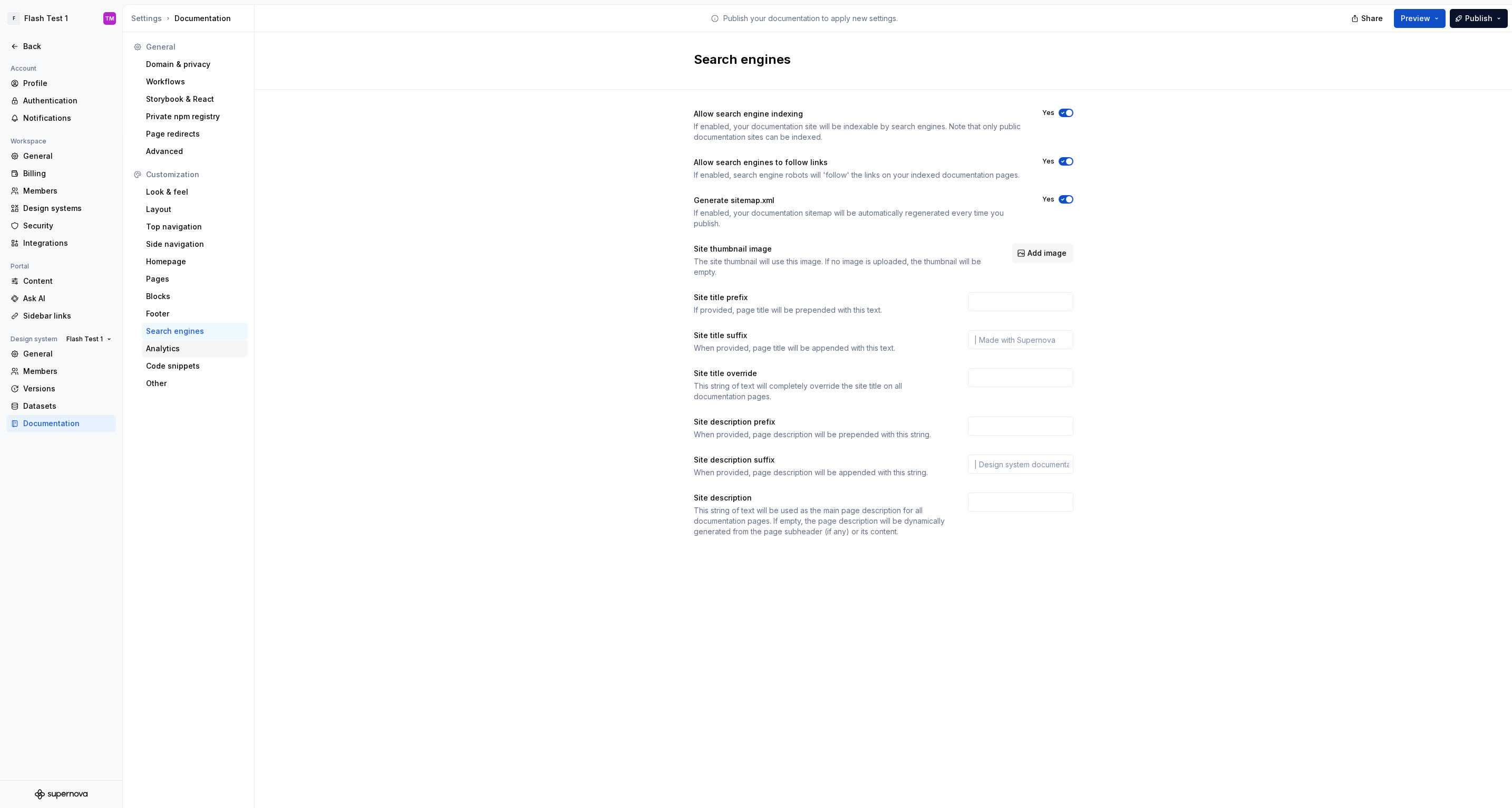
click at [189, 342] on div "Analytics" at bounding box center [195, 349] width 106 height 17
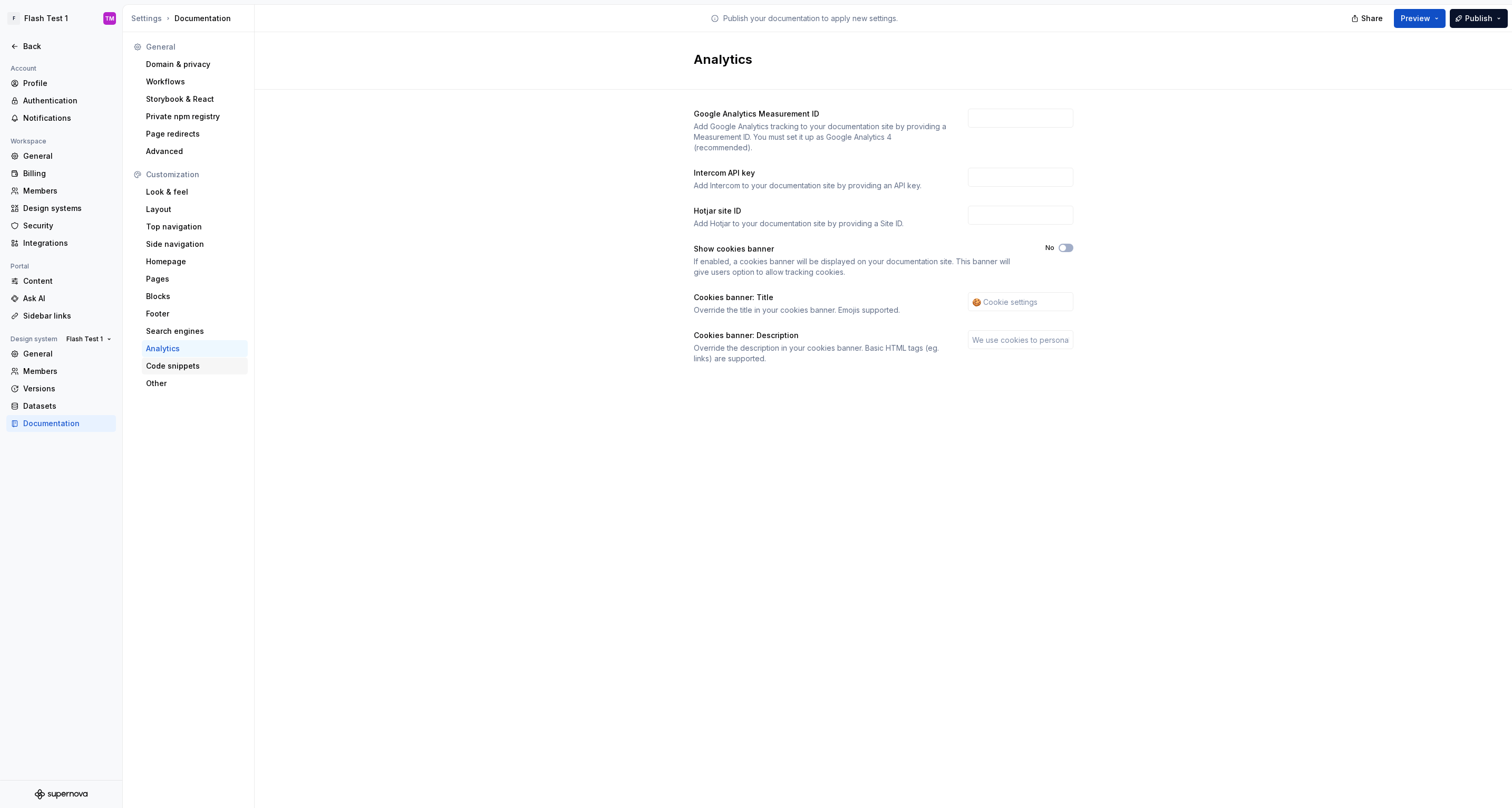
click at [189, 370] on div "Code snippets" at bounding box center [195, 366] width 98 height 10
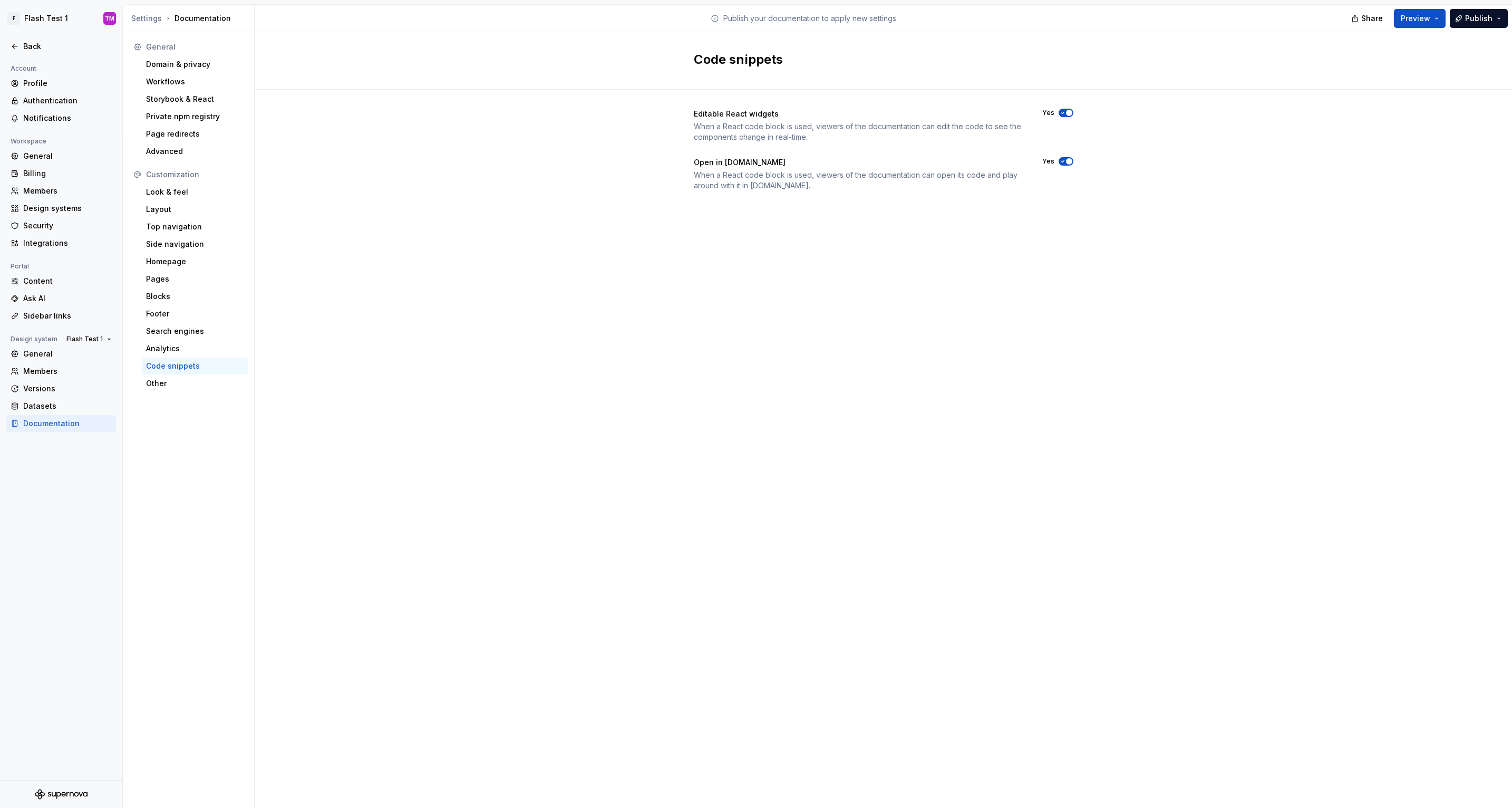
click at [308, 278] on div "Code snippets Editable React widgets When a React code block is used, viewers o…" at bounding box center [883, 420] width 1258 height 776
click at [164, 18] on icon at bounding box center [168, 18] width 8 height 8
click at [146, 18] on div "Settings" at bounding box center [146, 18] width 31 height 10
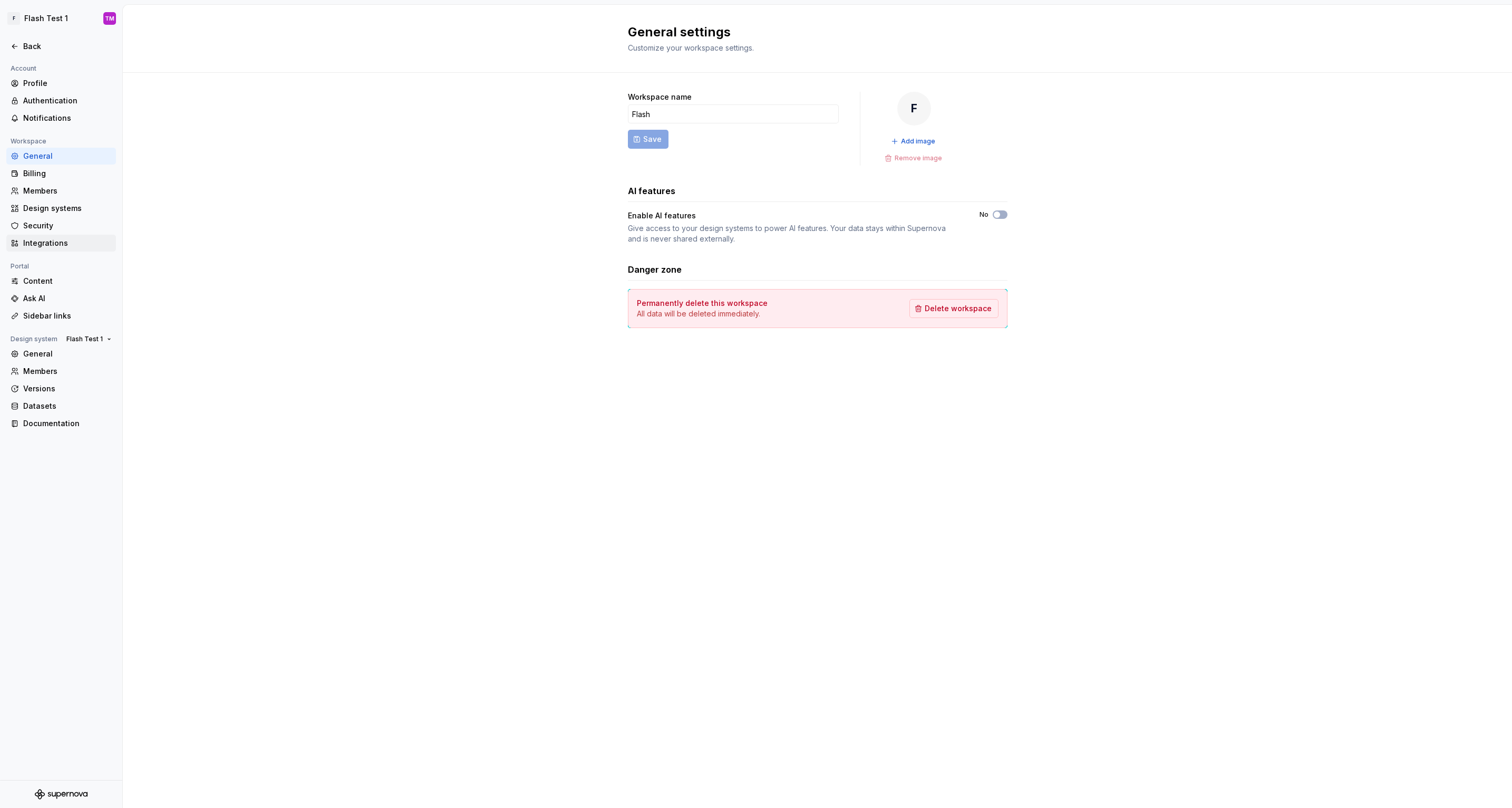
click at [58, 245] on div "Integrations" at bounding box center [68, 243] width 89 height 10
